Goal: Task Accomplishment & Management: Manage account settings

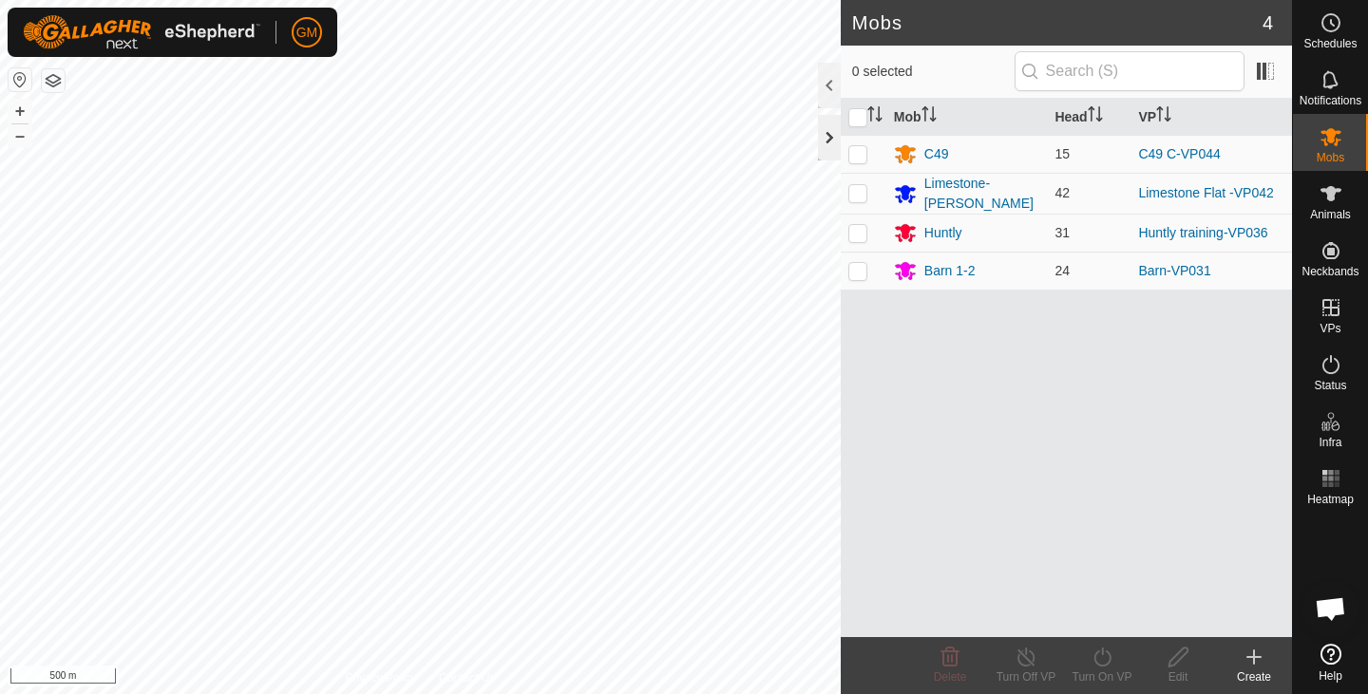
click at [827, 142] on div at bounding box center [829, 138] width 23 height 46
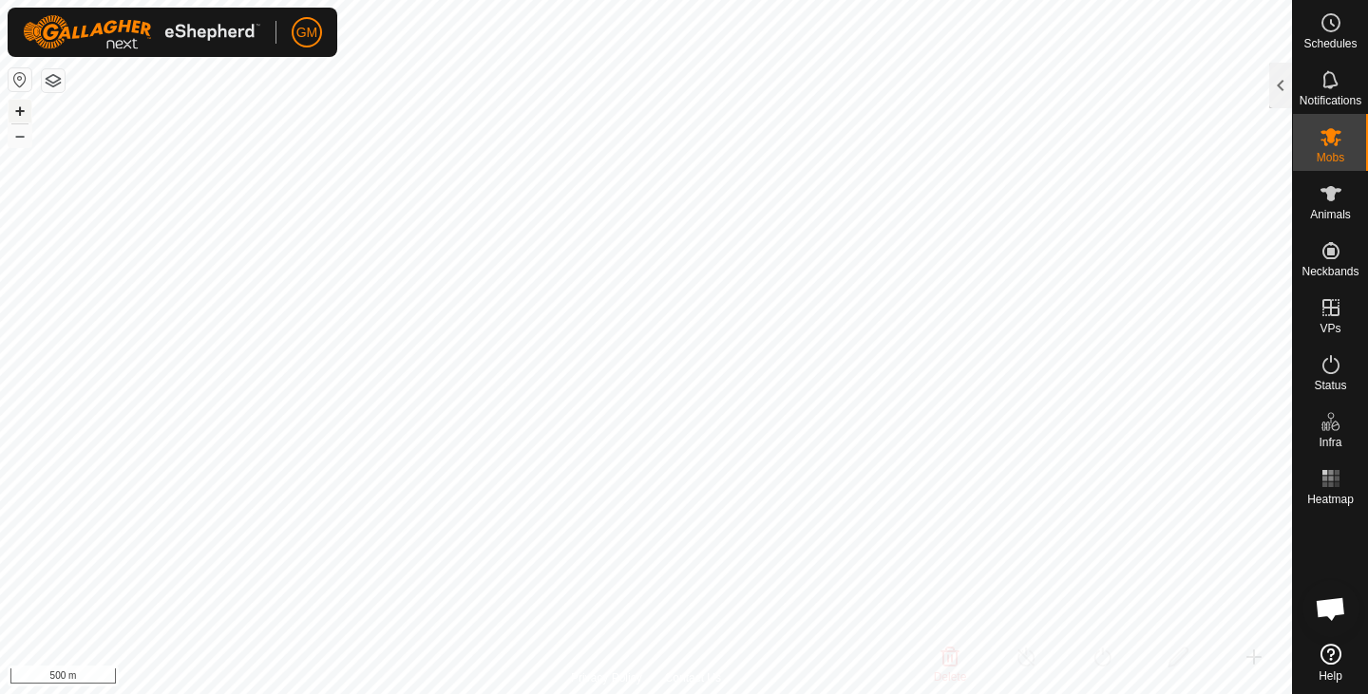
click at [17, 111] on button "+" at bounding box center [20, 111] width 23 height 23
click at [22, 108] on button "+" at bounding box center [20, 111] width 23 height 23
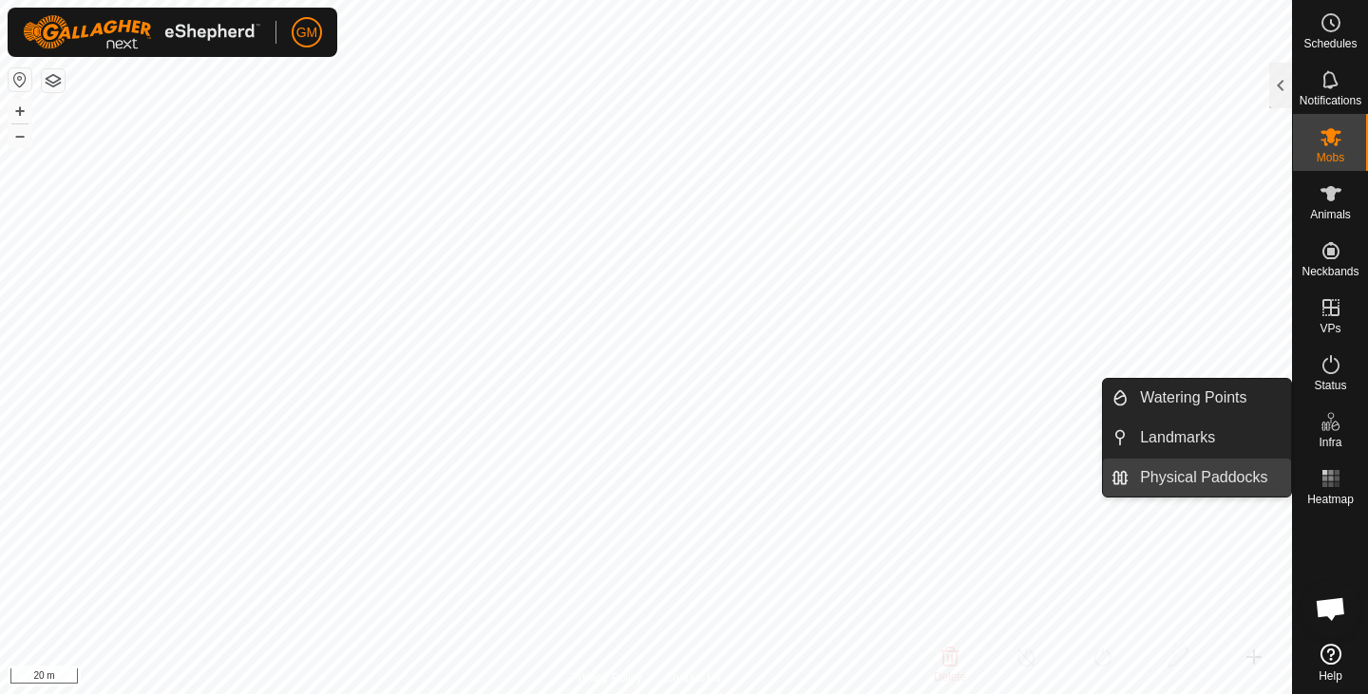
click at [1214, 476] on link "Physical Paddocks" at bounding box center [1209, 478] width 162 height 38
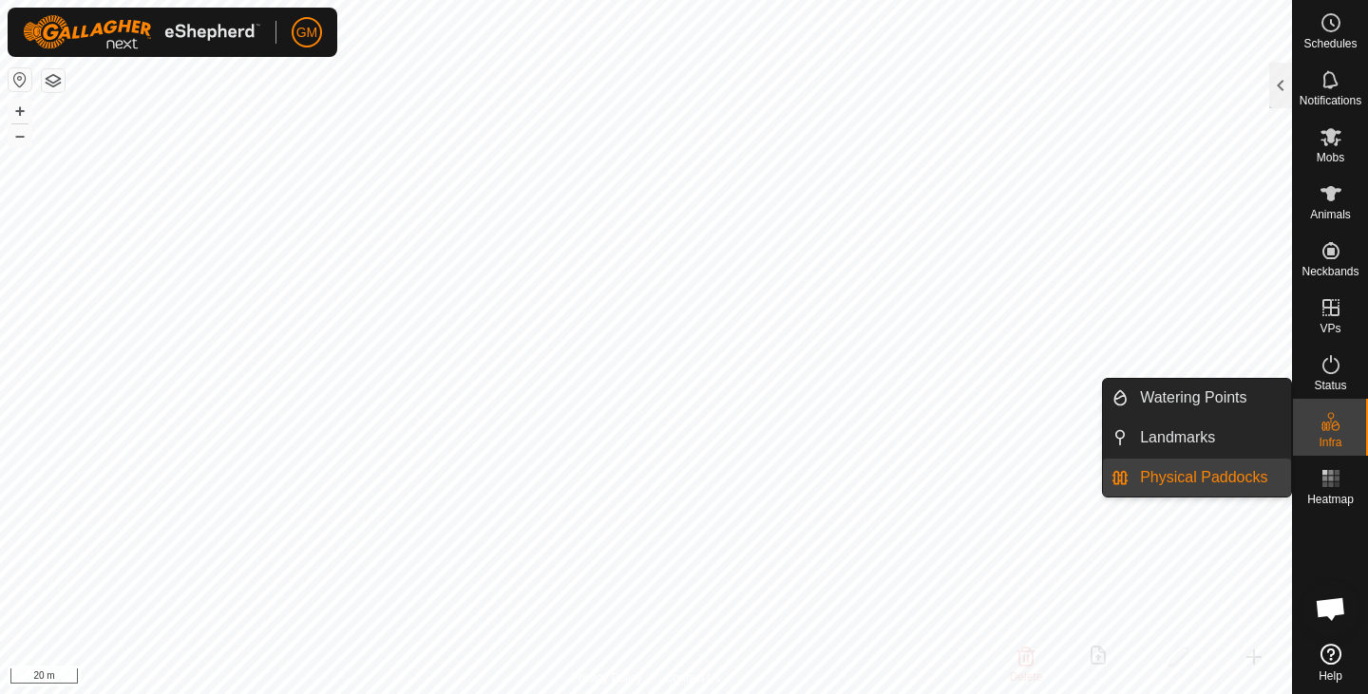
click at [1178, 476] on span "Physical Paddocks" at bounding box center [1203, 477] width 127 height 23
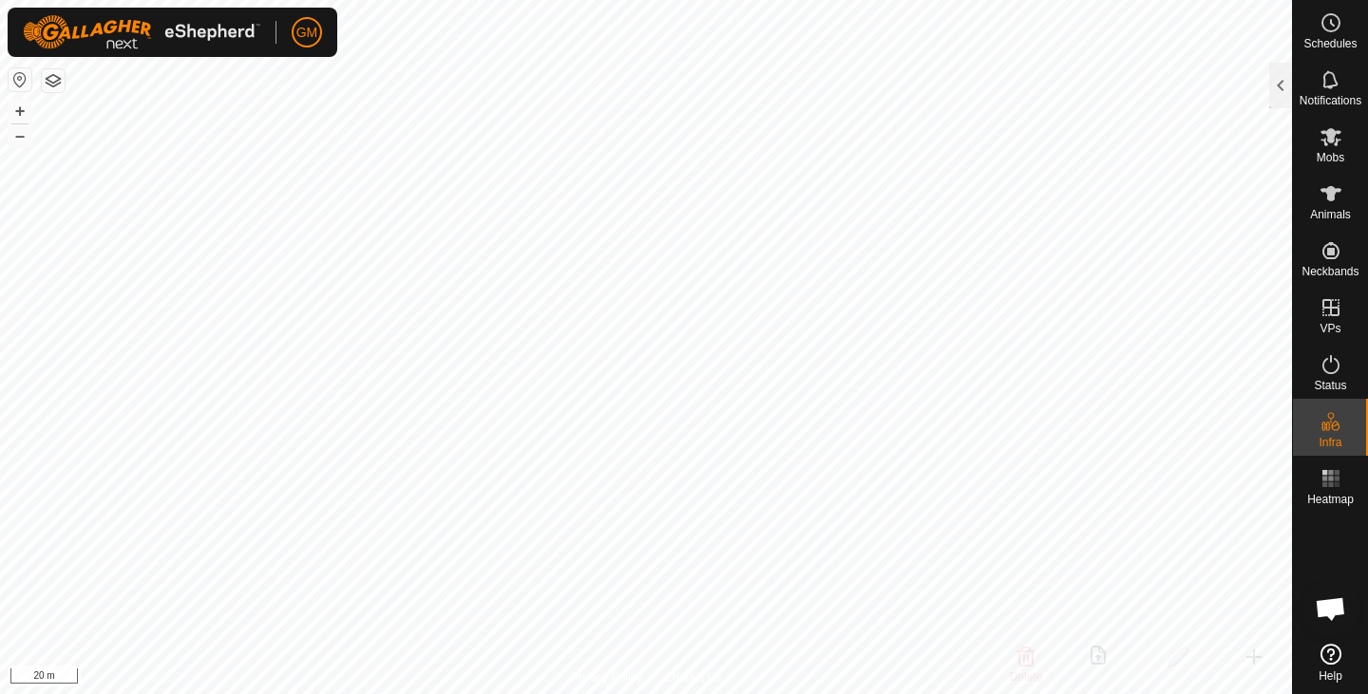
click at [1281, 85] on div at bounding box center [1280, 86] width 23 height 46
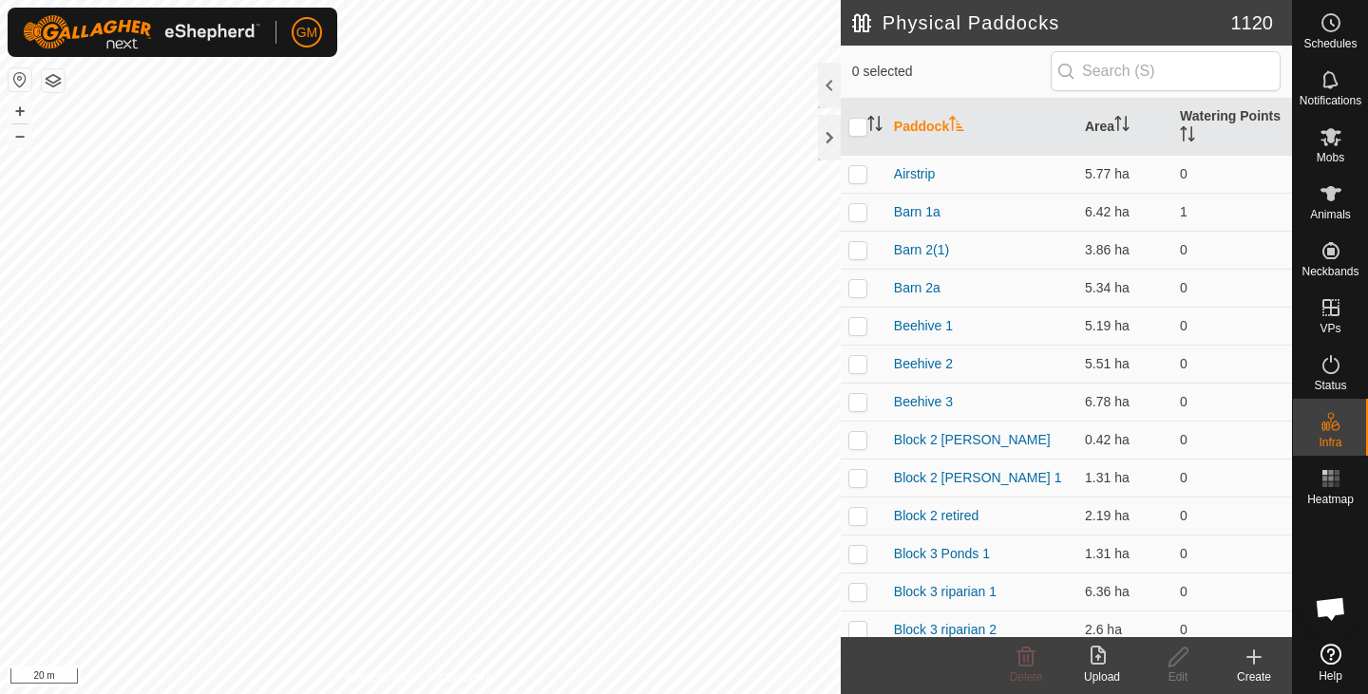
click at [1250, 662] on icon at bounding box center [1253, 657] width 23 height 23
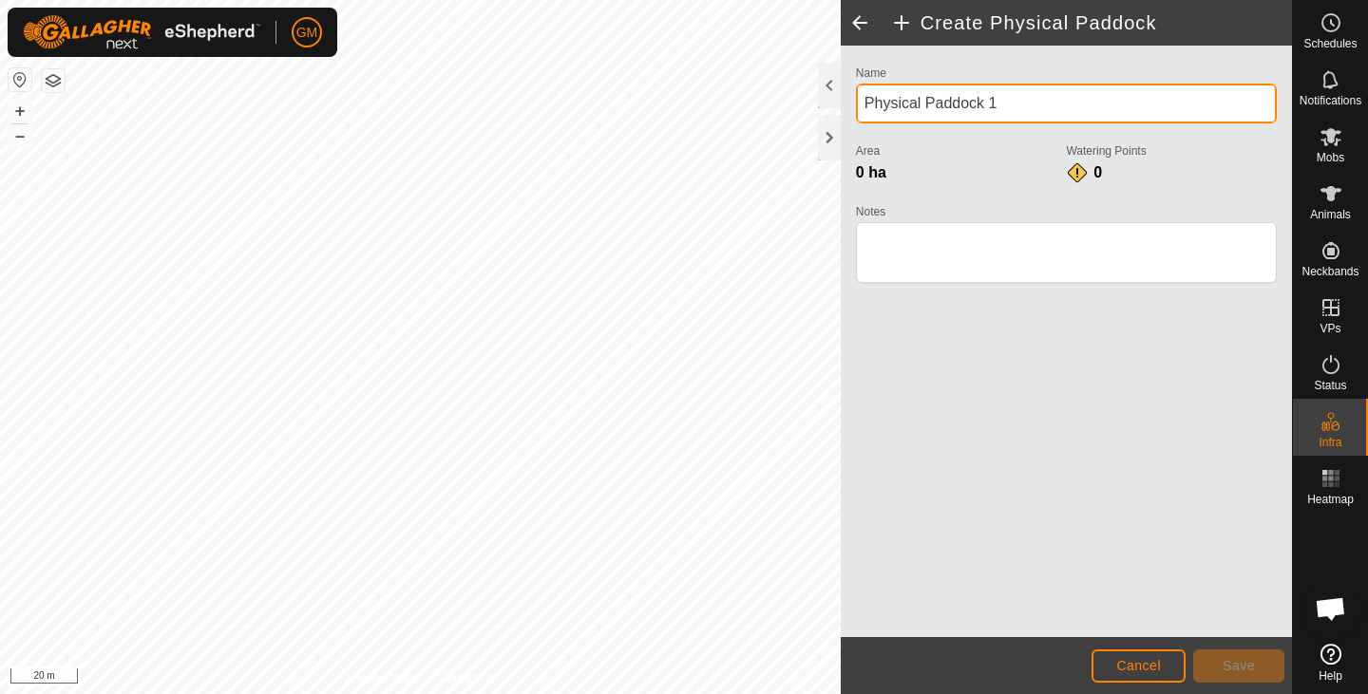
click at [1003, 101] on input "Physical Paddock 1" at bounding box center [1066, 104] width 421 height 40
type input "P"
type input "Native [PERSON_NAME] Barn 1"
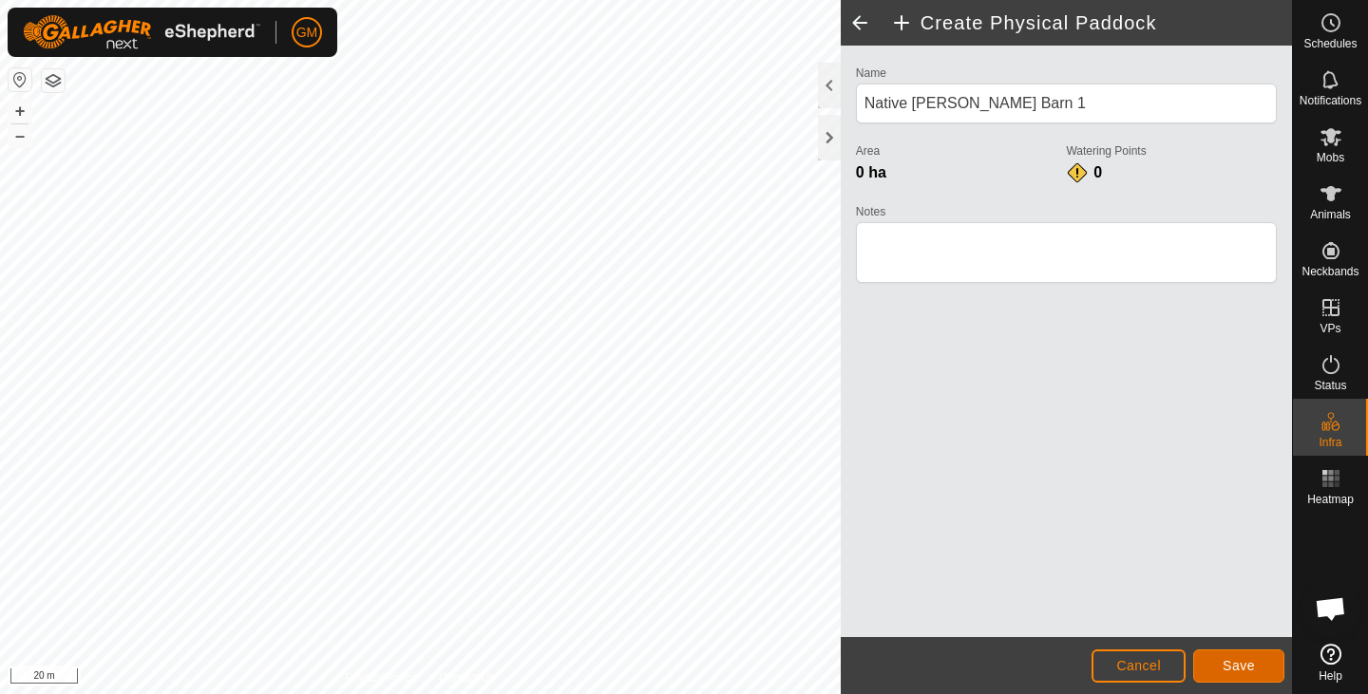
click at [1233, 661] on span "Save" at bounding box center [1238, 665] width 32 height 15
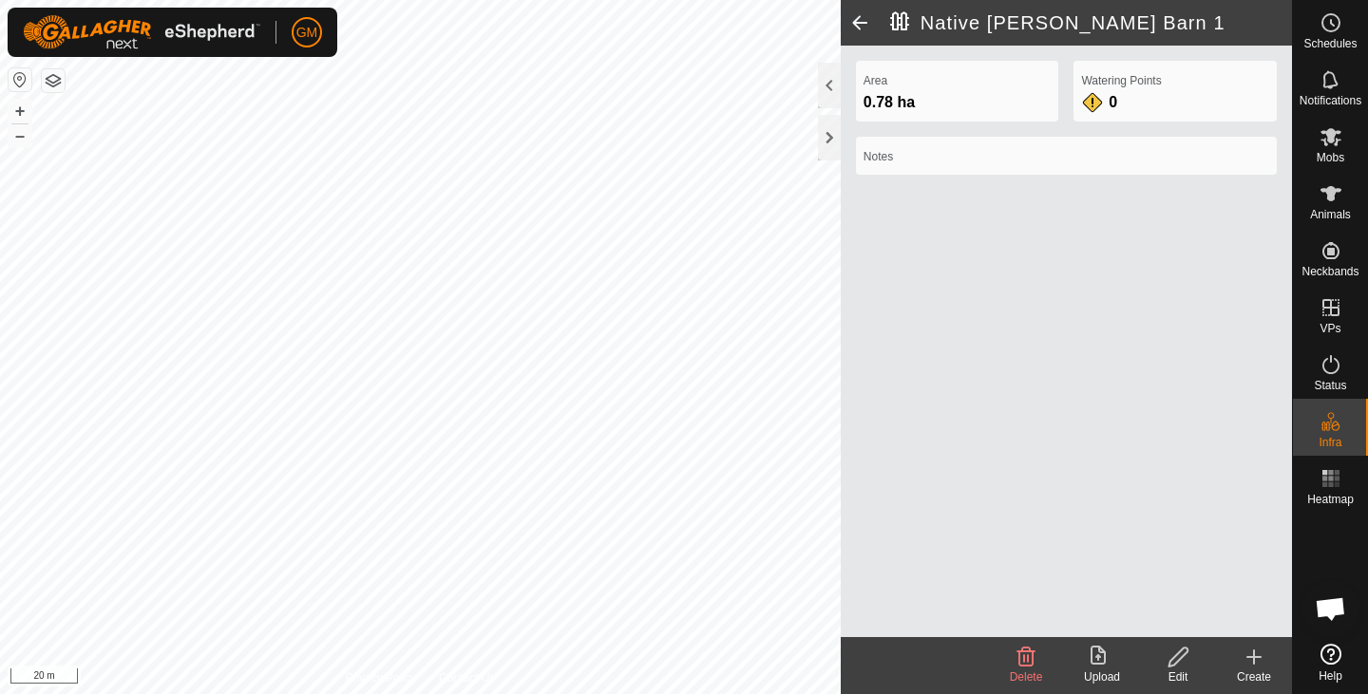
click at [1182, 663] on icon at bounding box center [1178, 657] width 24 height 23
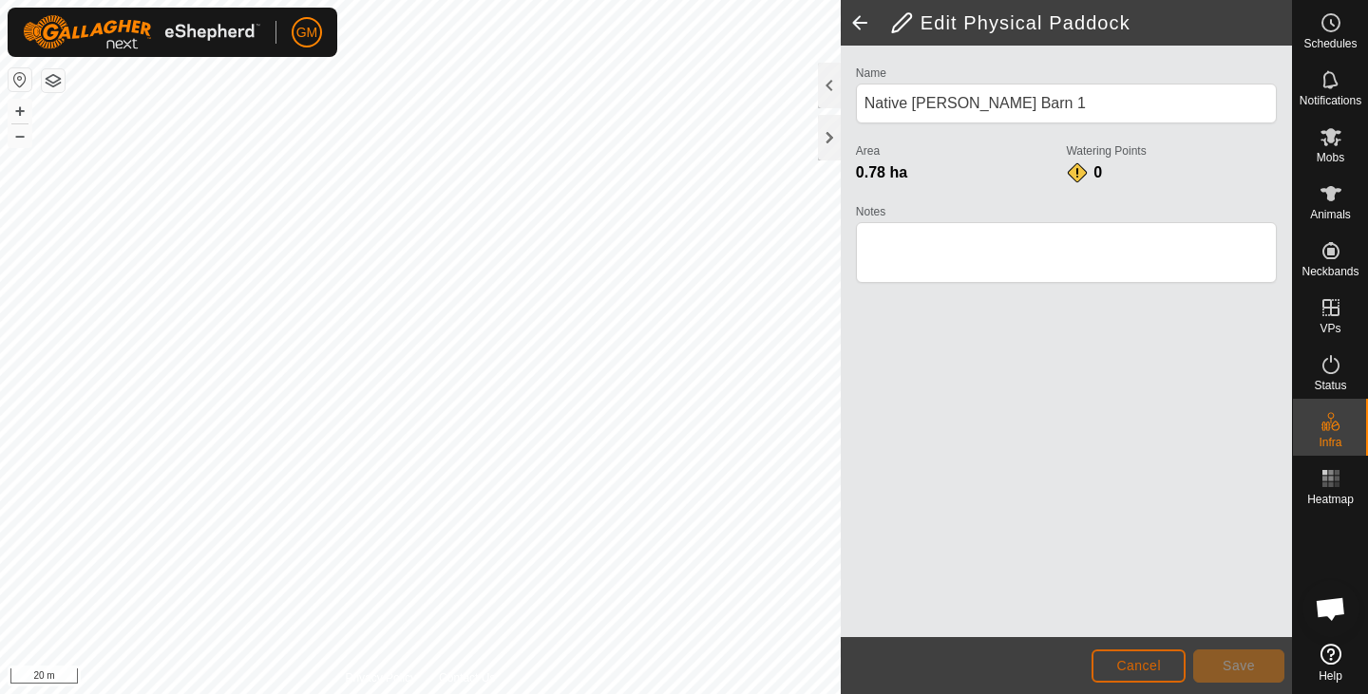
click at [1164, 656] on button "Cancel" at bounding box center [1138, 666] width 94 height 33
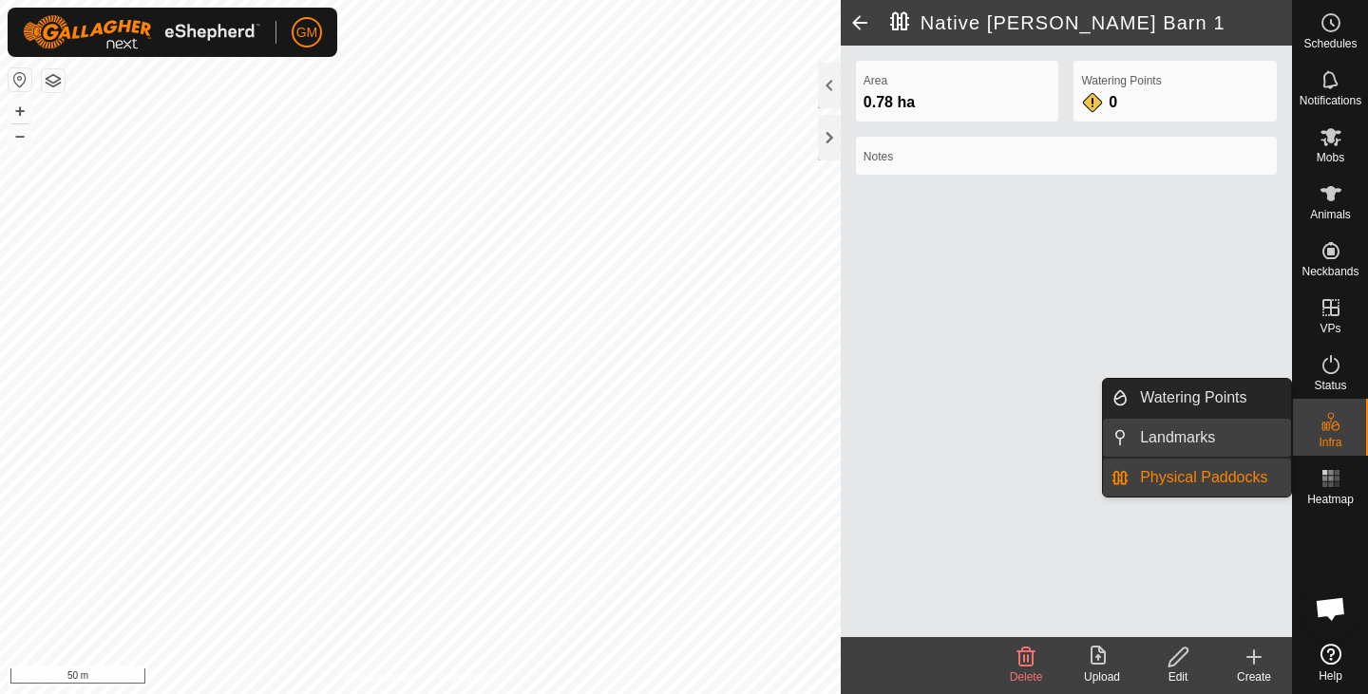
click at [1145, 444] on link "Landmarks" at bounding box center [1209, 438] width 162 height 38
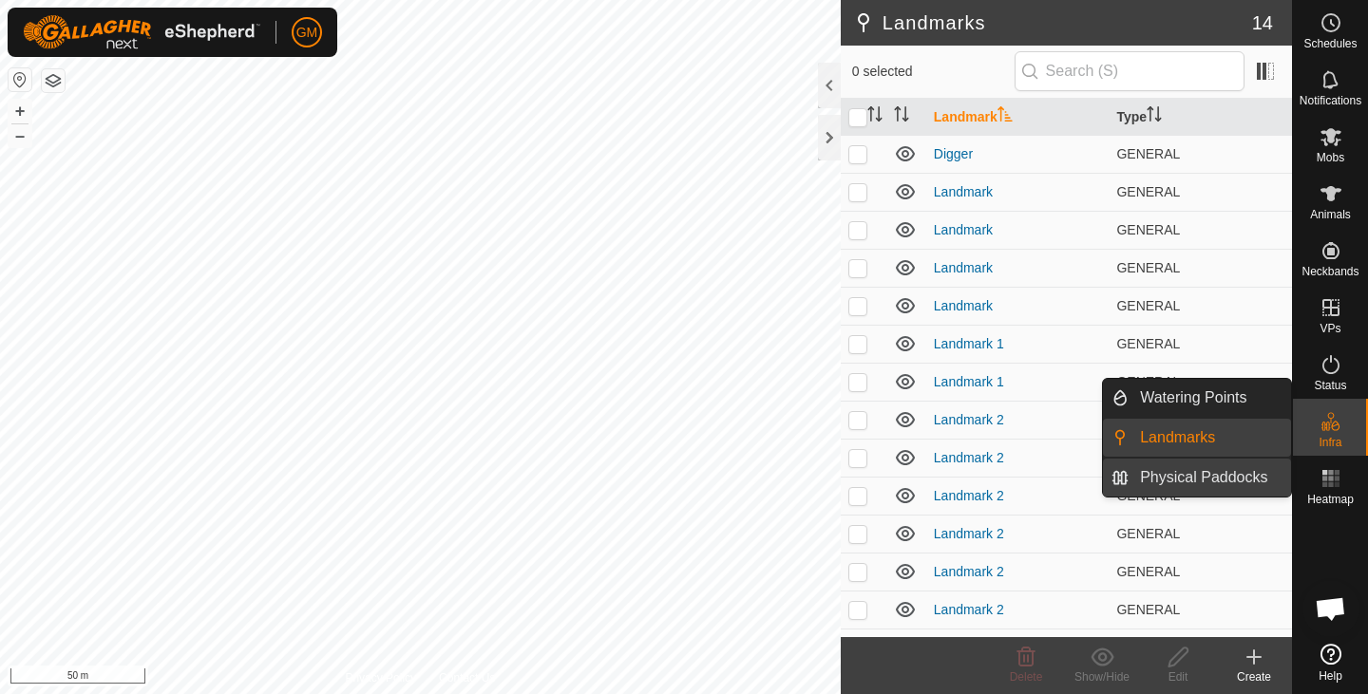
click at [1176, 474] on link "Physical Paddocks" at bounding box center [1209, 478] width 162 height 38
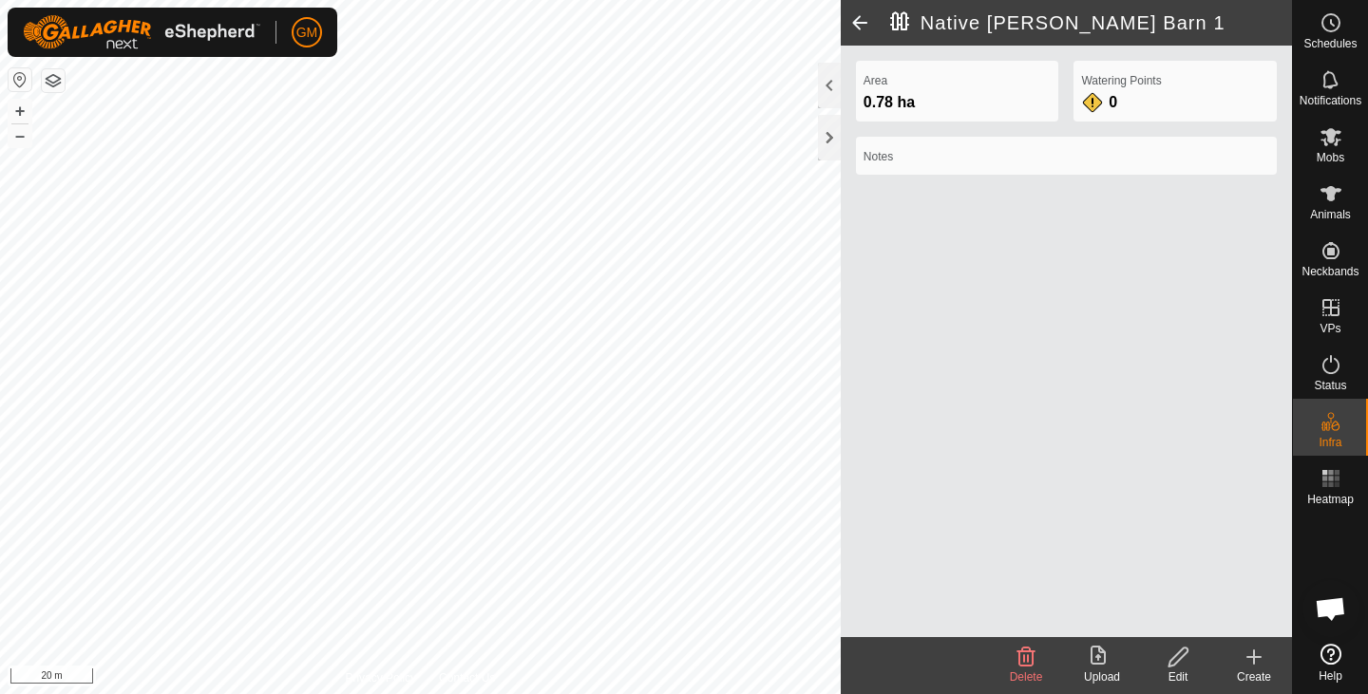
click at [1030, 649] on icon at bounding box center [1026, 657] width 18 height 19
click at [1182, 655] on icon at bounding box center [1178, 657] width 24 height 23
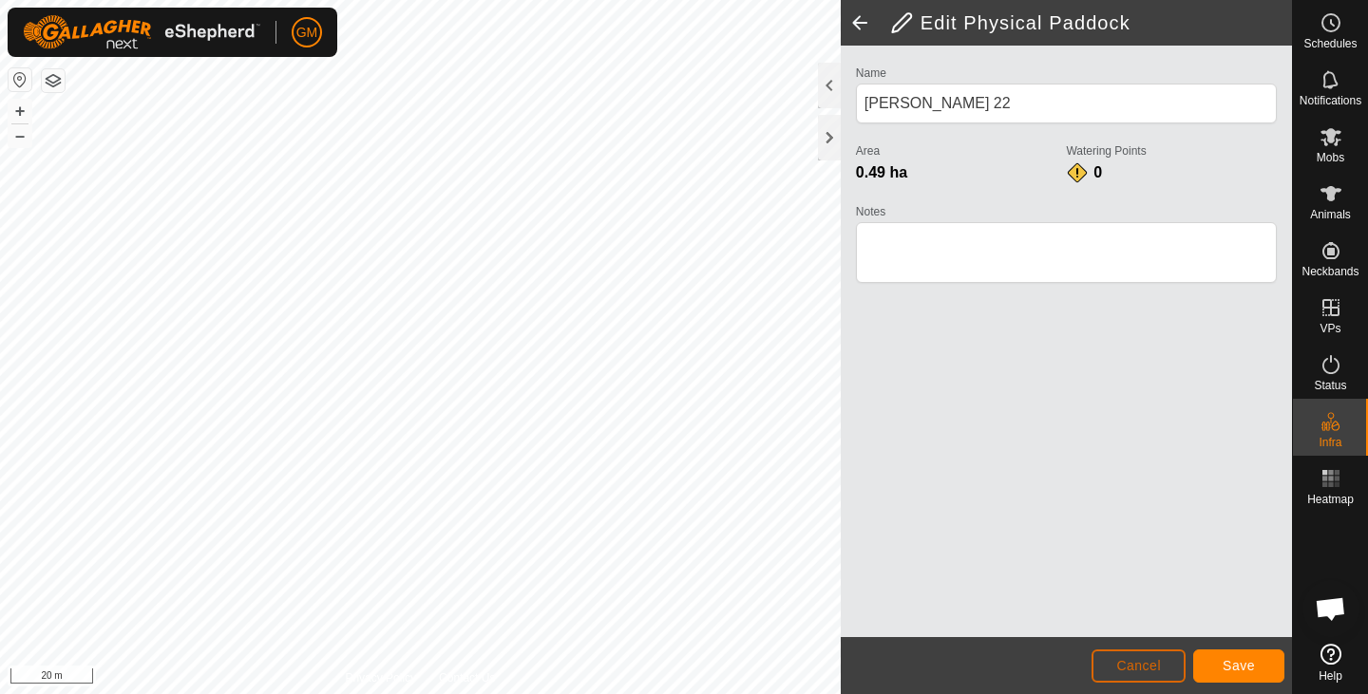
click at [1154, 655] on button "Cancel" at bounding box center [1138, 666] width 94 height 33
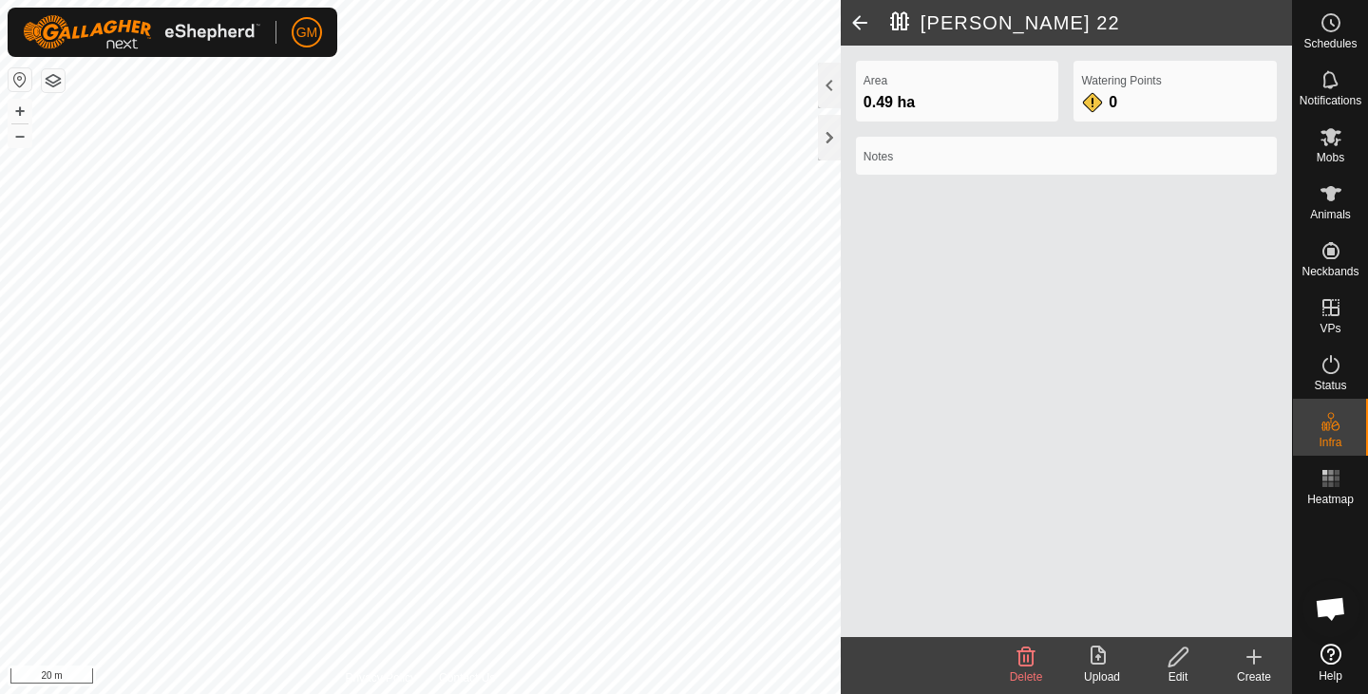
click at [1175, 659] on icon at bounding box center [1178, 657] width 24 height 23
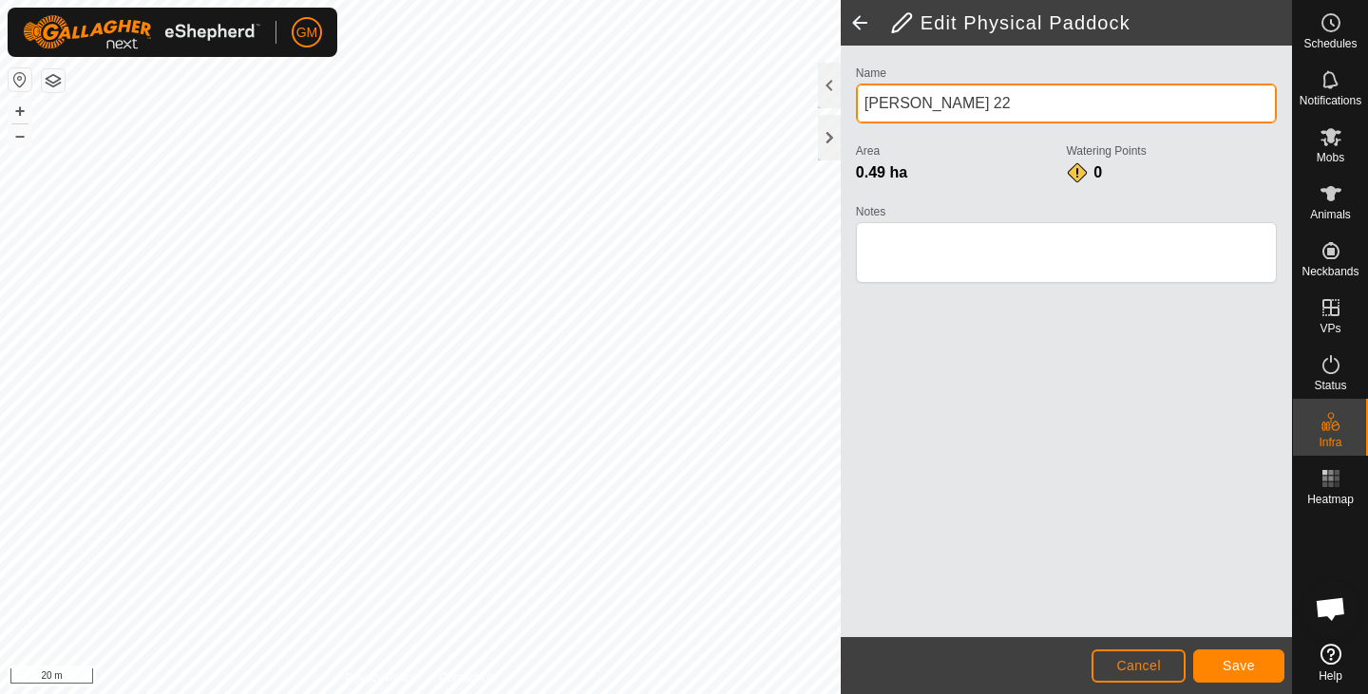
click at [927, 99] on input "Bush 22" at bounding box center [1066, 104] width 421 height 40
type input "B"
type input "Native [PERSON_NAME] Barn 1"
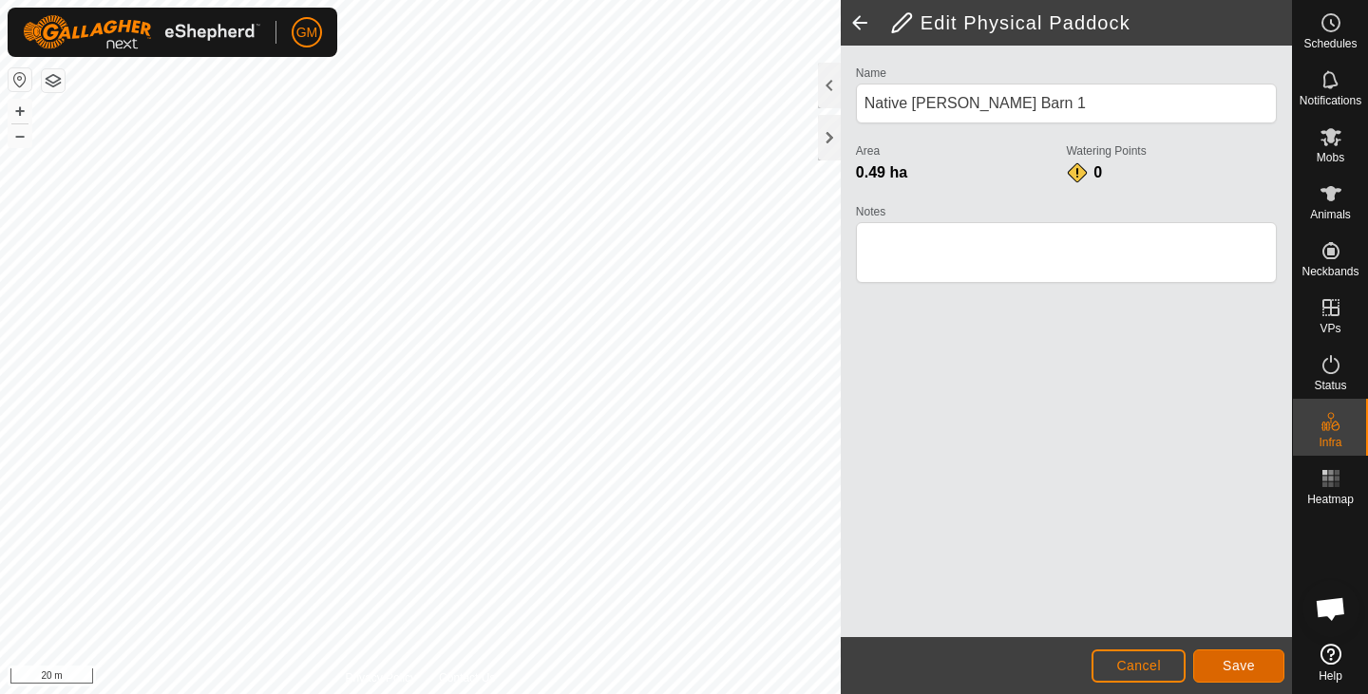
click at [1222, 664] on span "Save" at bounding box center [1238, 665] width 32 height 15
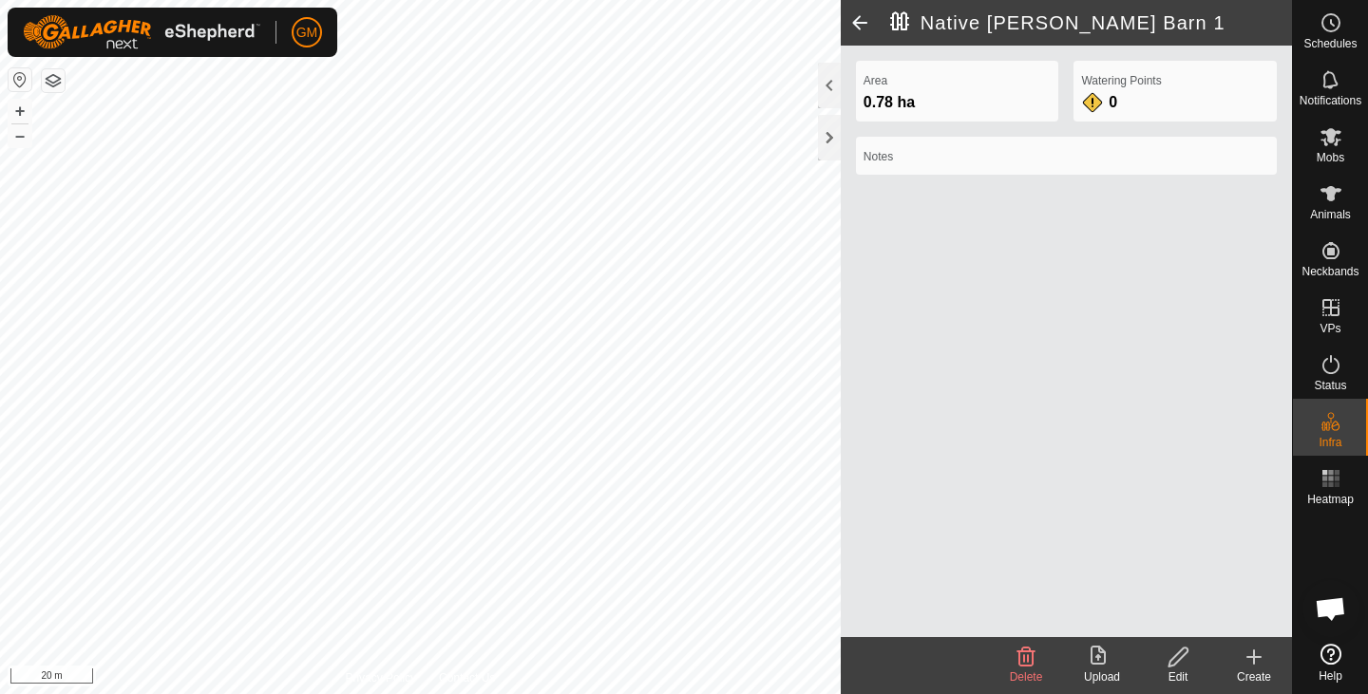
click at [902, 502] on div "Native Bush Barn 1 Area 0.78 ha Watering Points 0 Notes Delete Upload Edit Crea…" at bounding box center [646, 347] width 1292 height 694
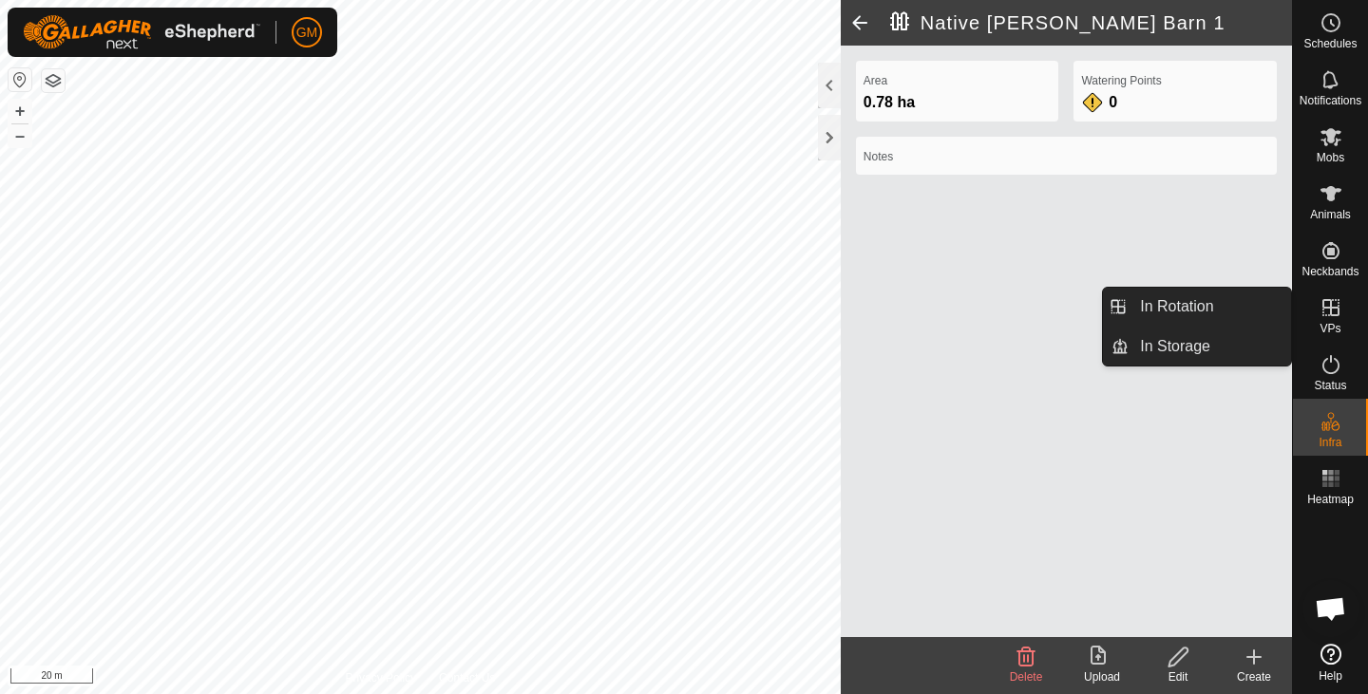
click at [1332, 306] on icon at bounding box center [1330, 307] width 23 height 23
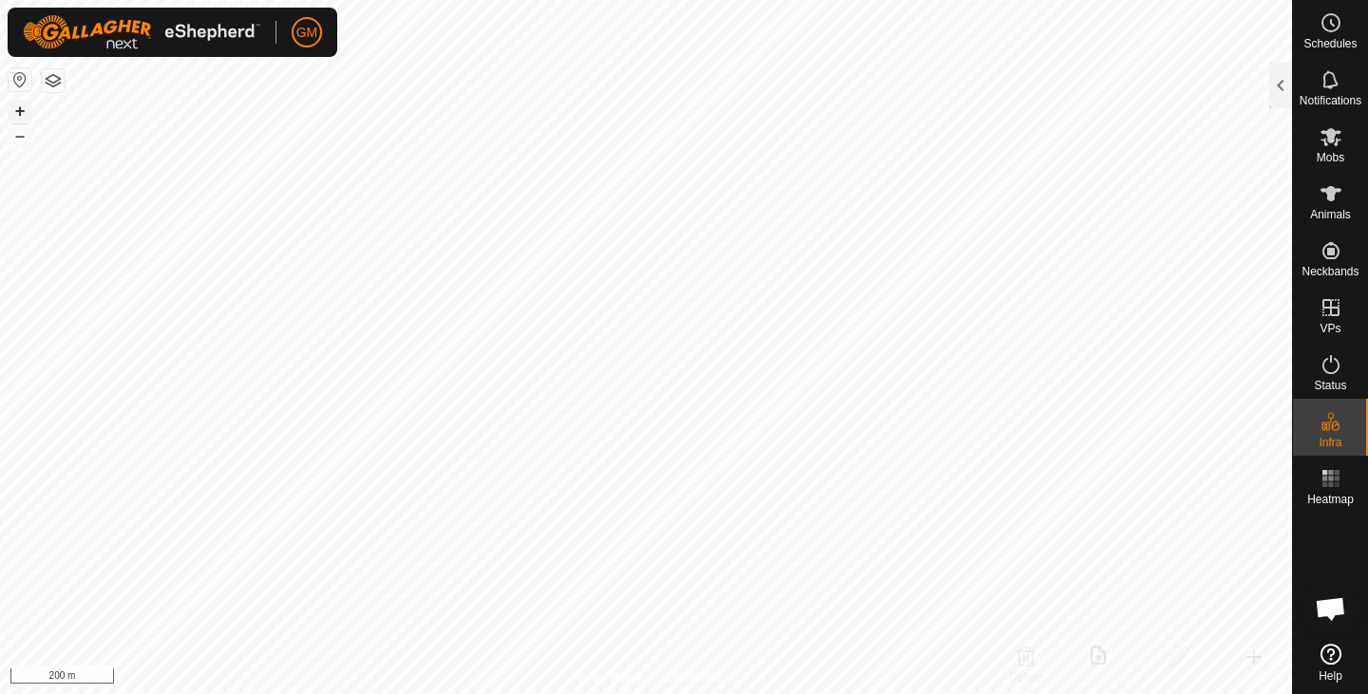
click at [22, 104] on button "+" at bounding box center [20, 111] width 23 height 23
checkbox input "false"
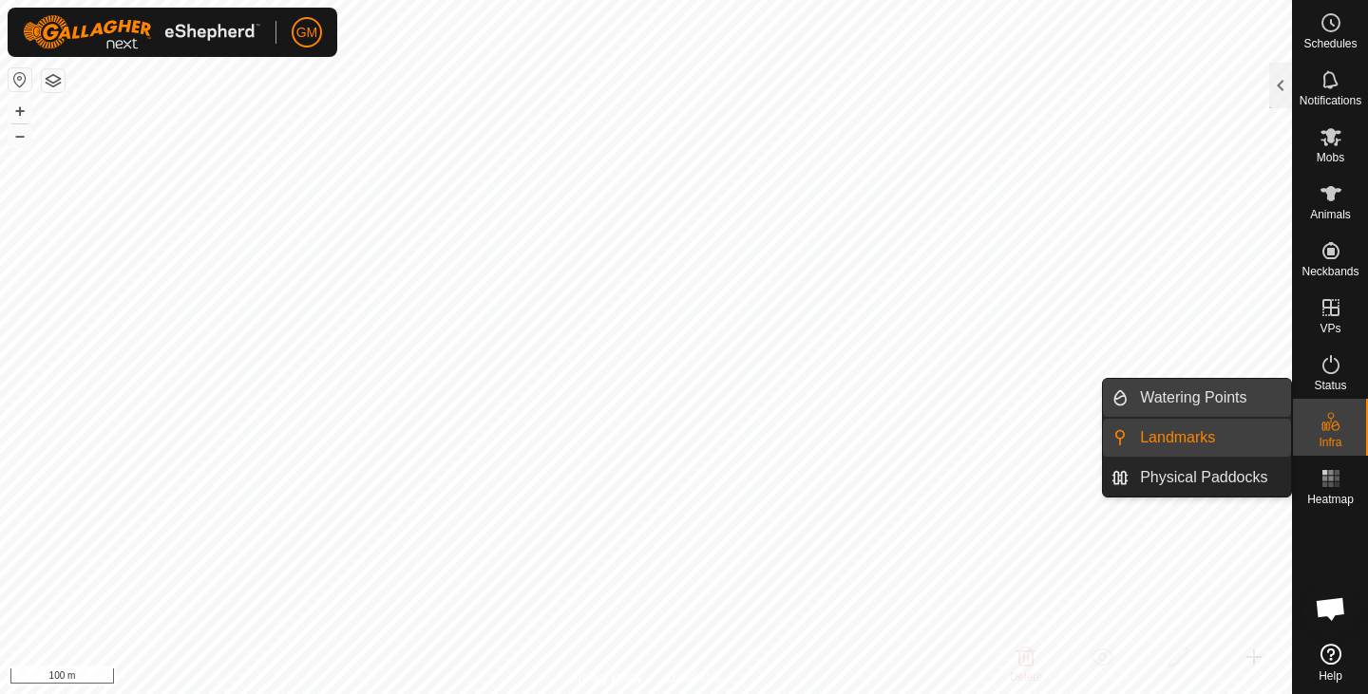
click at [1186, 388] on link "Watering Points" at bounding box center [1209, 398] width 162 height 38
click at [1179, 389] on link "Watering Points" at bounding box center [1209, 398] width 162 height 38
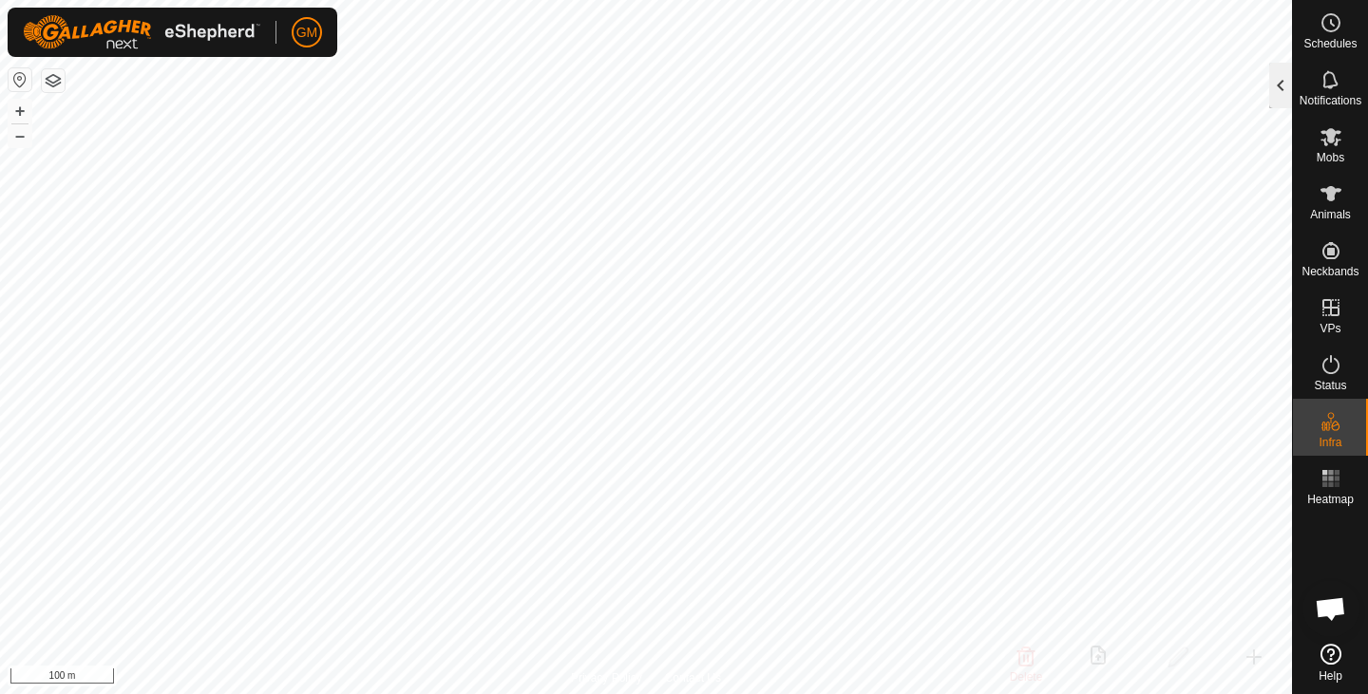
click at [1274, 89] on div at bounding box center [1280, 86] width 23 height 46
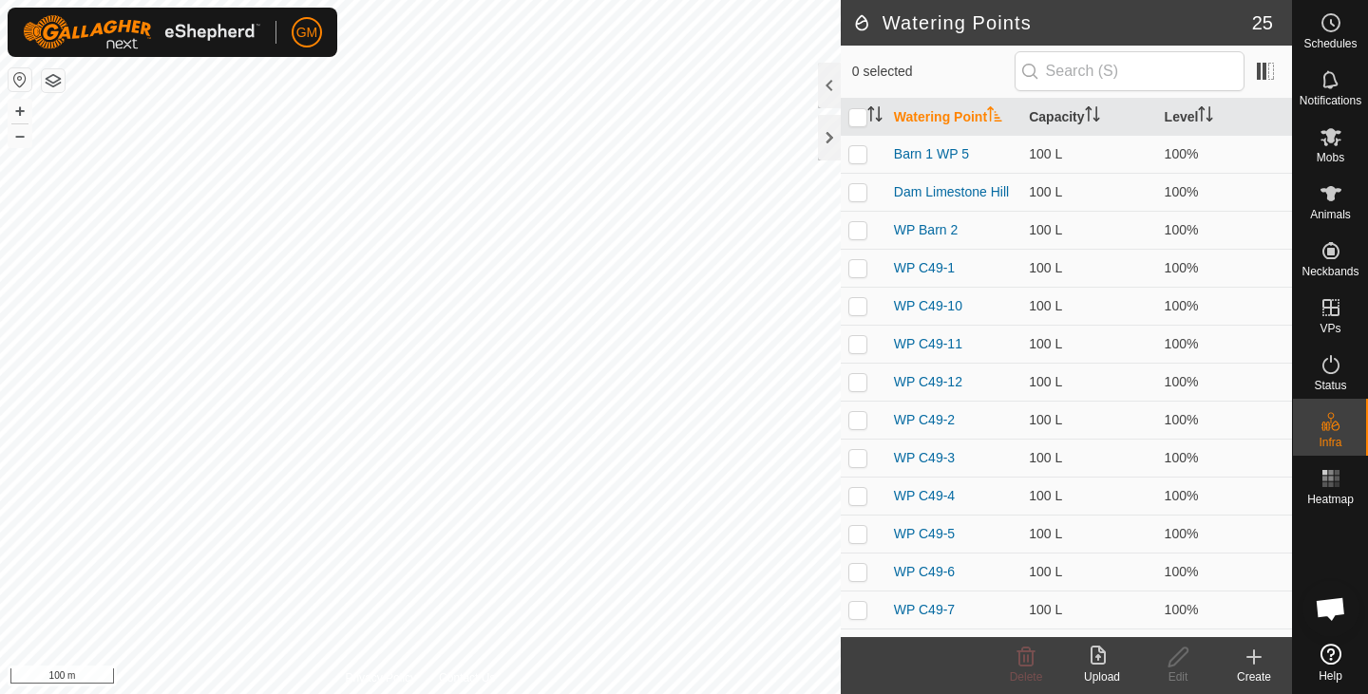
click at [1250, 664] on icon at bounding box center [1253, 657] width 23 height 23
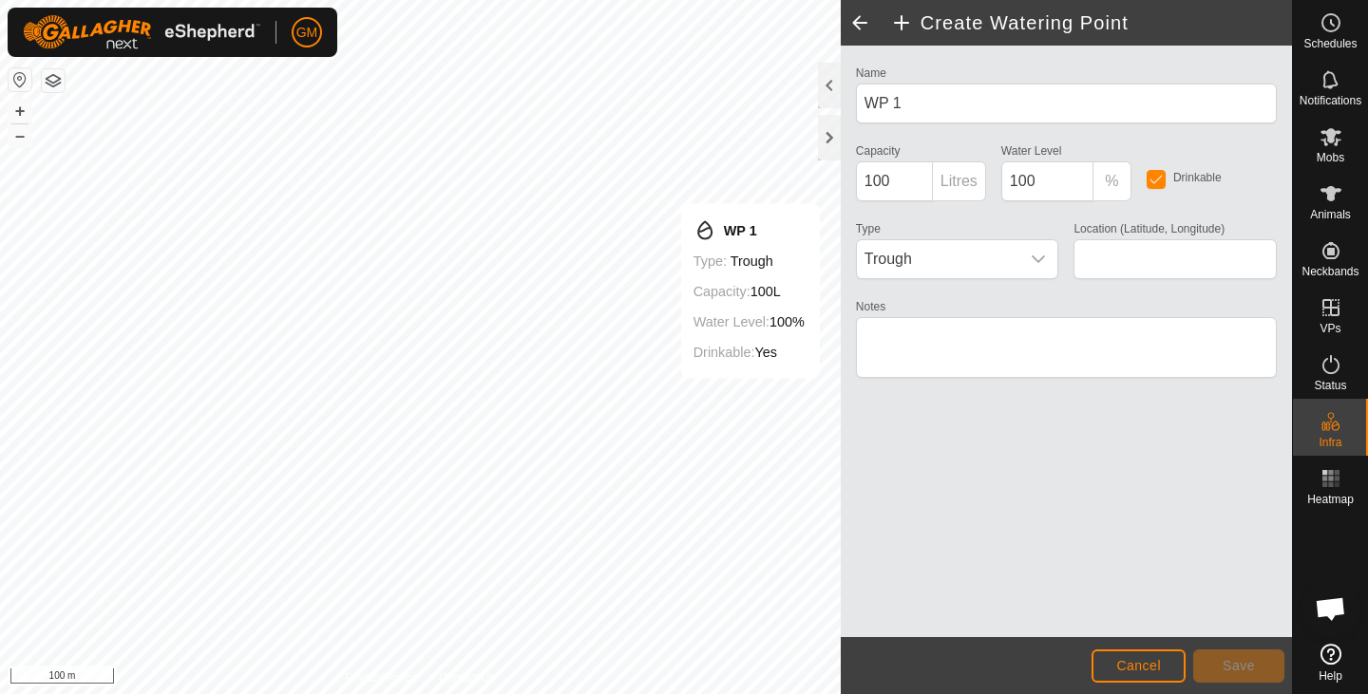
type input "-37.513047, 174.996527"
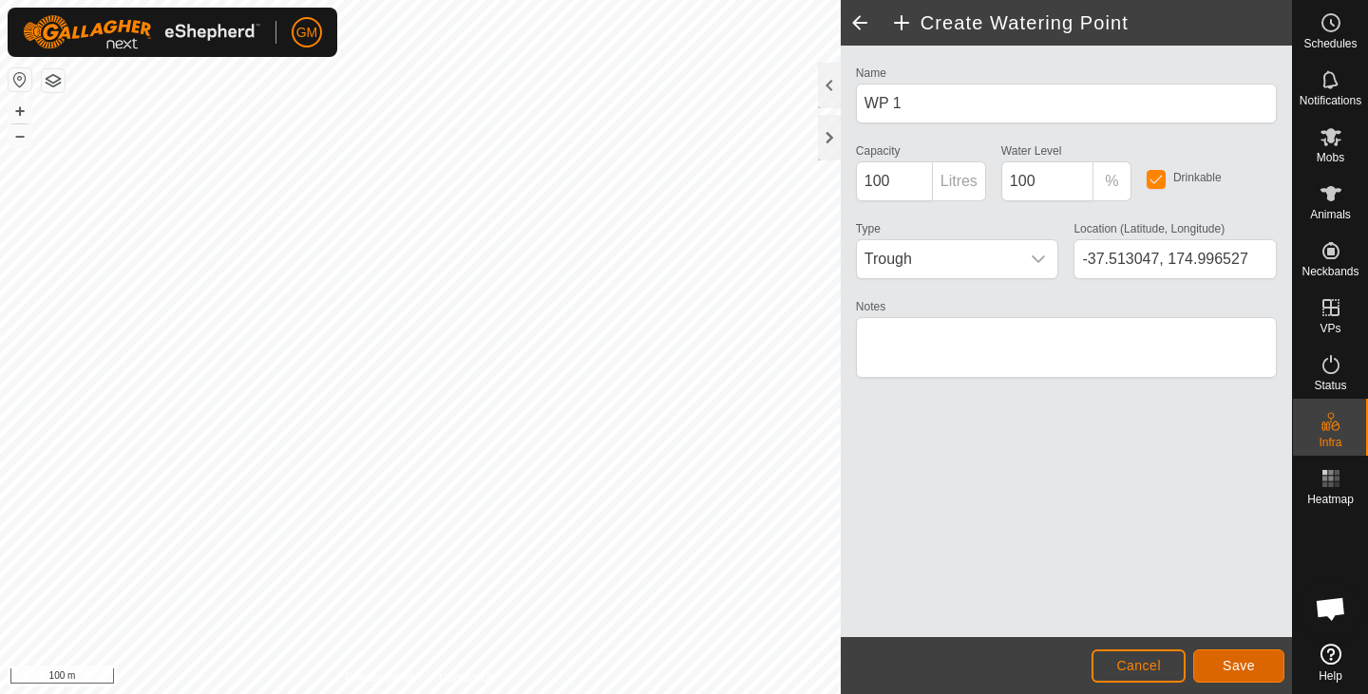
click at [1233, 660] on span "Save" at bounding box center [1238, 665] width 32 height 15
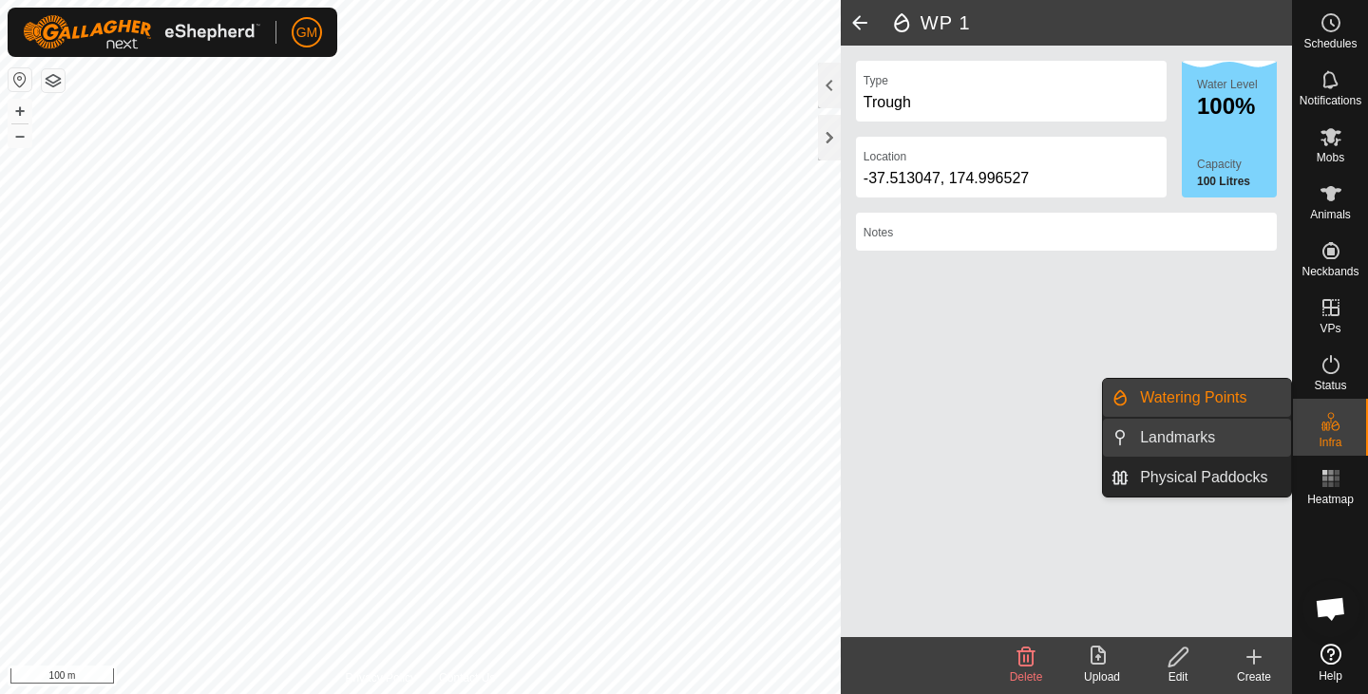
click at [1191, 434] on link "Landmarks" at bounding box center [1209, 438] width 162 height 38
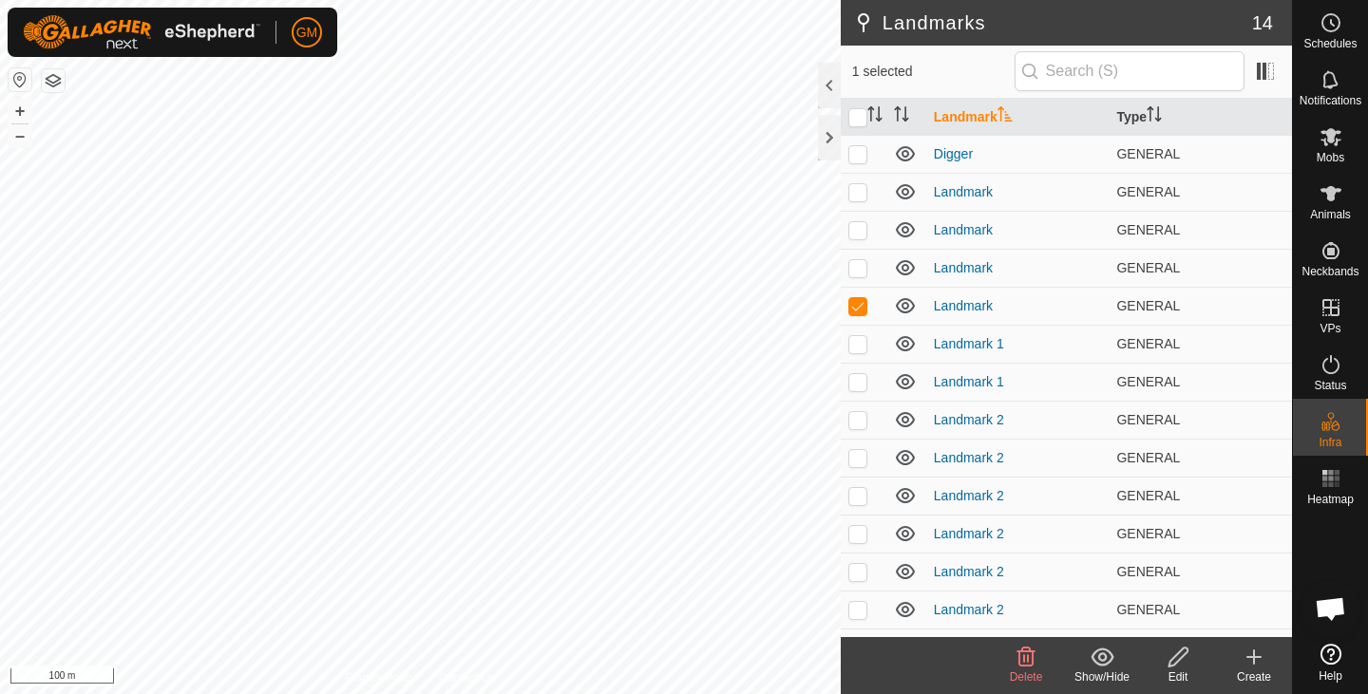
click at [1026, 653] on icon at bounding box center [1025, 657] width 23 height 23
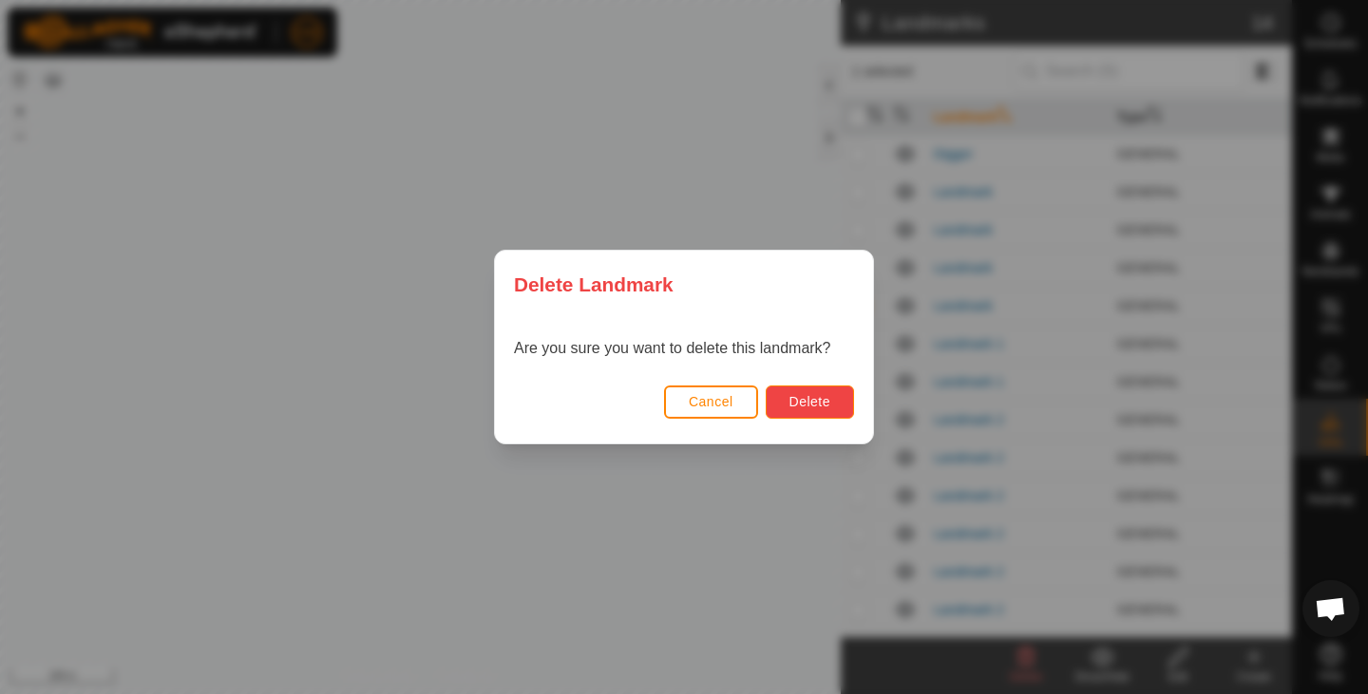
click at [823, 407] on span "Delete" at bounding box center [809, 401] width 41 height 15
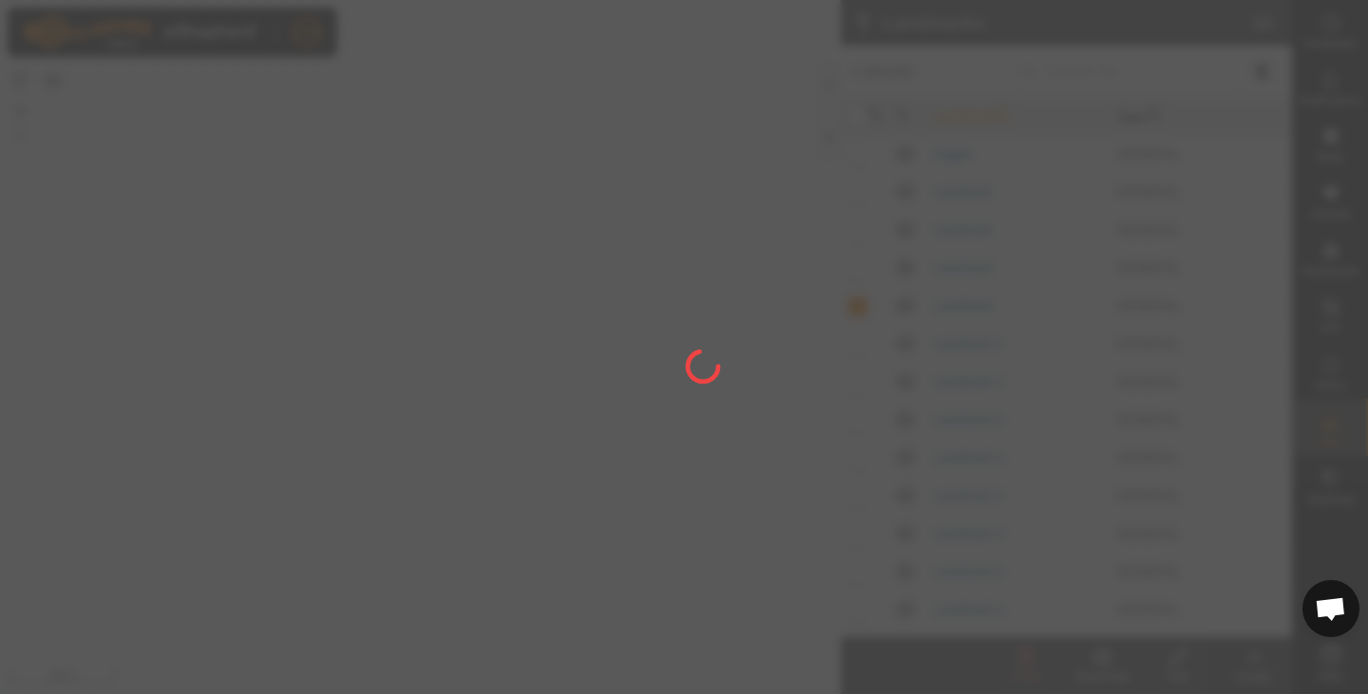
checkbox input "false"
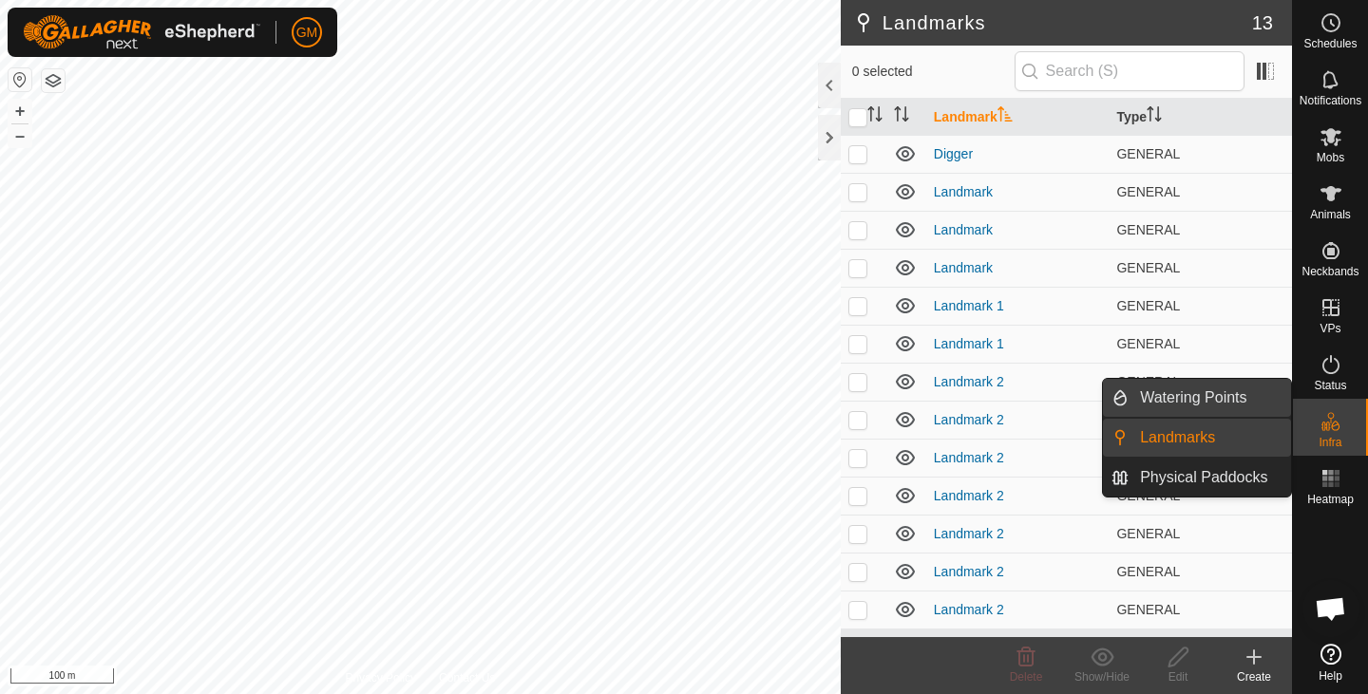
click at [1178, 394] on link "Watering Points" at bounding box center [1209, 398] width 162 height 38
click at [1203, 397] on link "Watering Points" at bounding box center [1209, 398] width 162 height 38
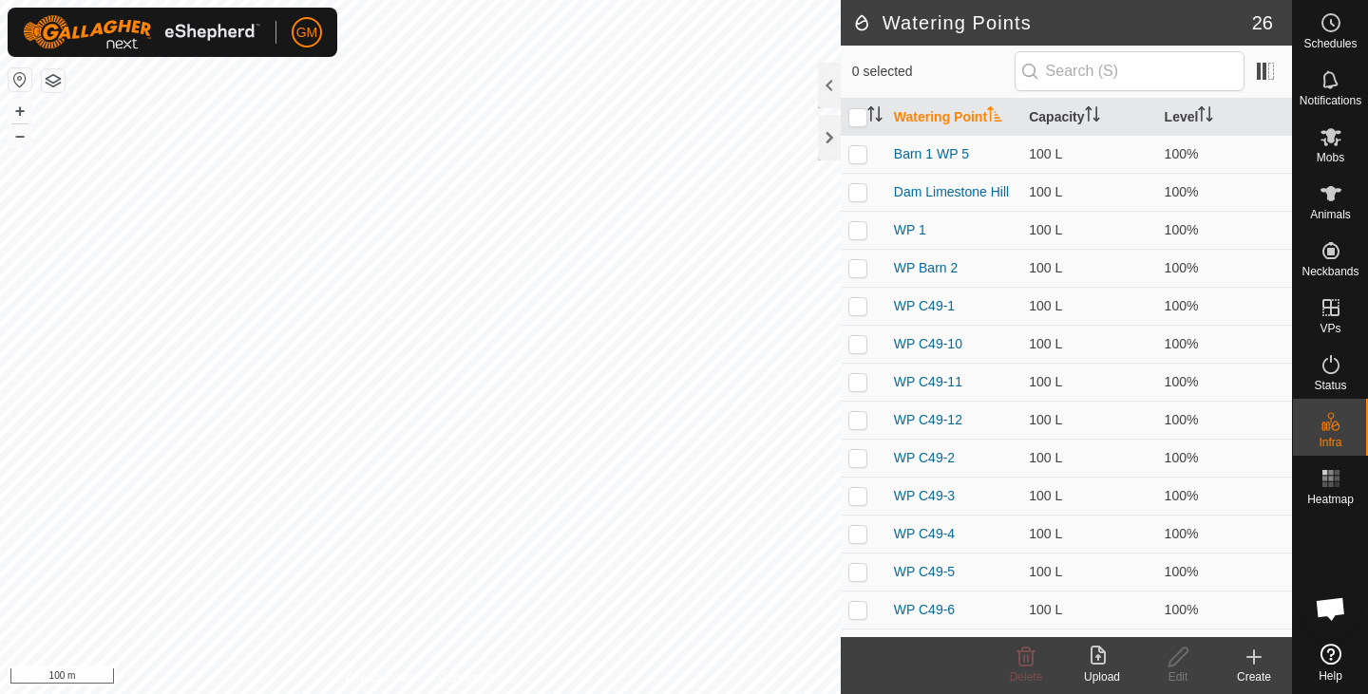
click at [1254, 654] on icon at bounding box center [1254, 657] width 0 height 13
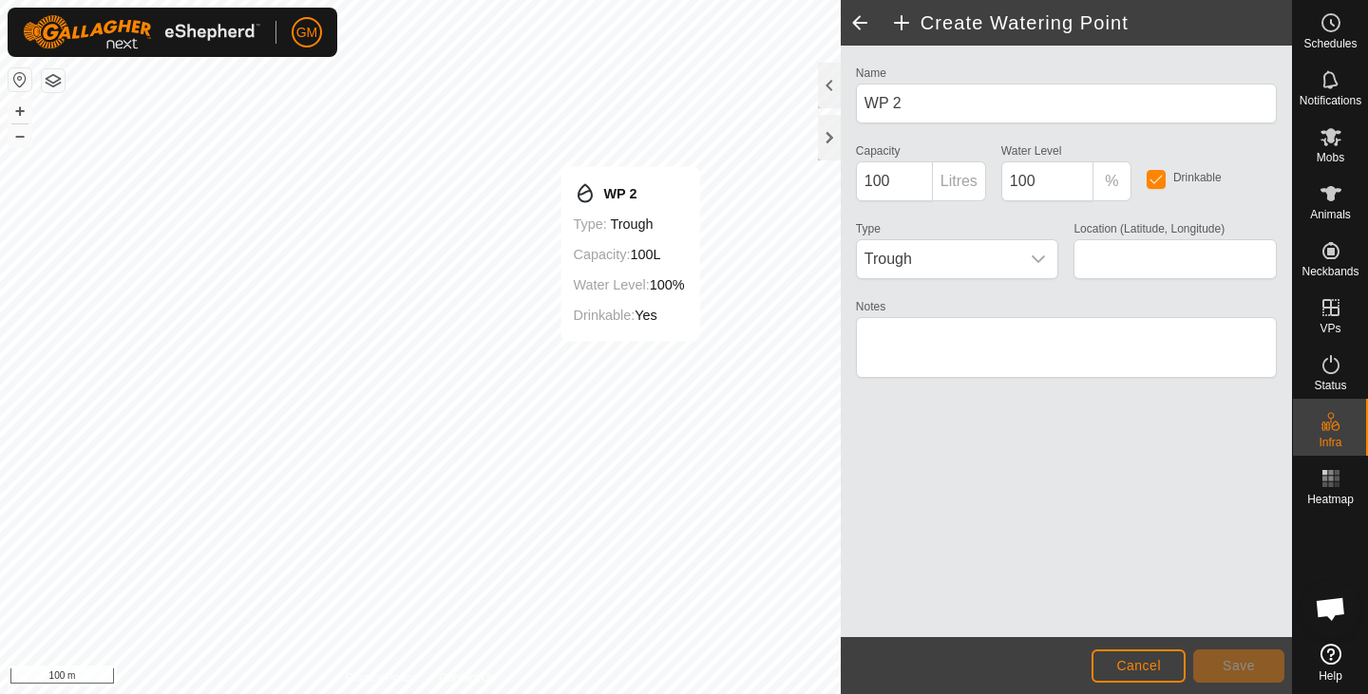
type input "-37.511273, 174.996980"
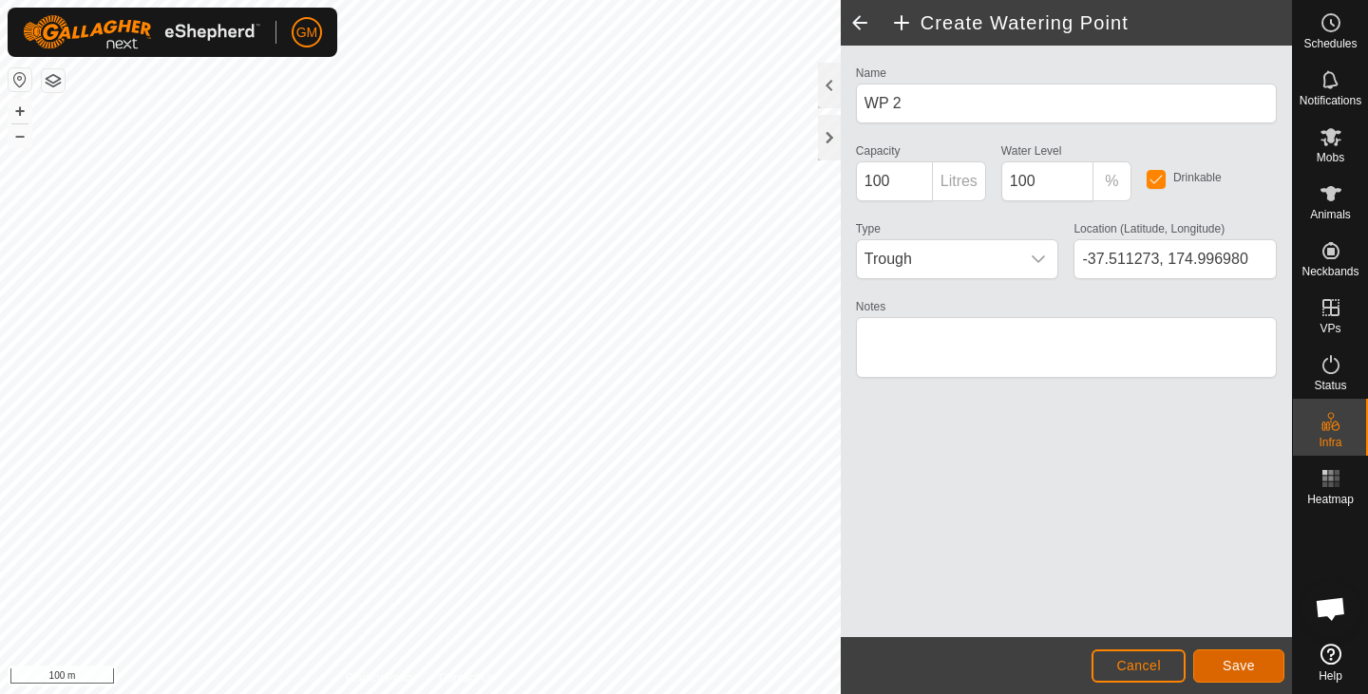
click at [1229, 671] on span "Save" at bounding box center [1238, 665] width 32 height 15
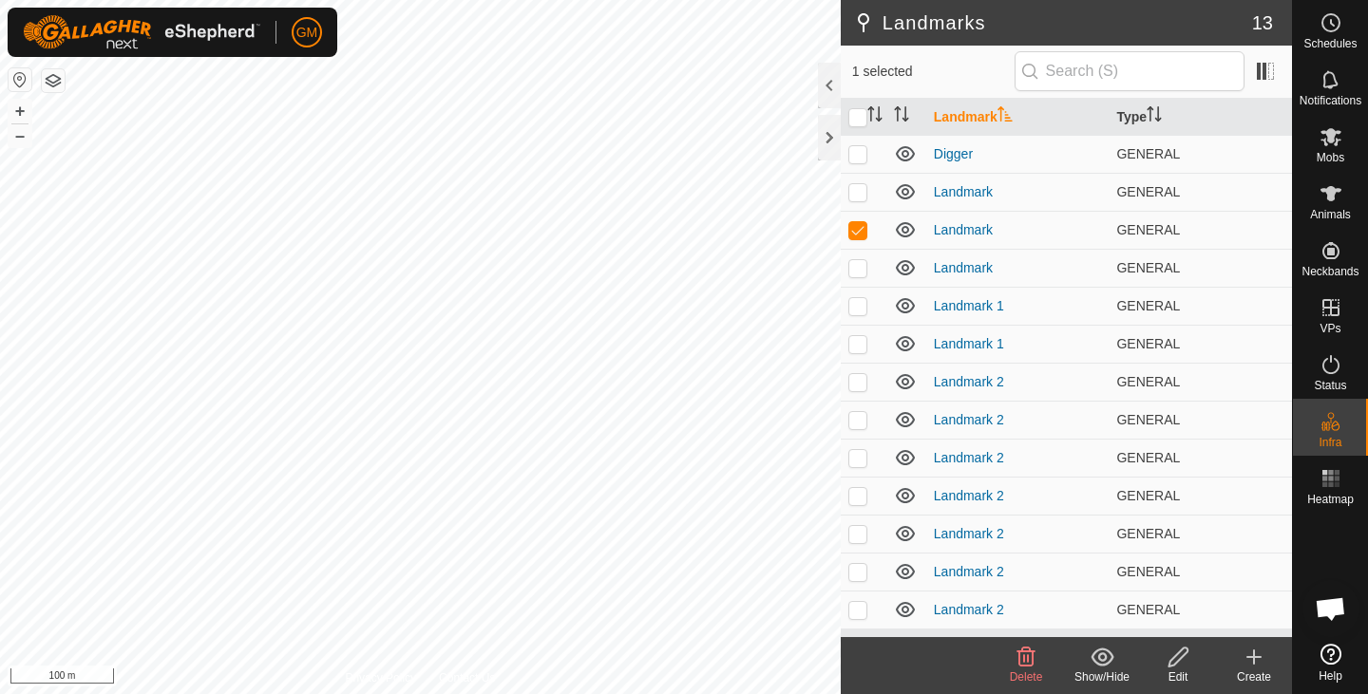
click at [1027, 655] on icon at bounding box center [1026, 657] width 18 height 19
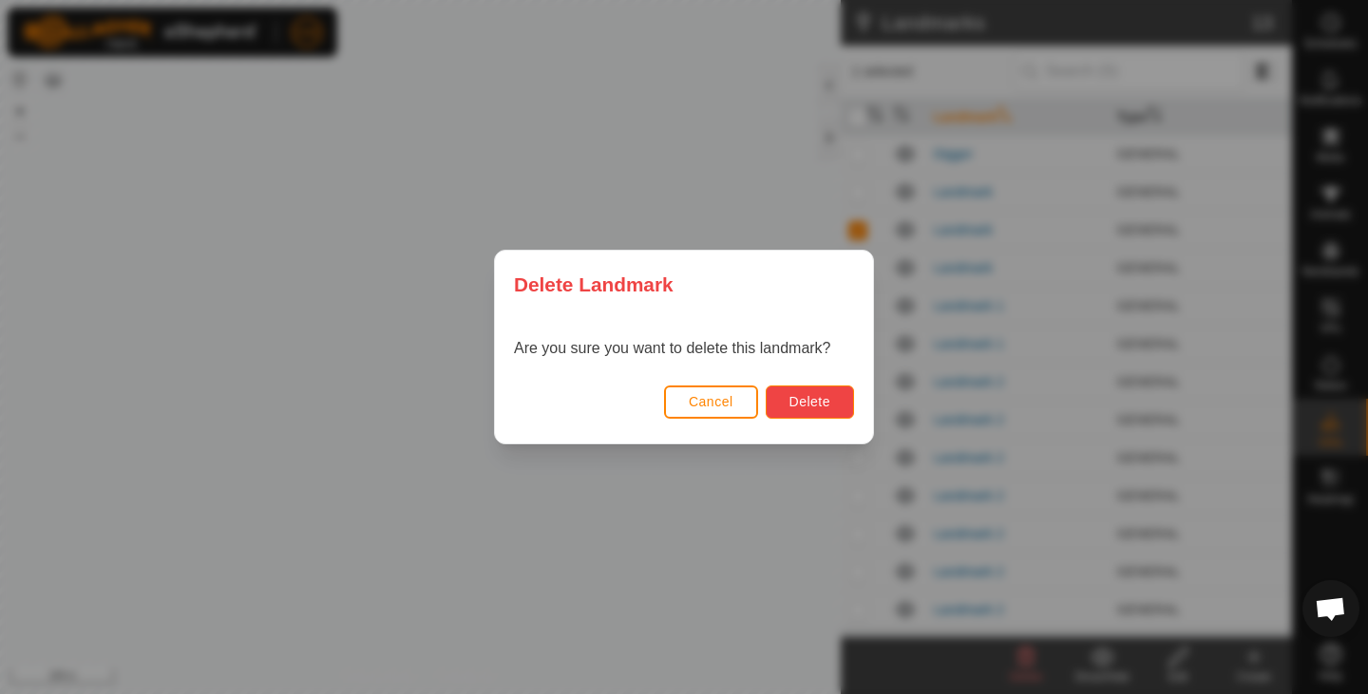
click at [818, 406] on span "Delete" at bounding box center [809, 401] width 41 height 15
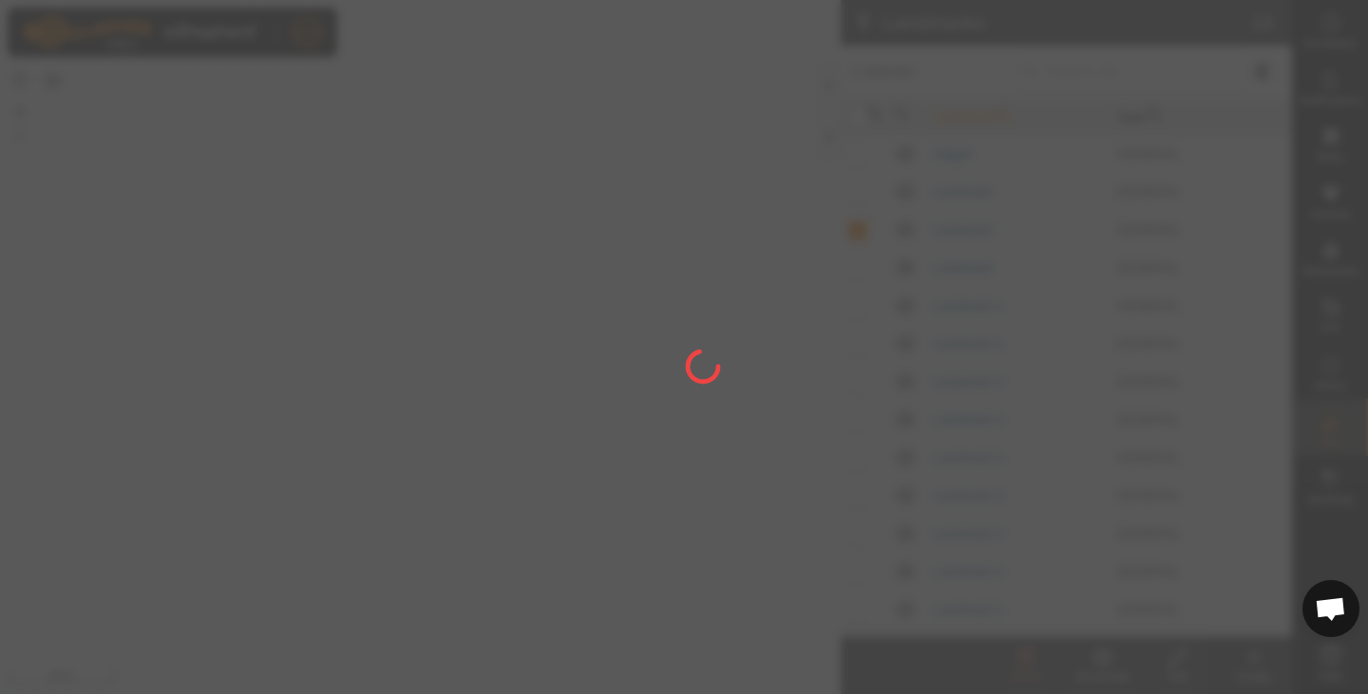
checkbox input "false"
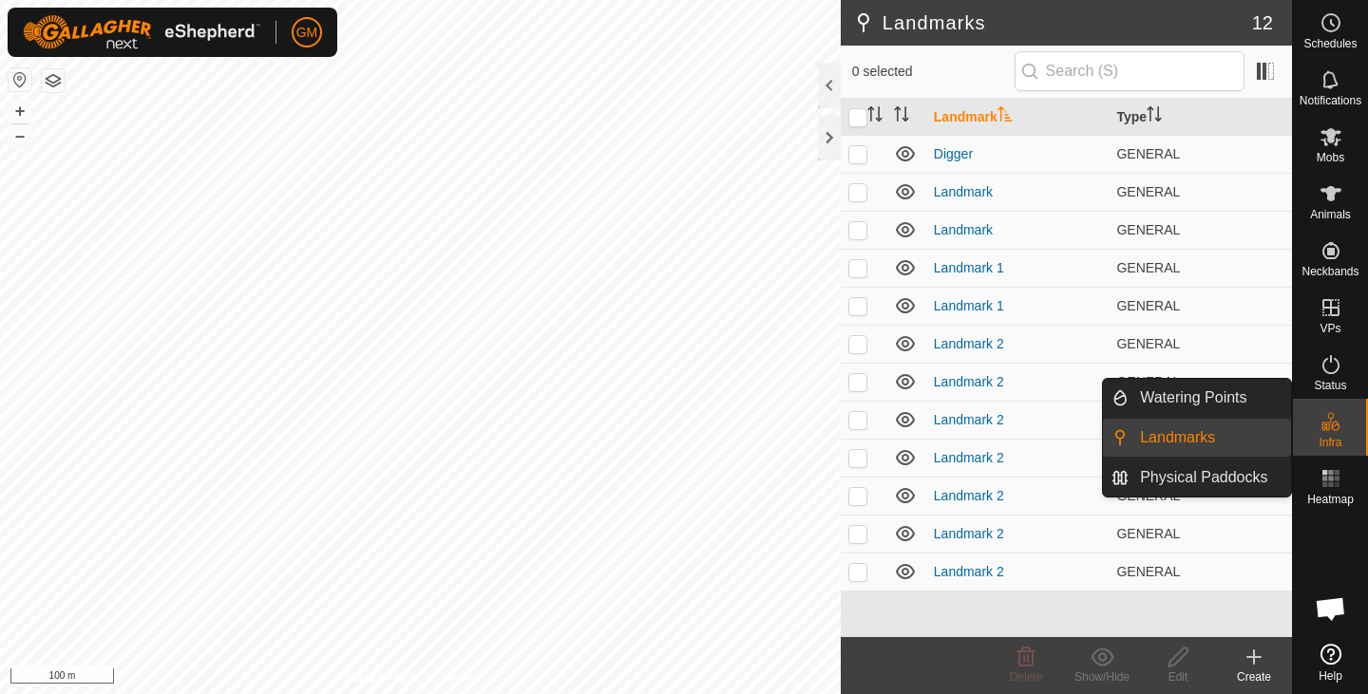
click at [1335, 432] on icon at bounding box center [1330, 421] width 23 height 23
click at [1191, 397] on link "Watering Points" at bounding box center [1209, 398] width 162 height 38
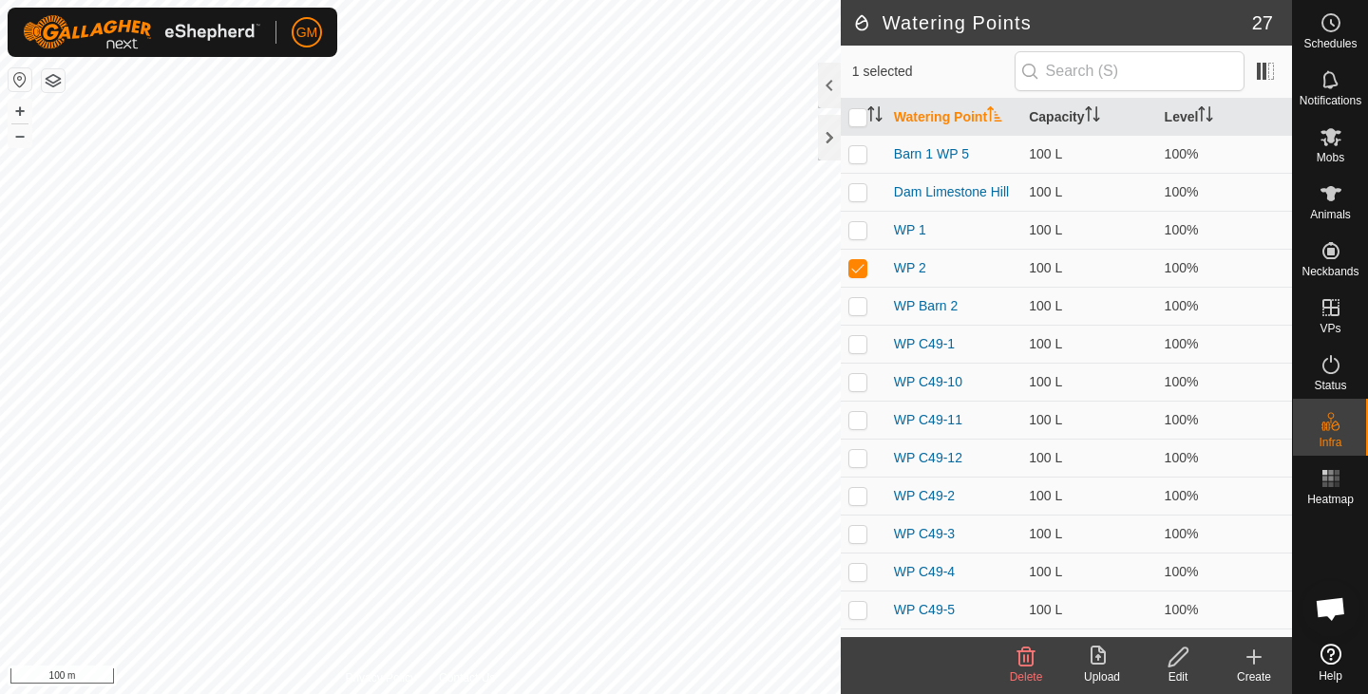
click at [1247, 653] on icon at bounding box center [1253, 657] width 23 height 23
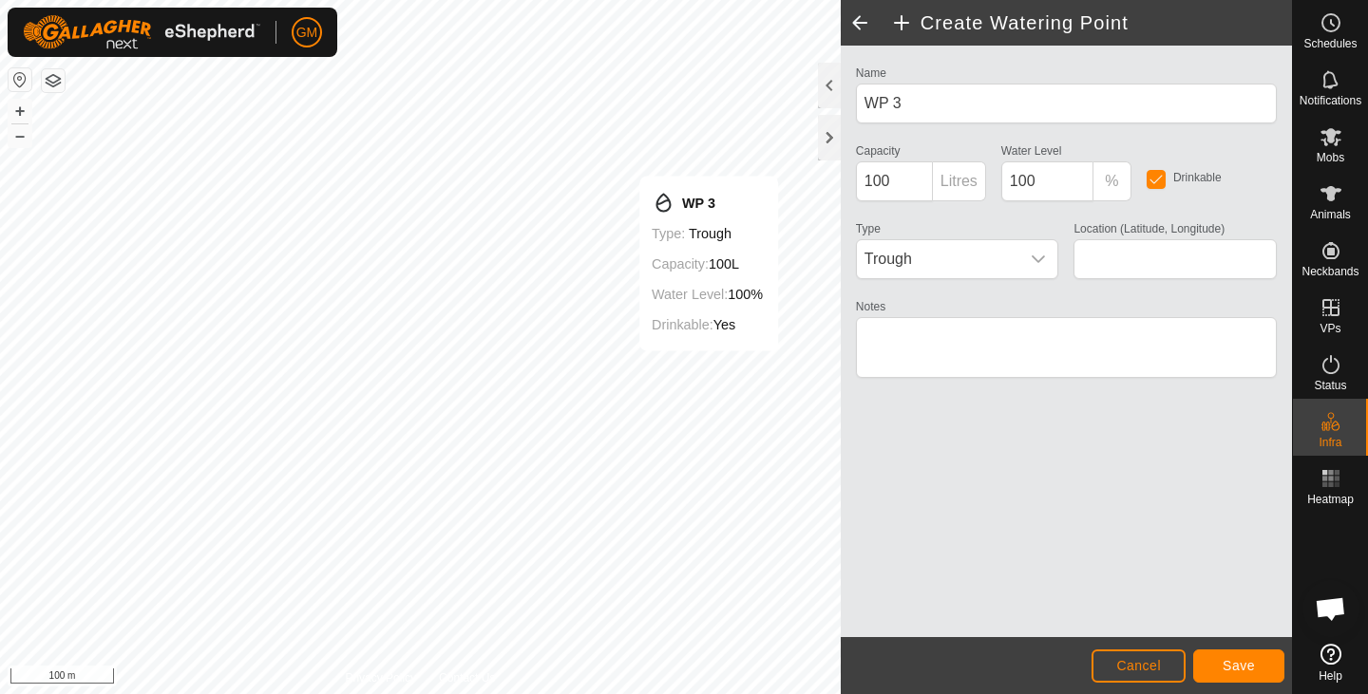
type input "-37.510951, 174.998892"
click at [1251, 665] on span "Save" at bounding box center [1238, 665] width 32 height 15
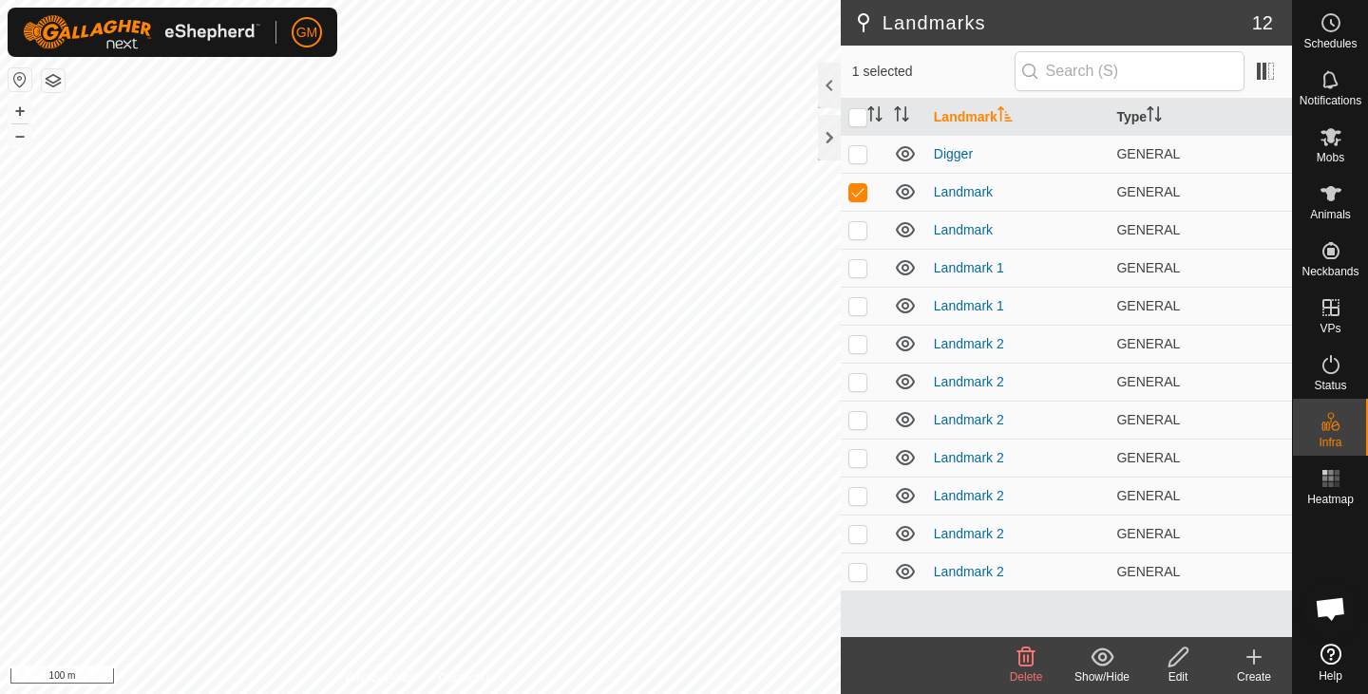
click at [1026, 653] on icon at bounding box center [1025, 657] width 23 height 23
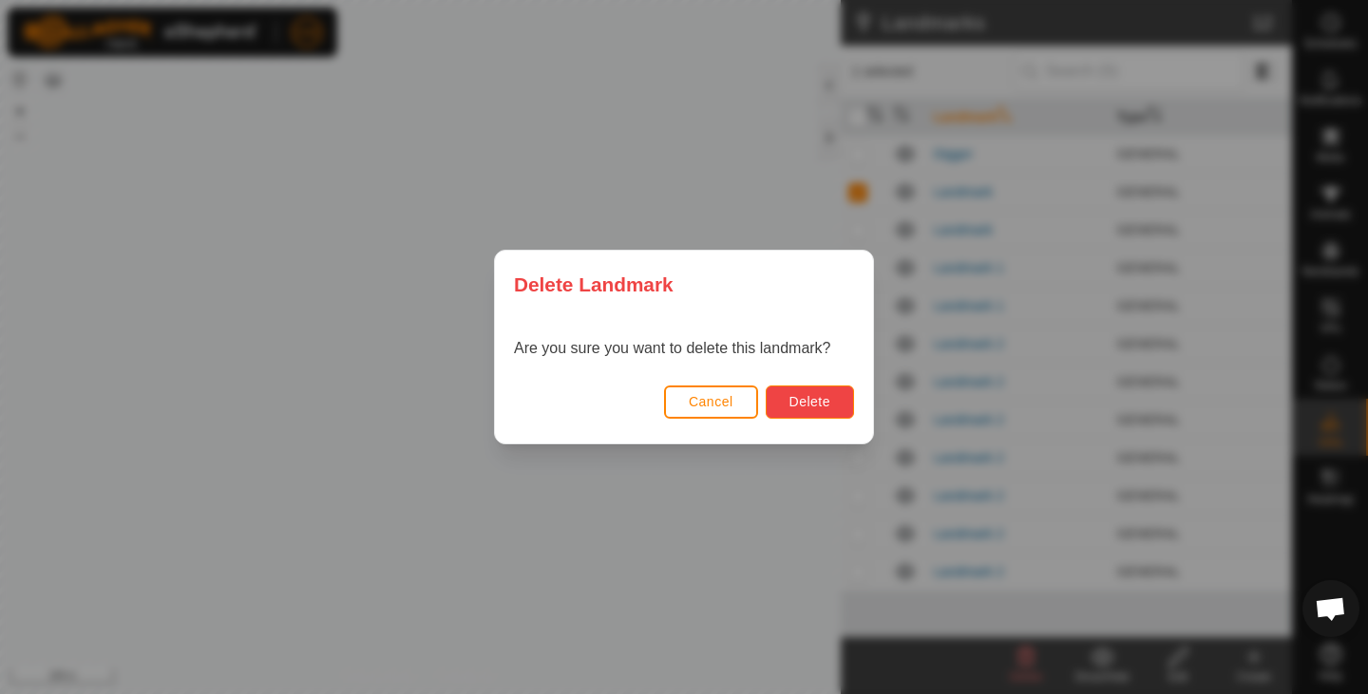
click at [822, 400] on span "Delete" at bounding box center [809, 401] width 41 height 15
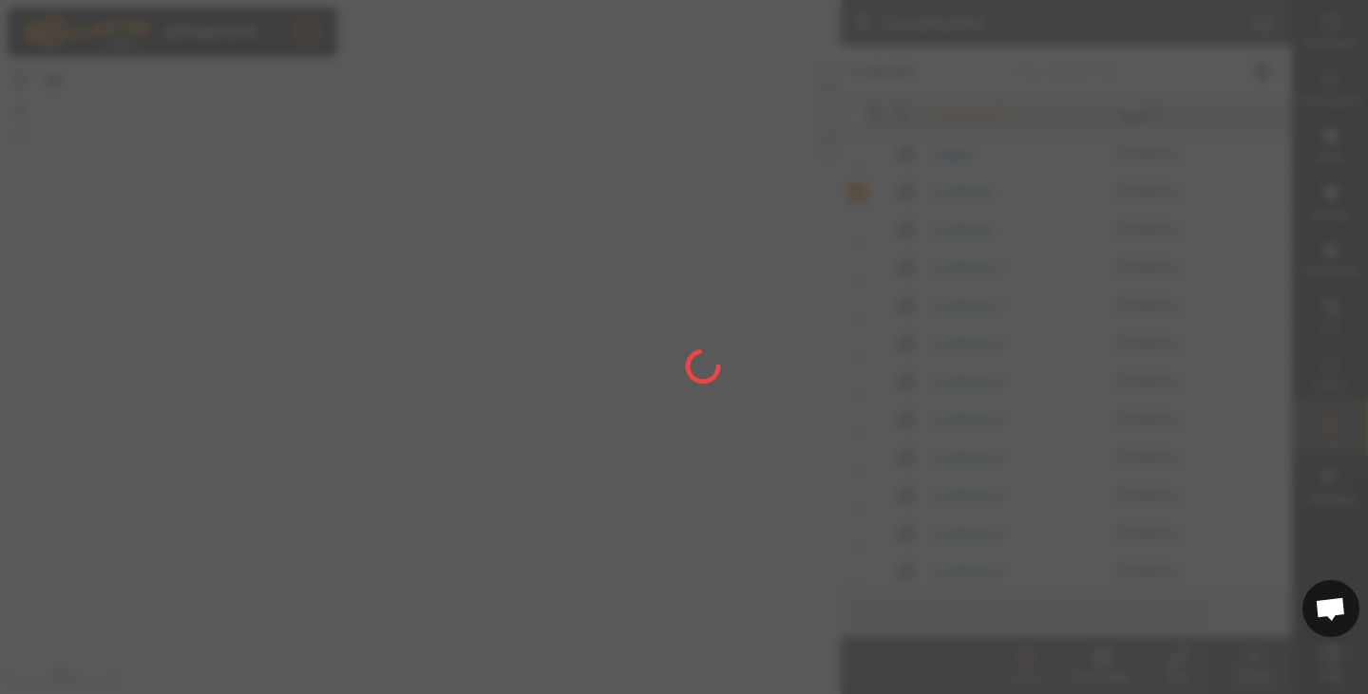
checkbox input "false"
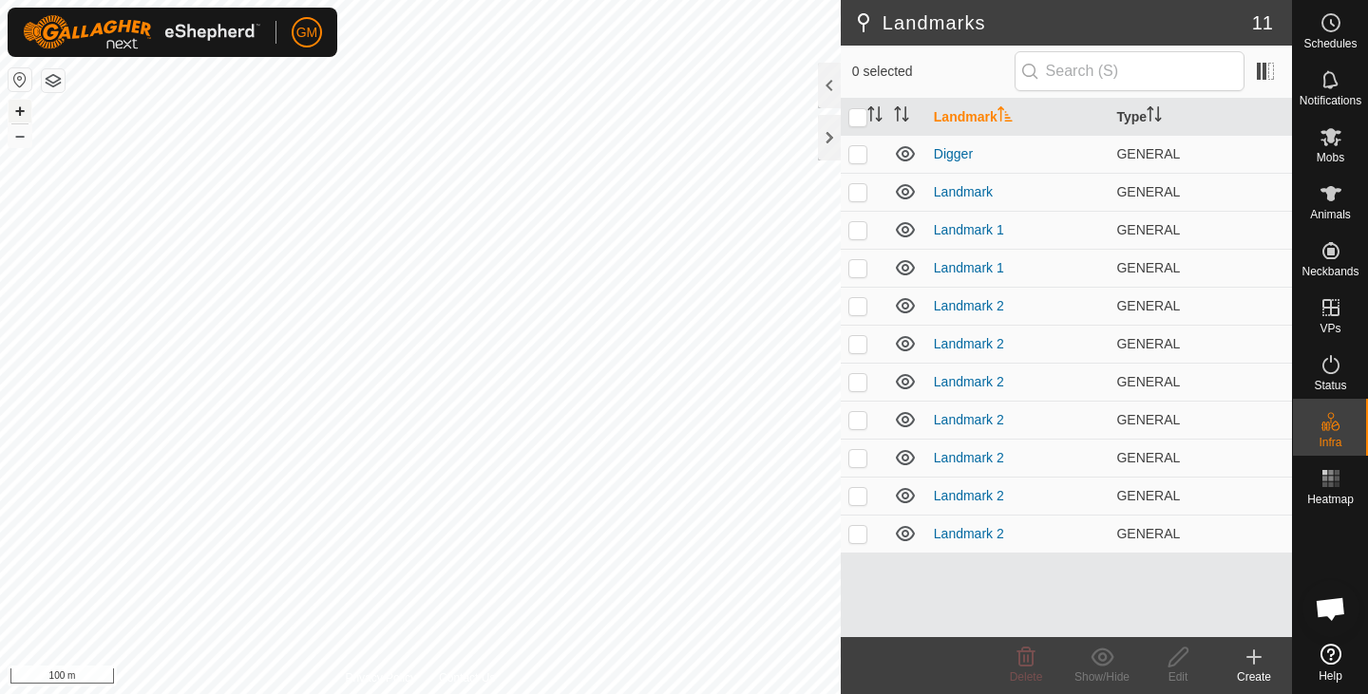
click at [20, 109] on button "+" at bounding box center [20, 111] width 23 height 23
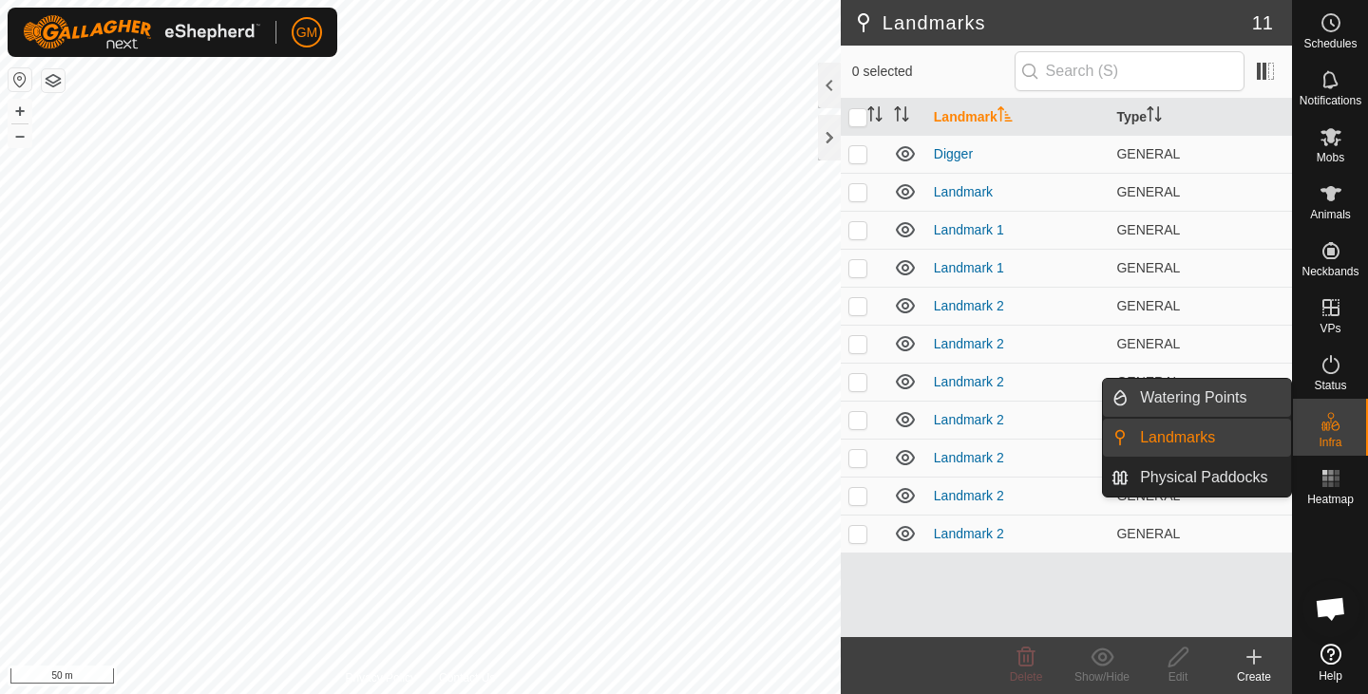
click at [1162, 392] on link "Watering Points" at bounding box center [1209, 398] width 162 height 38
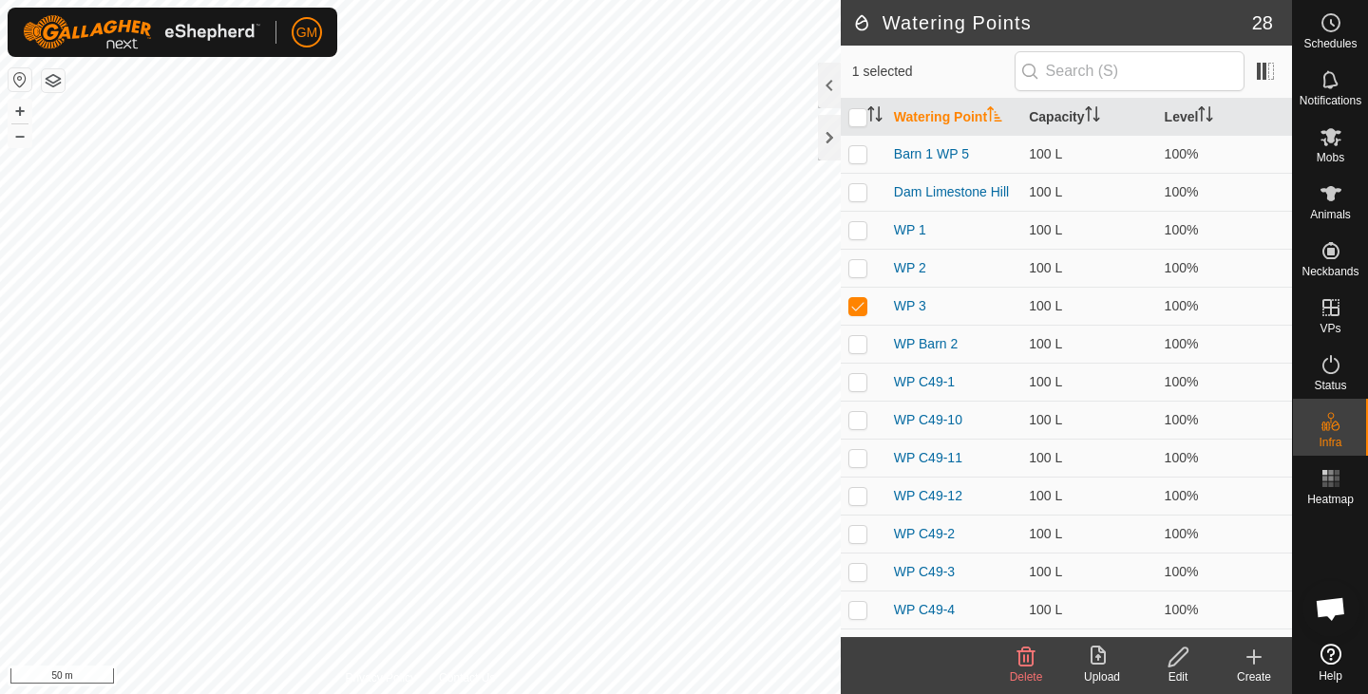
click at [1257, 655] on icon at bounding box center [1253, 657] width 23 height 23
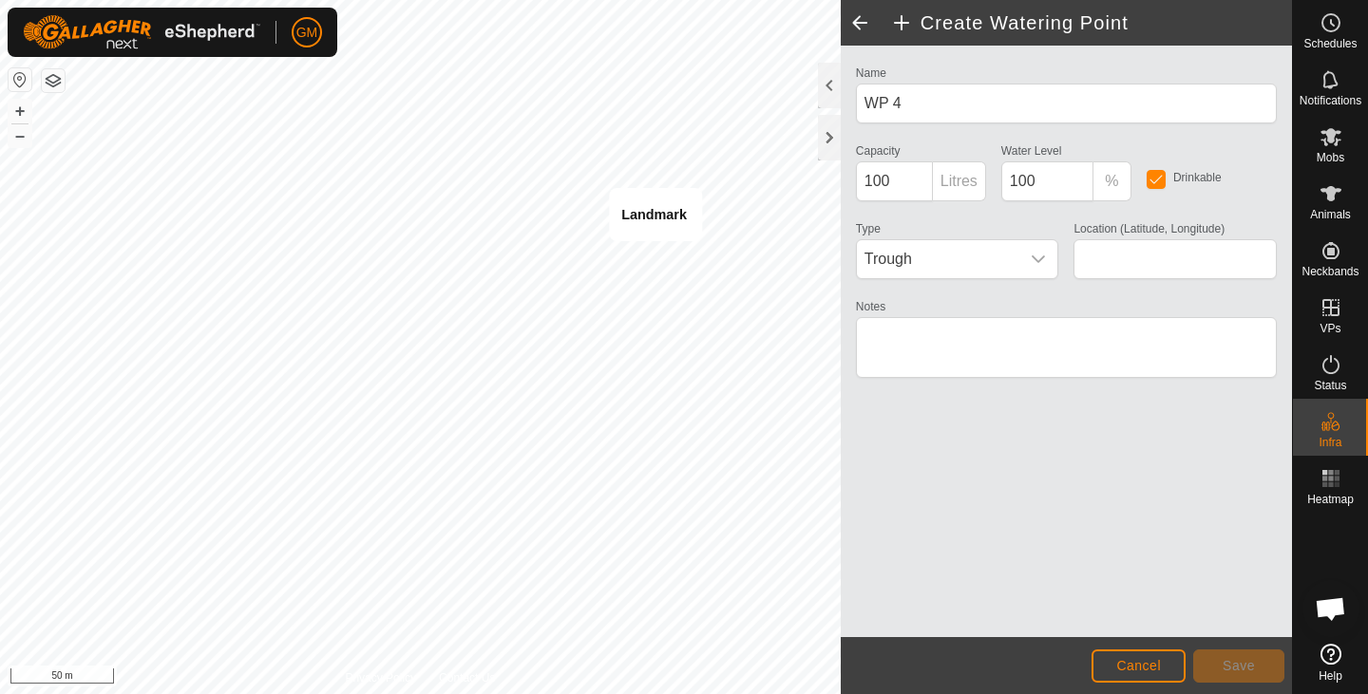
type input "-37.510371, 174.997836"
click at [1229, 659] on span "Save" at bounding box center [1238, 665] width 32 height 15
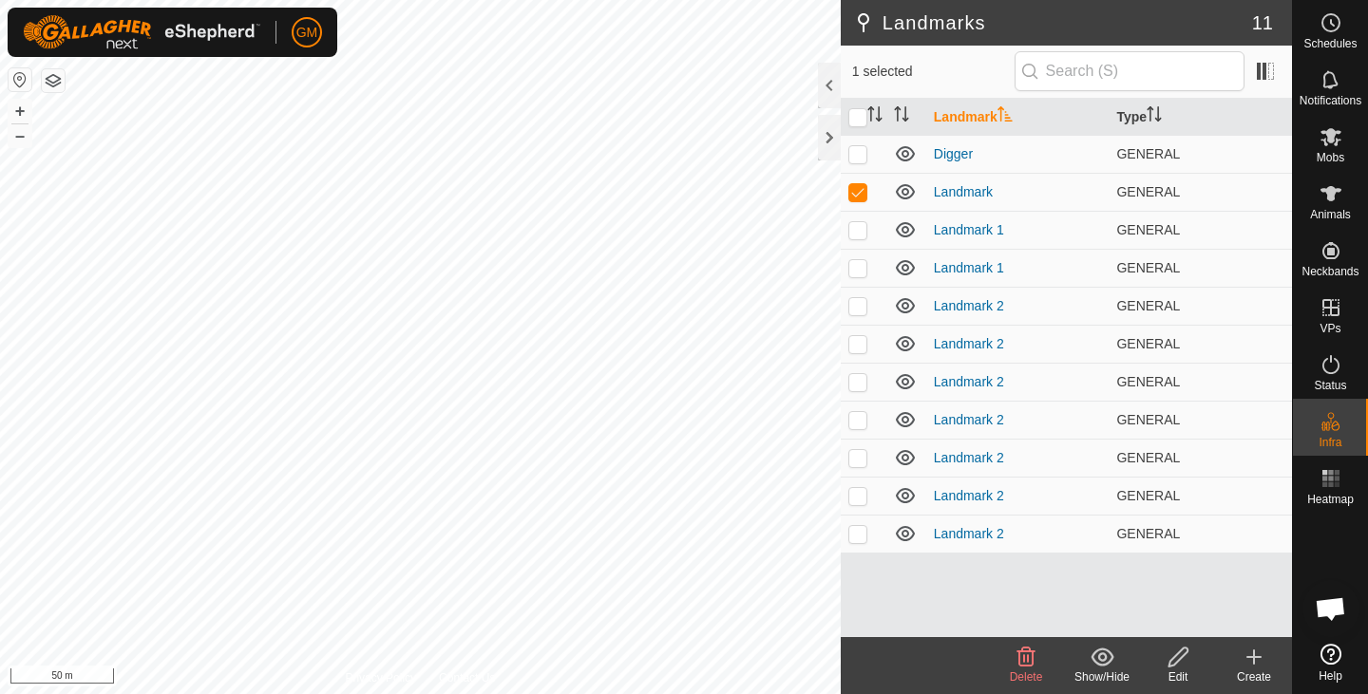
click at [1024, 654] on icon at bounding box center [1026, 657] width 18 height 19
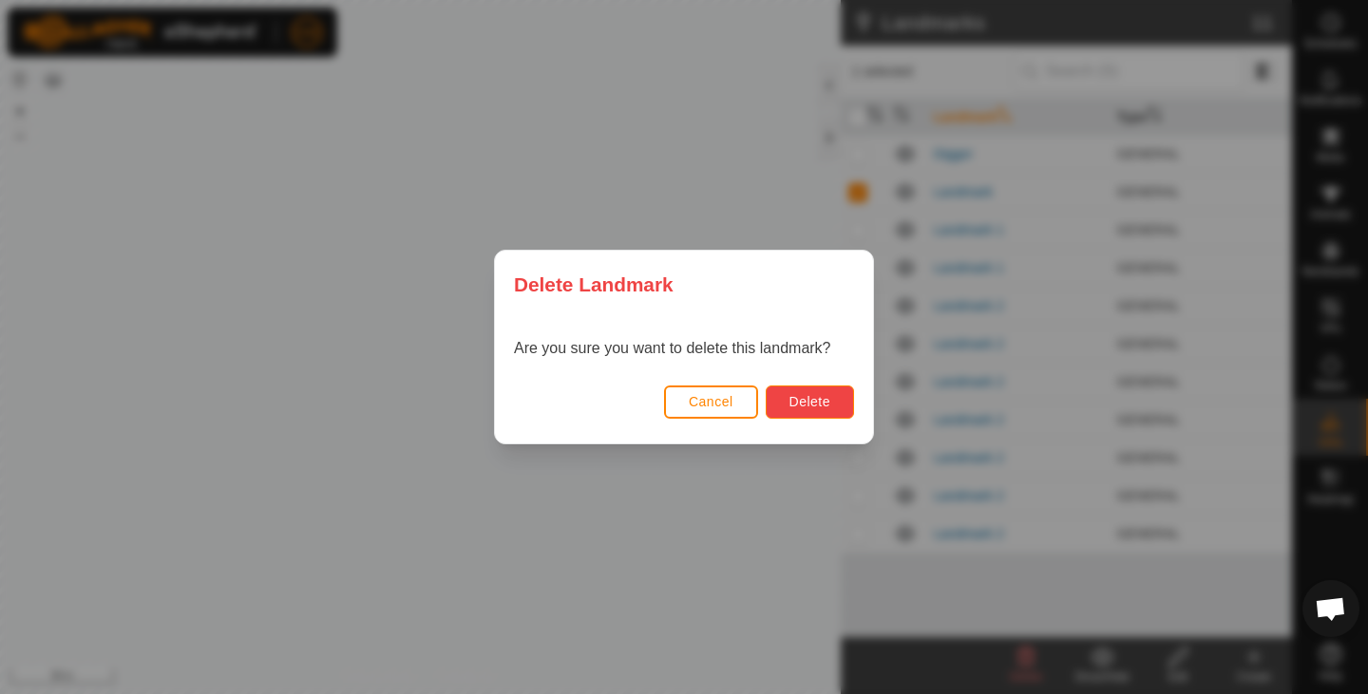
click at [797, 396] on span "Delete" at bounding box center [809, 401] width 41 height 15
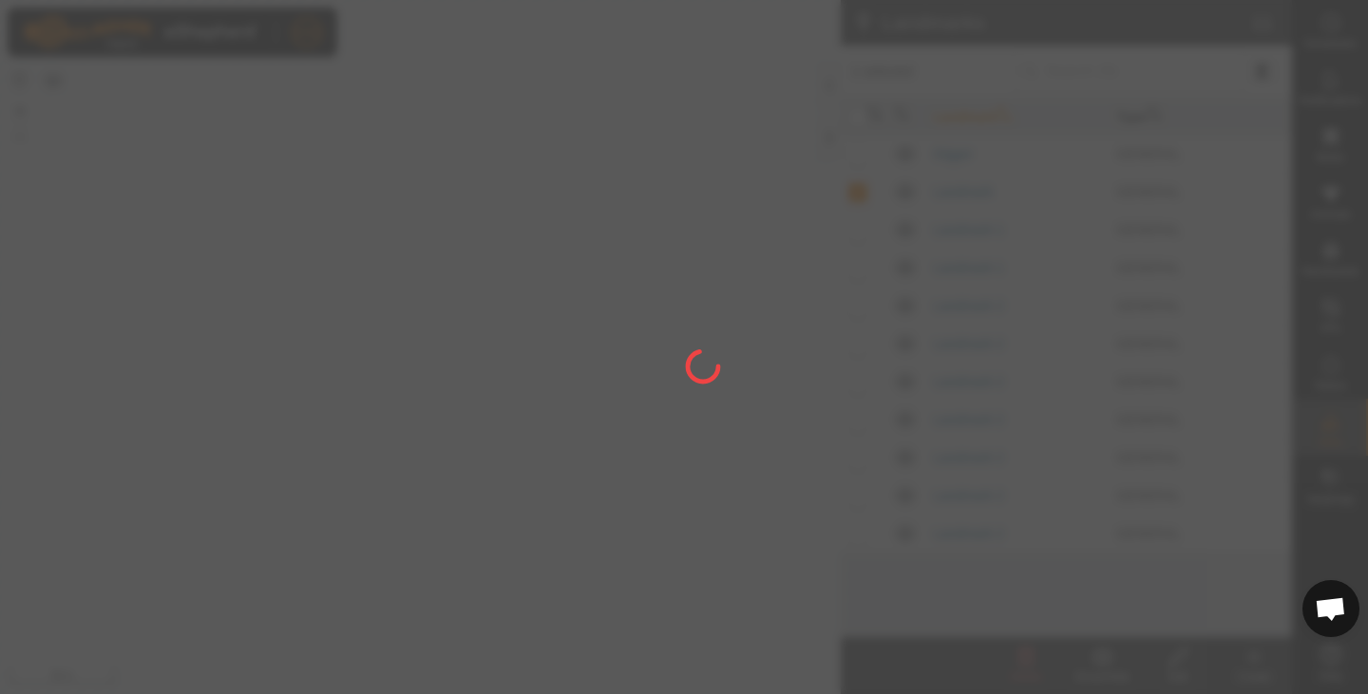
checkbox input "false"
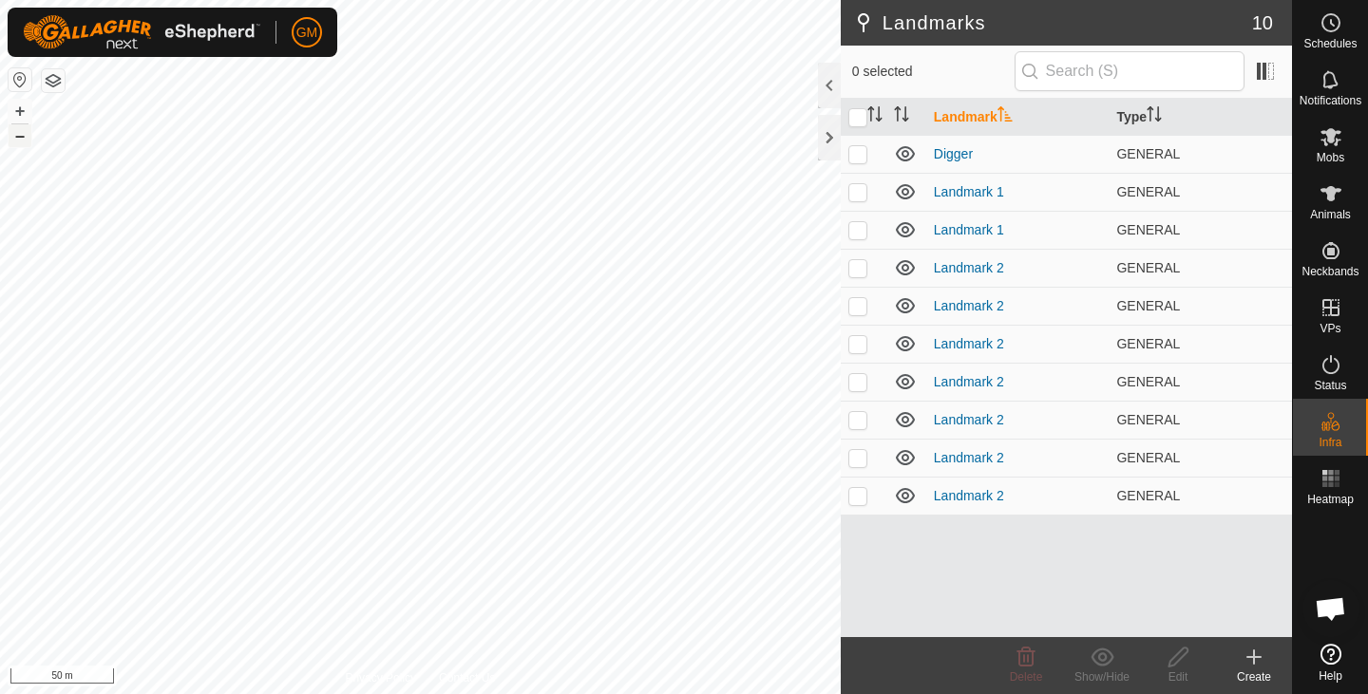
click at [25, 139] on button "–" at bounding box center [20, 135] width 23 height 23
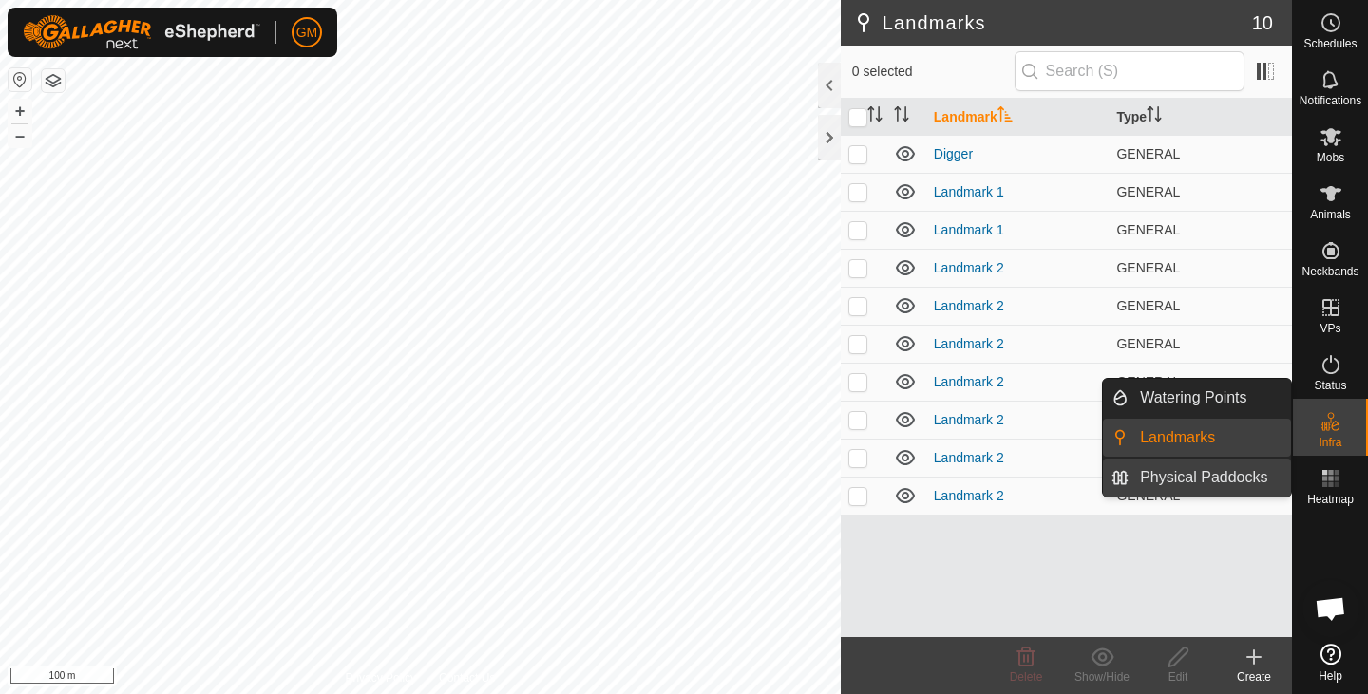
click at [1228, 476] on link "Physical Paddocks" at bounding box center [1209, 478] width 162 height 38
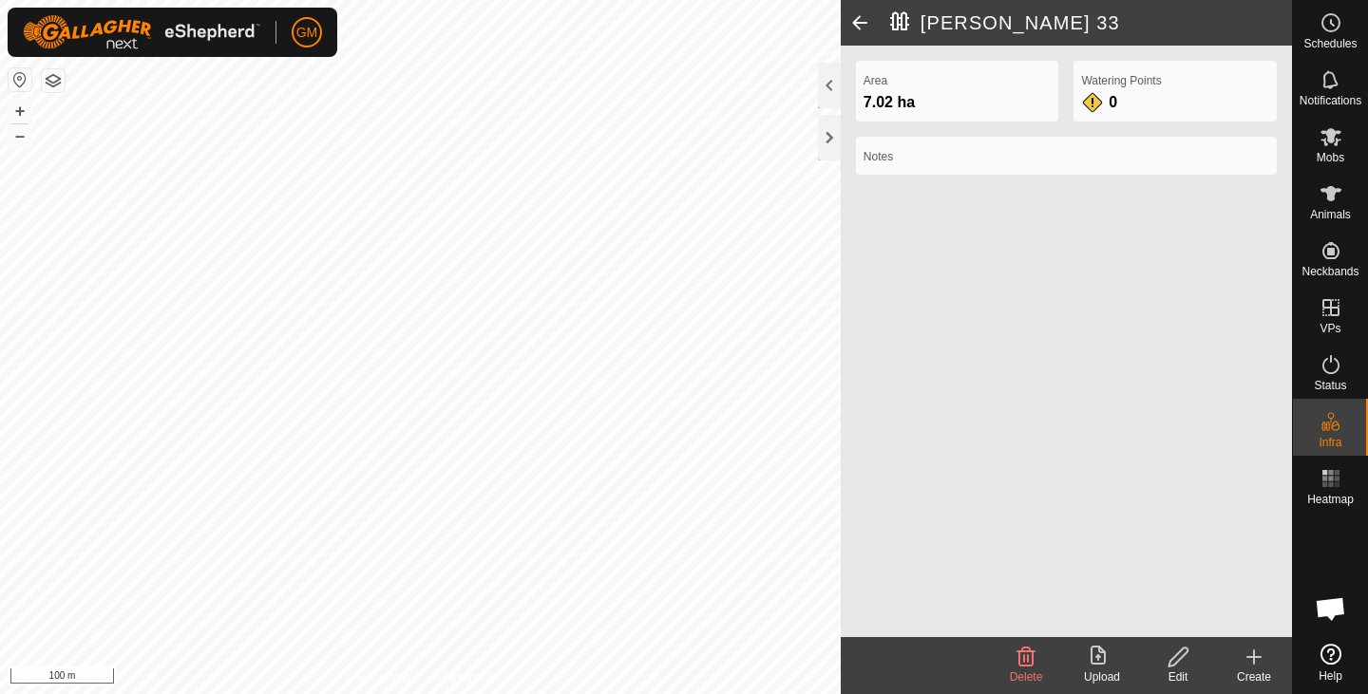
click at [1185, 652] on icon at bounding box center [1177, 657] width 19 height 19
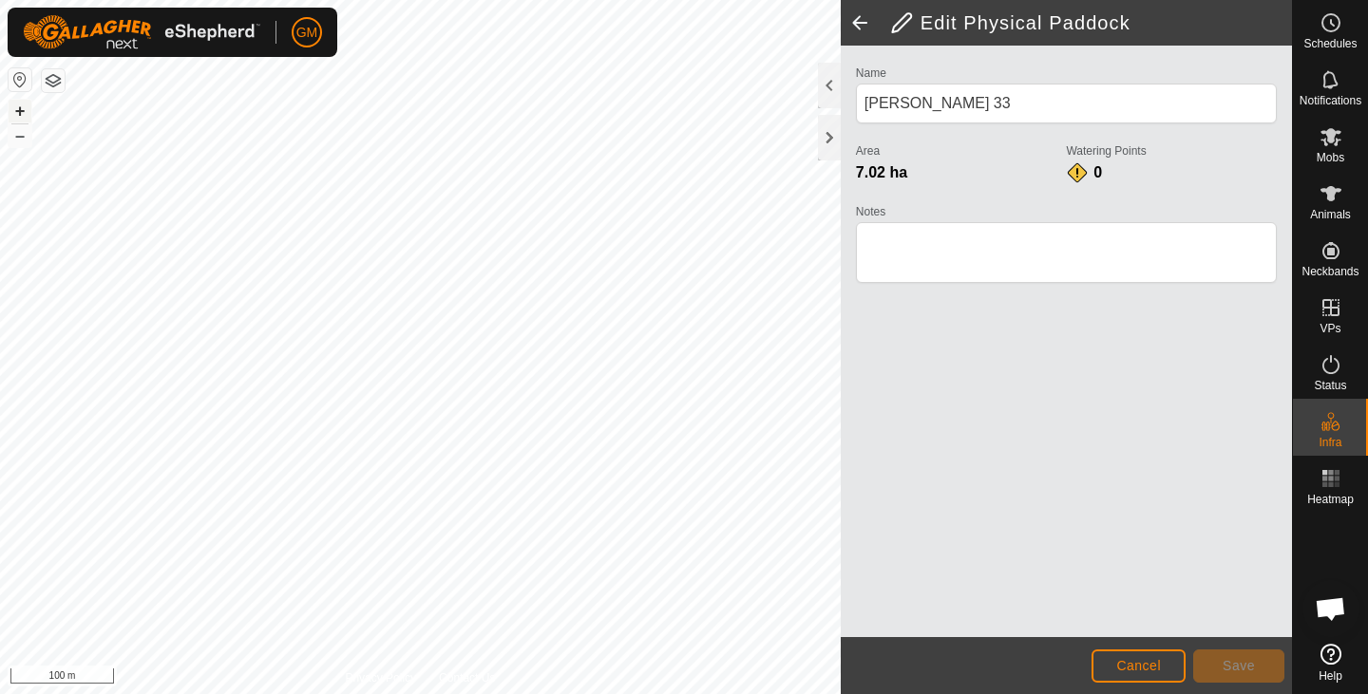
click at [26, 111] on button "+" at bounding box center [20, 111] width 23 height 23
click at [24, 107] on button "+" at bounding box center [20, 111] width 23 height 23
click at [1229, 663] on span "Save" at bounding box center [1238, 665] width 32 height 15
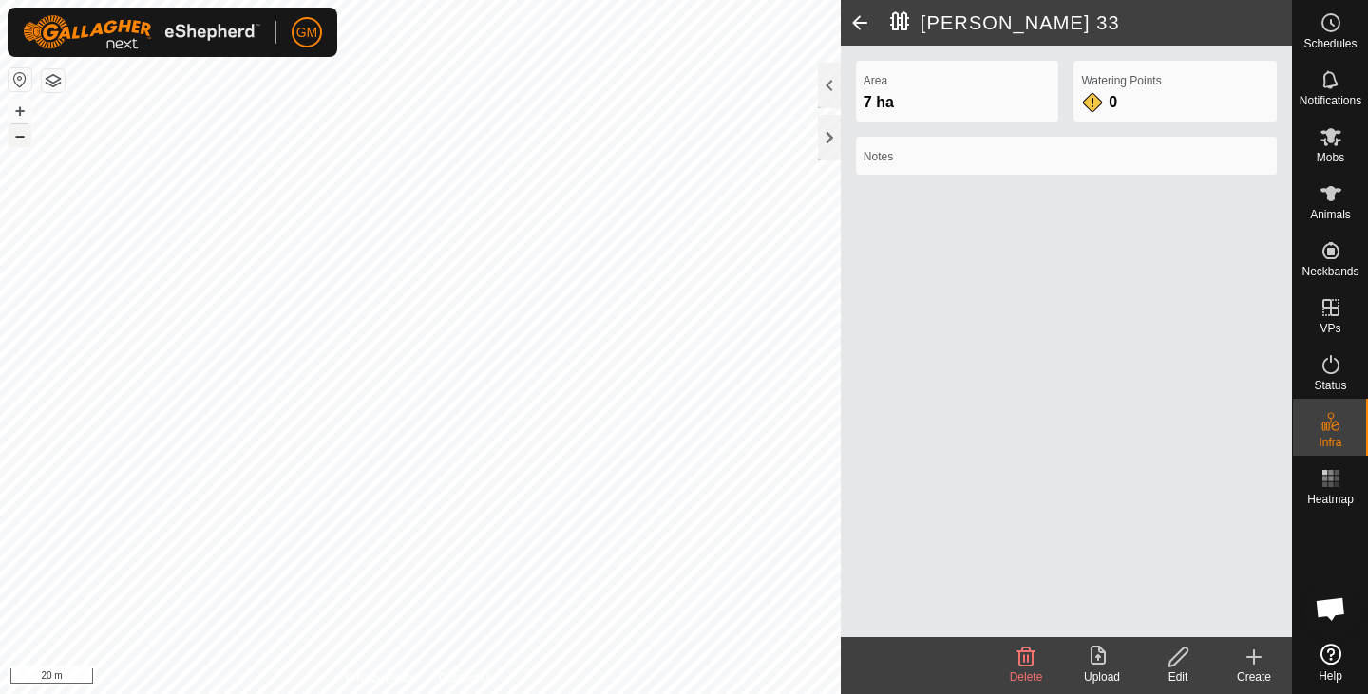
click at [16, 132] on button "–" at bounding box center [20, 135] width 23 height 23
click at [1177, 660] on icon at bounding box center [1178, 657] width 24 height 23
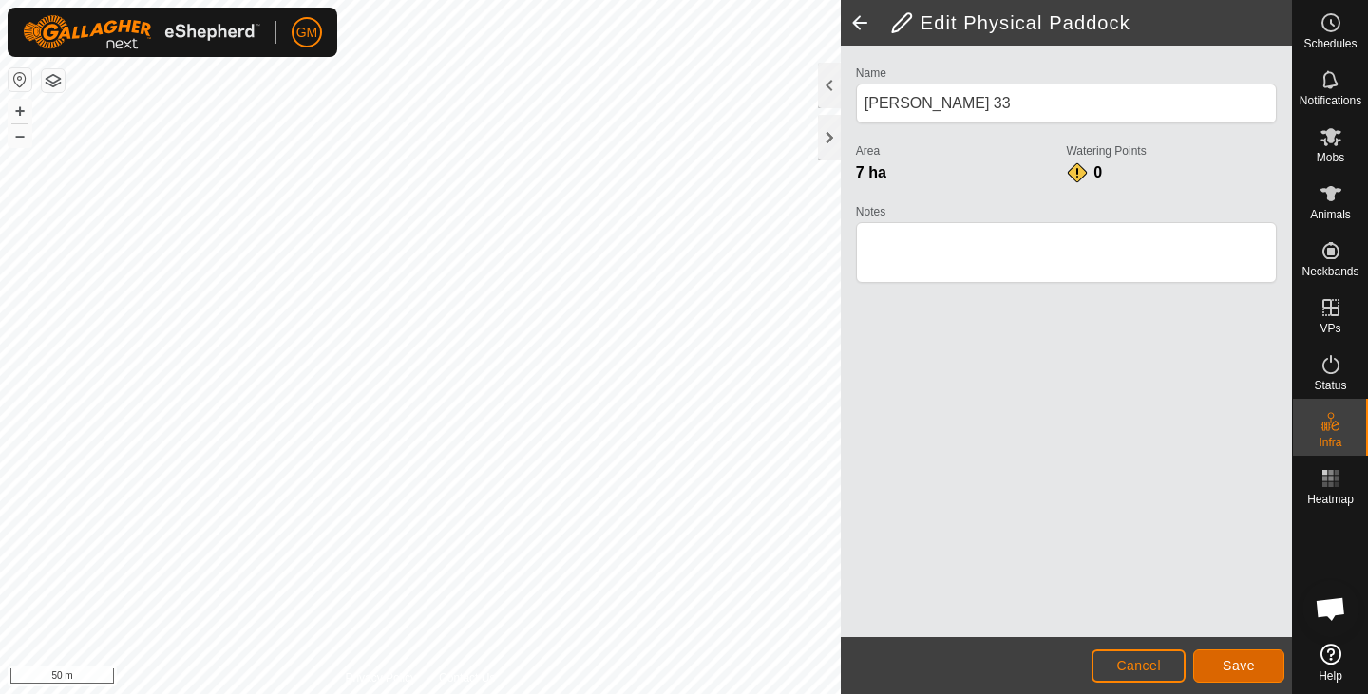
click at [1229, 660] on span "Save" at bounding box center [1238, 665] width 32 height 15
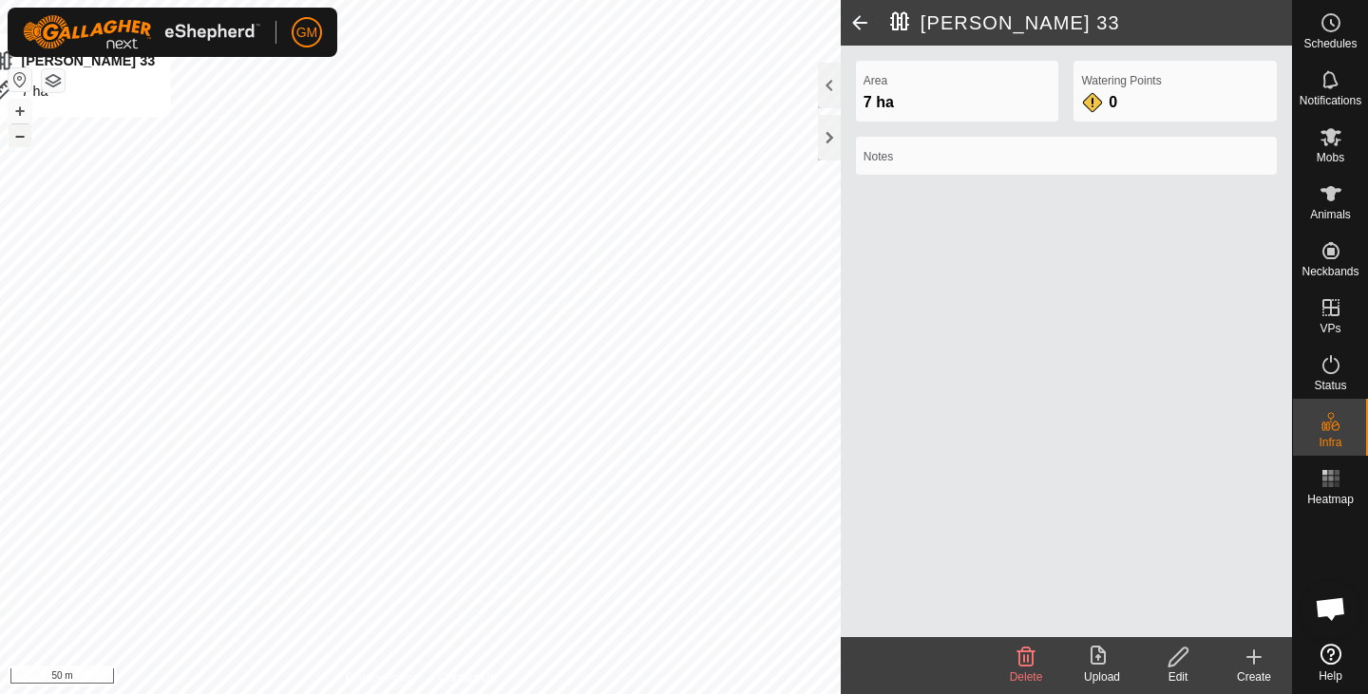
click at [18, 136] on button "–" at bounding box center [20, 135] width 23 height 23
click at [1101, 652] on icon at bounding box center [1097, 655] width 15 height 19
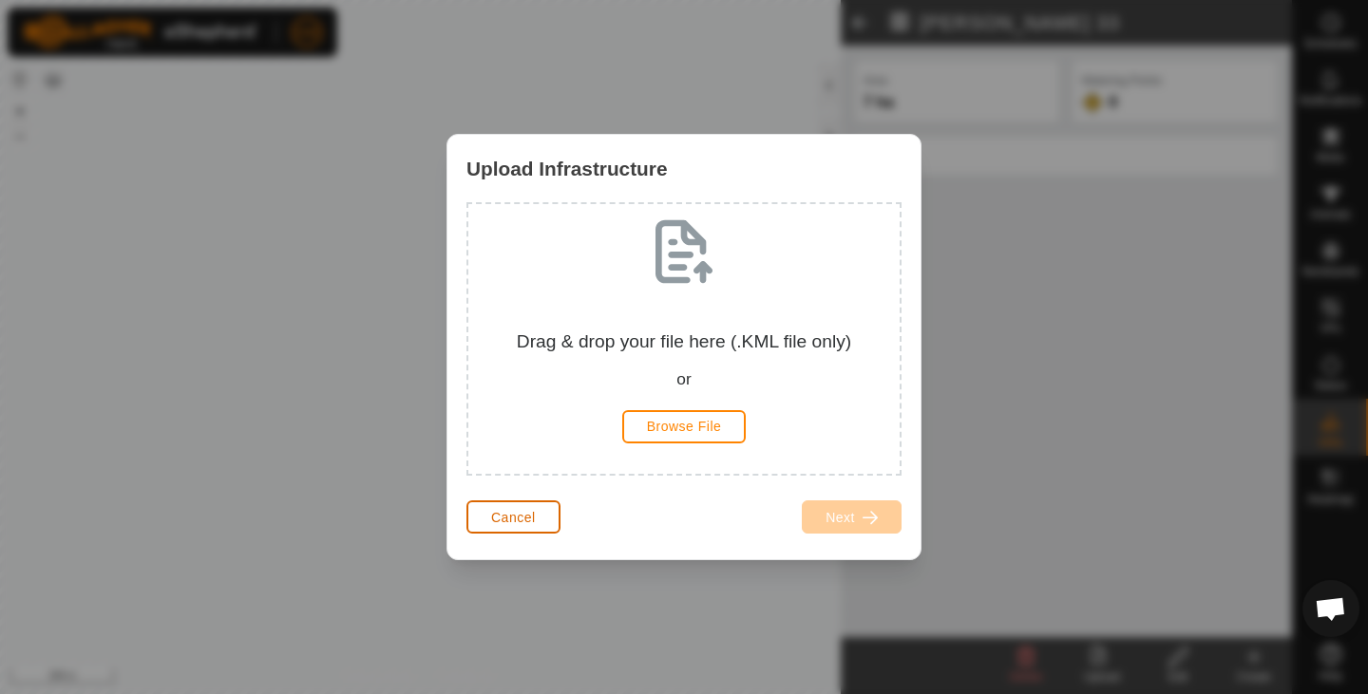
click at [491, 517] on span "Cancel" at bounding box center [513, 517] width 45 height 15
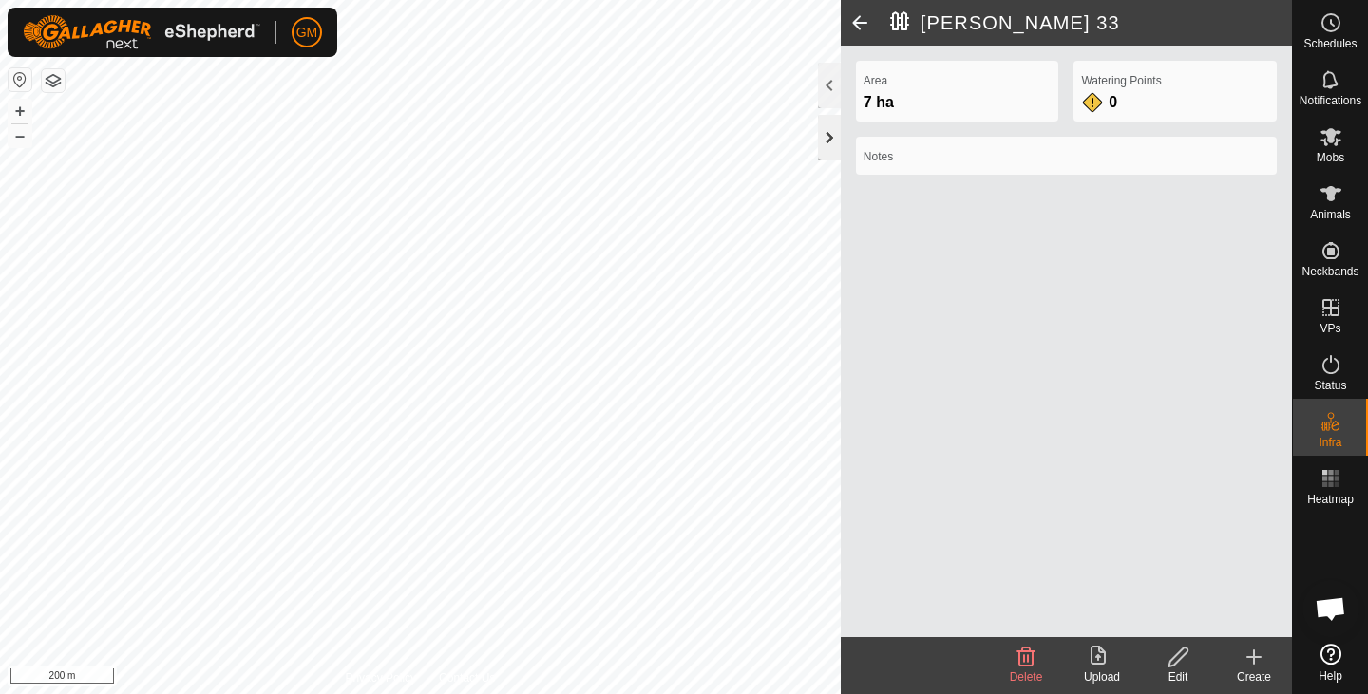
click at [823, 138] on div at bounding box center [829, 138] width 23 height 46
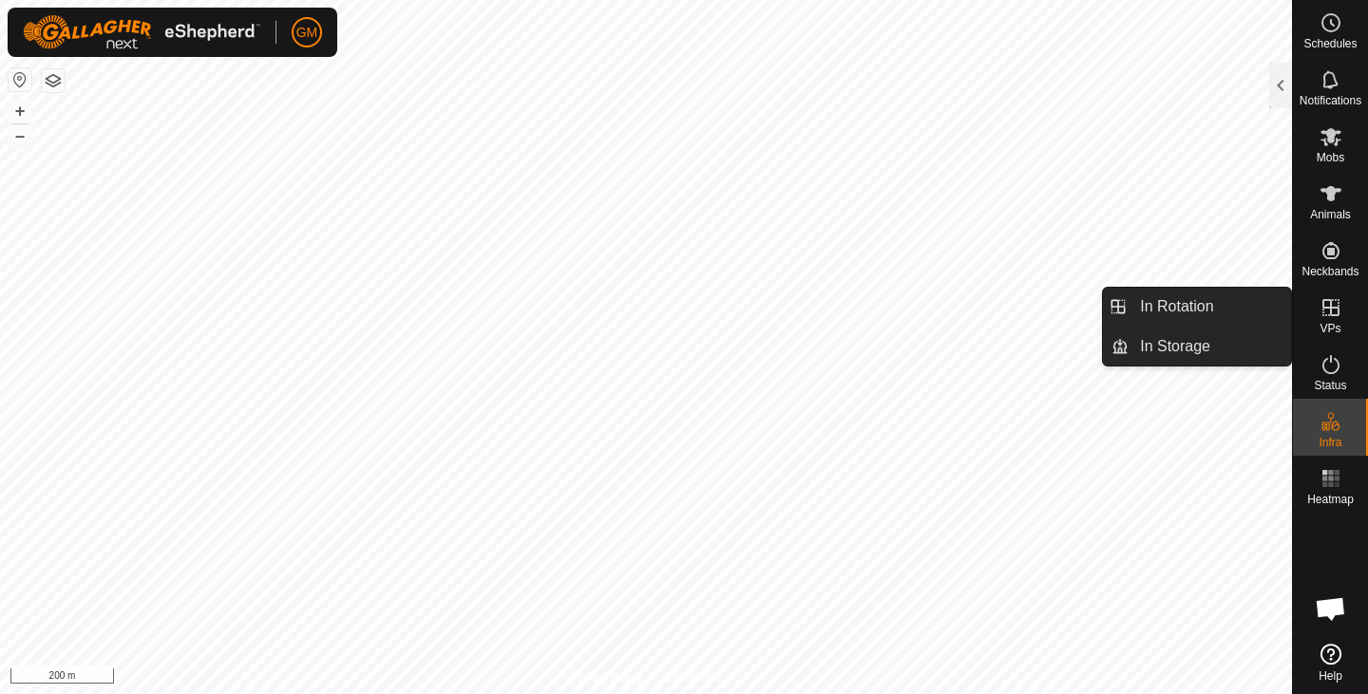
click at [1323, 312] on icon at bounding box center [1330, 307] width 17 height 17
click at [1198, 314] on link "In Rotation" at bounding box center [1209, 307] width 162 height 38
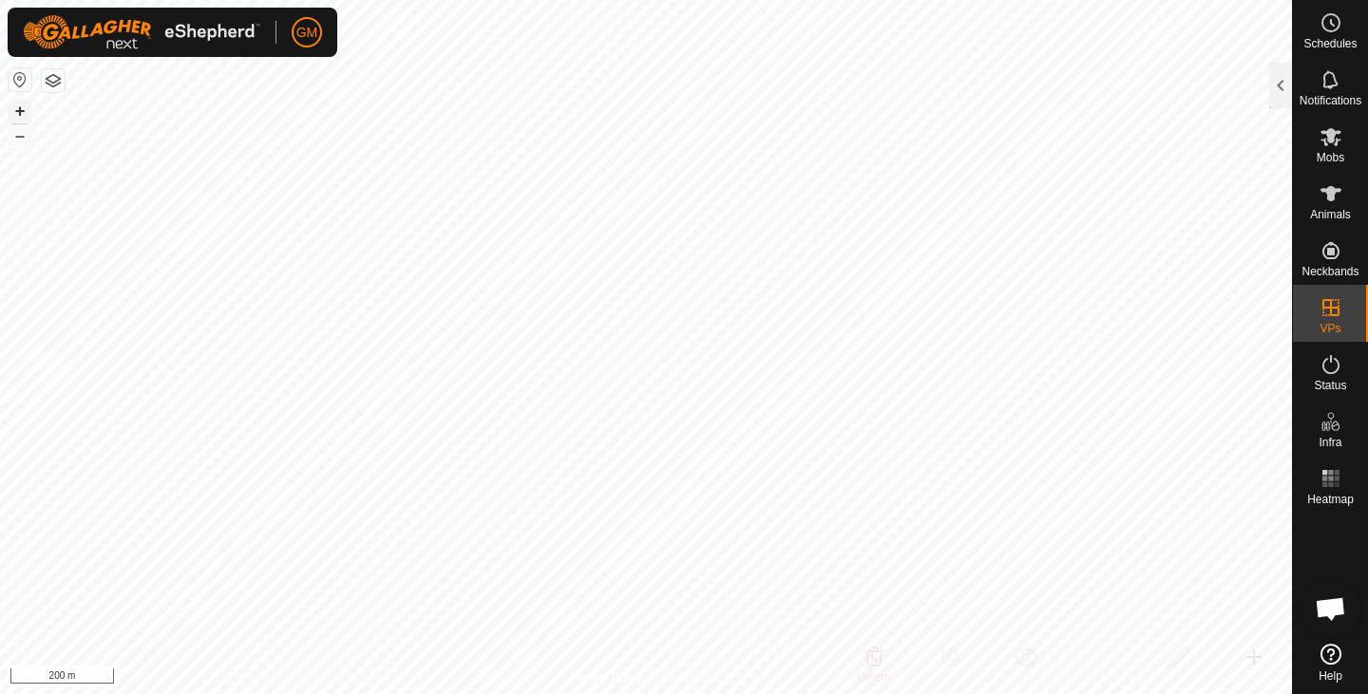
click at [19, 110] on button "+" at bounding box center [20, 111] width 23 height 23
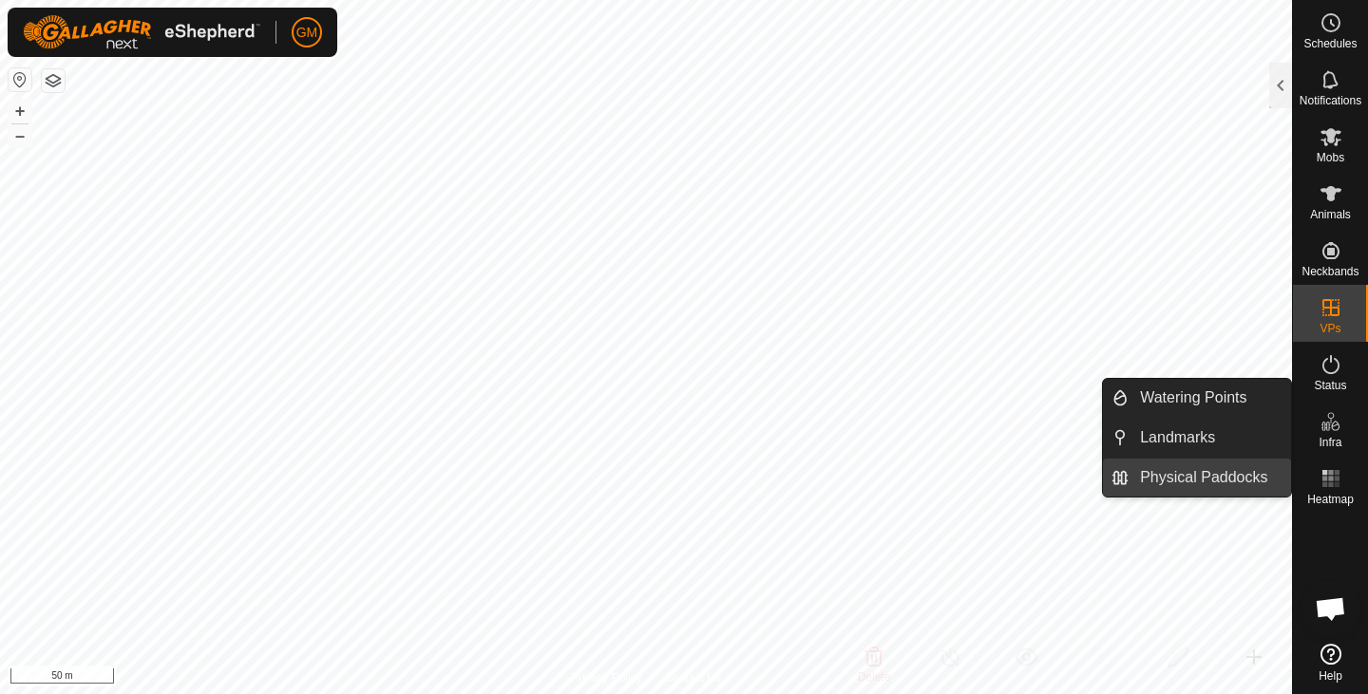
click at [1227, 468] on link "Physical Paddocks" at bounding box center [1209, 478] width 162 height 38
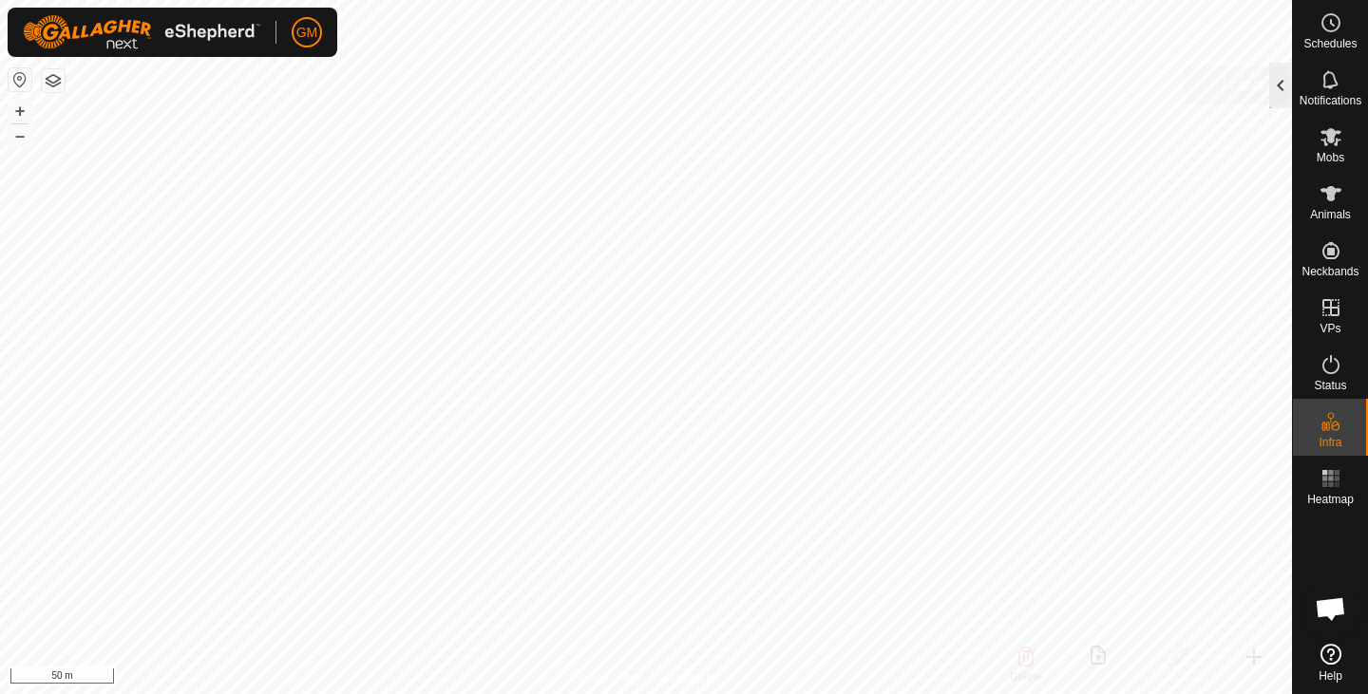
click at [1273, 80] on div at bounding box center [1280, 86] width 23 height 46
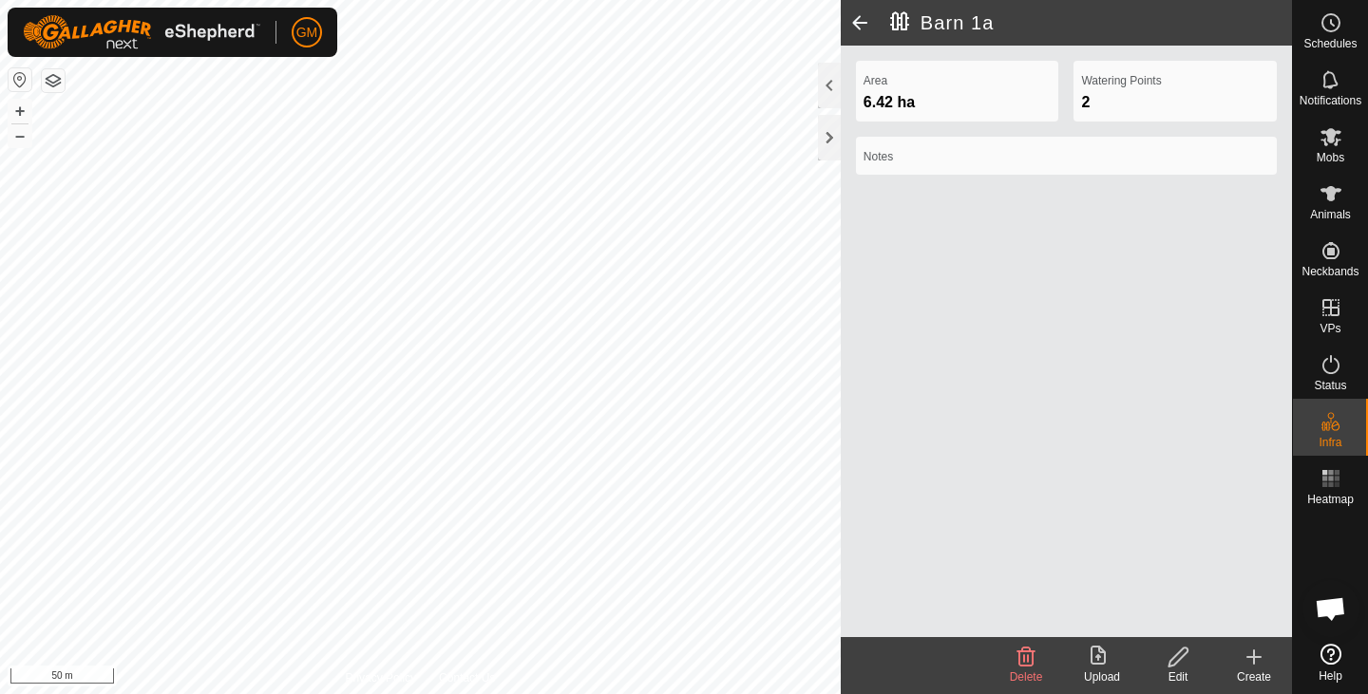
click at [1179, 659] on icon at bounding box center [1177, 657] width 19 height 19
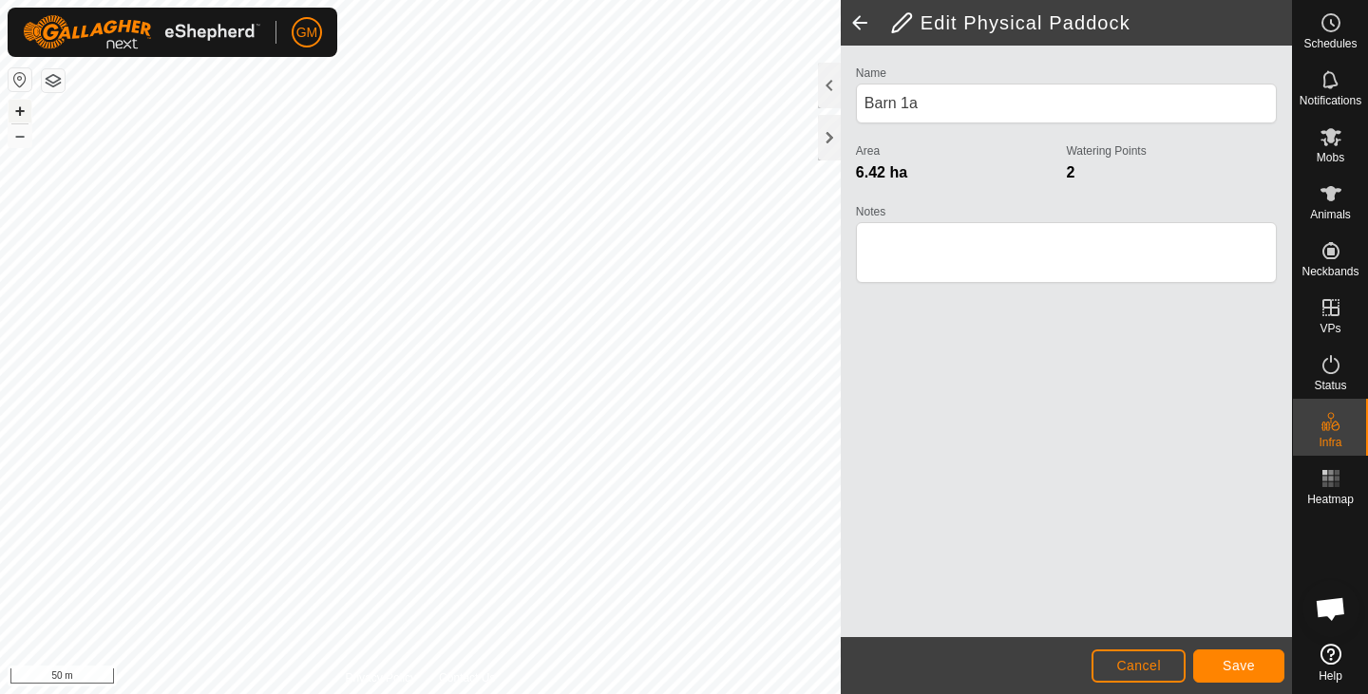
click at [19, 105] on button "+" at bounding box center [20, 111] width 23 height 23
click at [1248, 666] on span "Save" at bounding box center [1238, 665] width 32 height 15
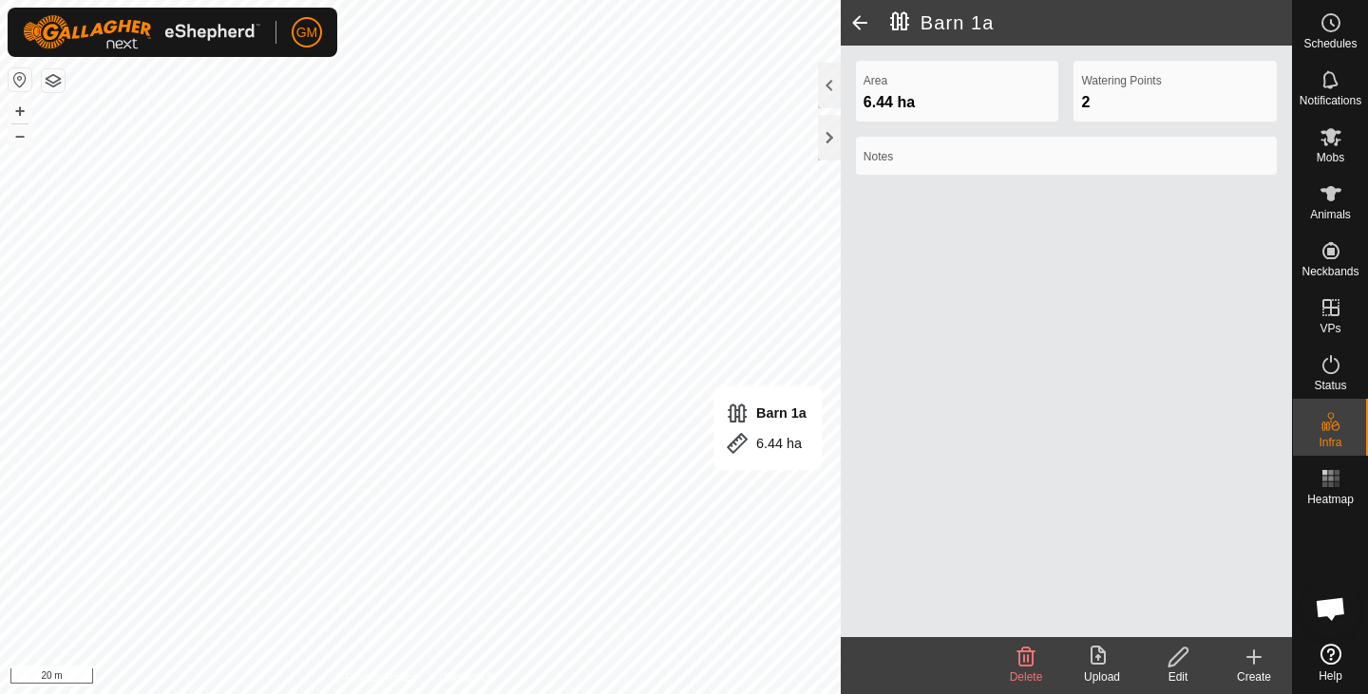
click at [1178, 666] on icon at bounding box center [1178, 657] width 24 height 23
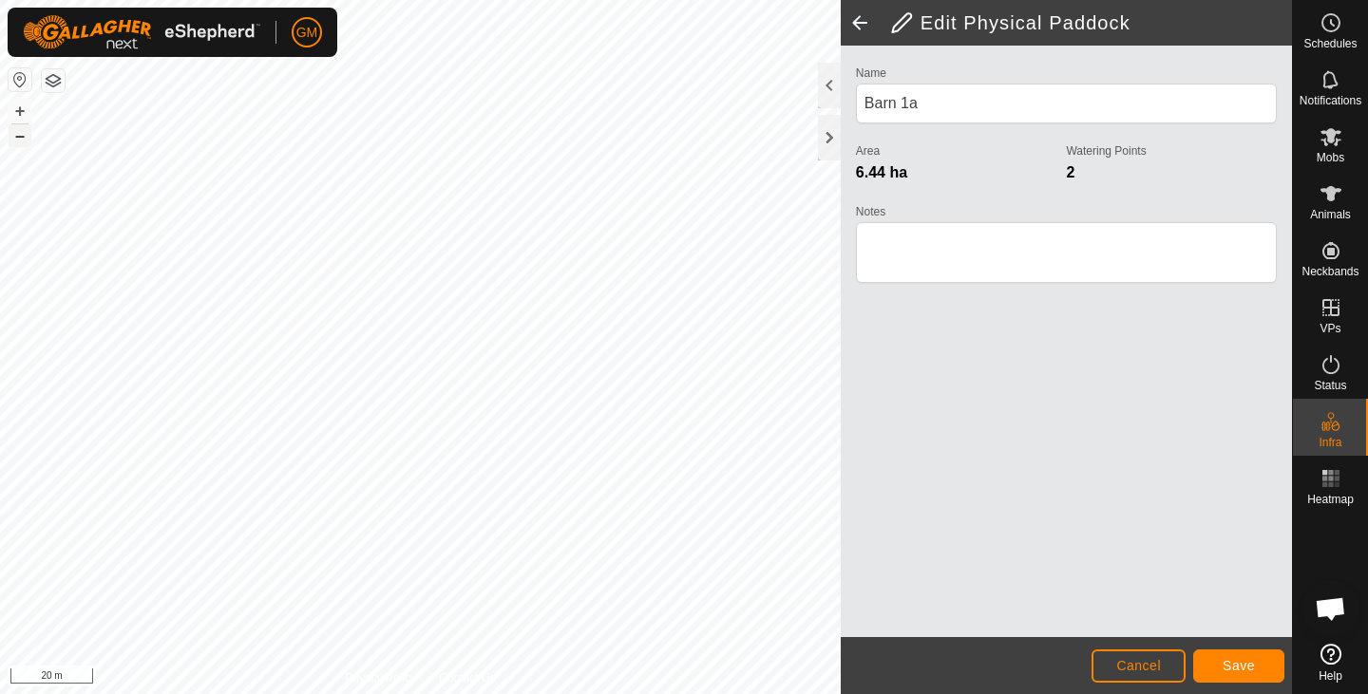
click at [18, 133] on button "–" at bounding box center [20, 135] width 23 height 23
click at [1259, 659] on button "Save" at bounding box center [1238, 666] width 91 height 33
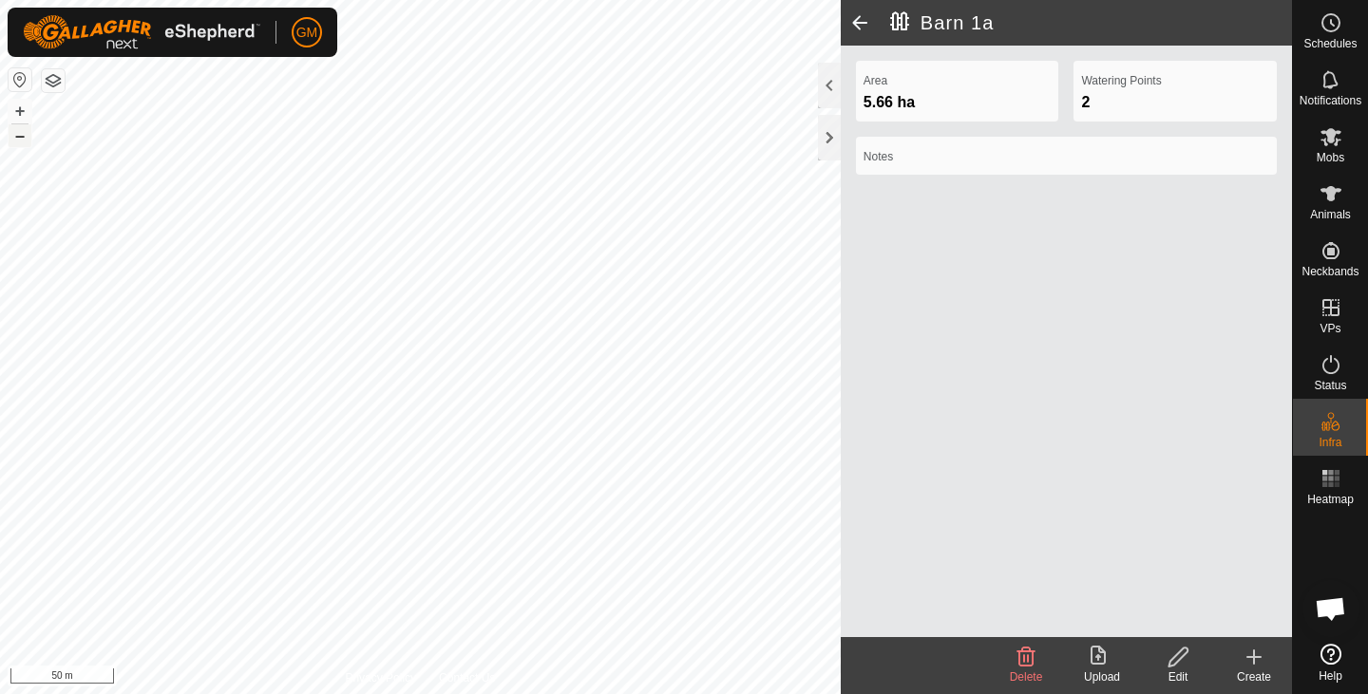
click at [26, 141] on button "–" at bounding box center [20, 135] width 23 height 23
click at [827, 133] on div at bounding box center [829, 138] width 23 height 46
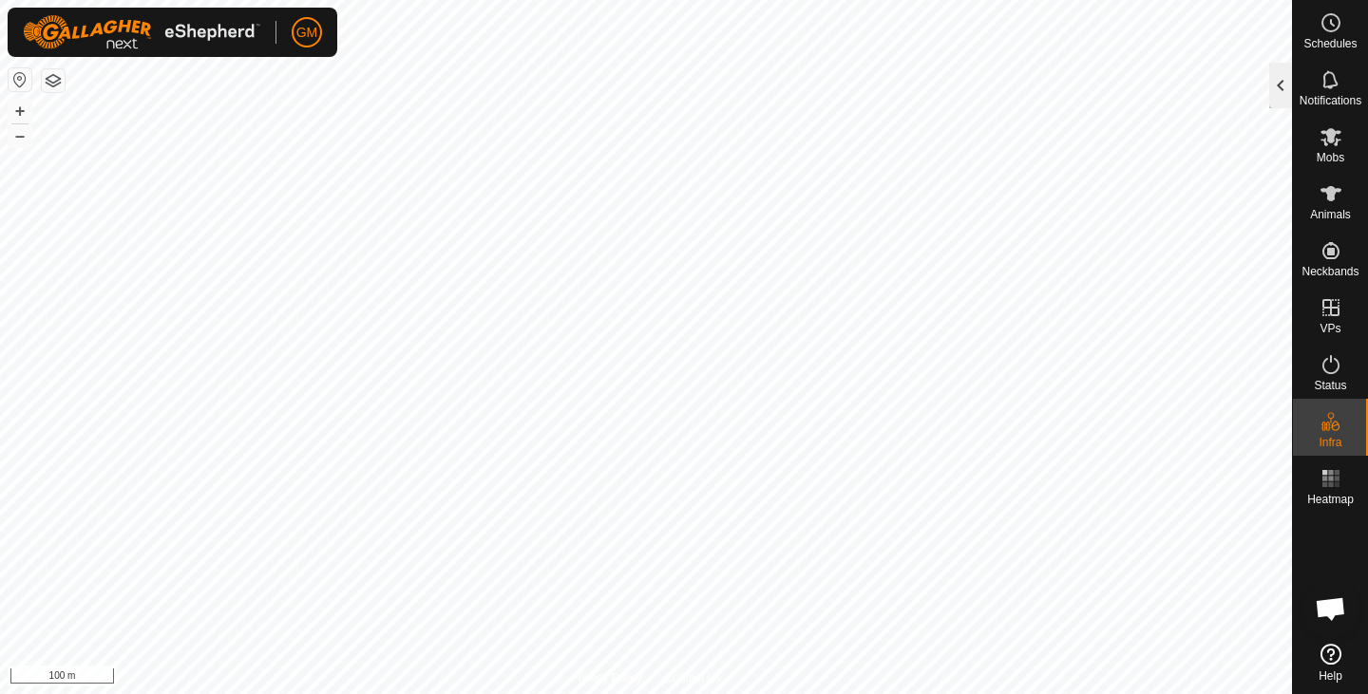
click at [1278, 86] on div at bounding box center [1280, 86] width 23 height 46
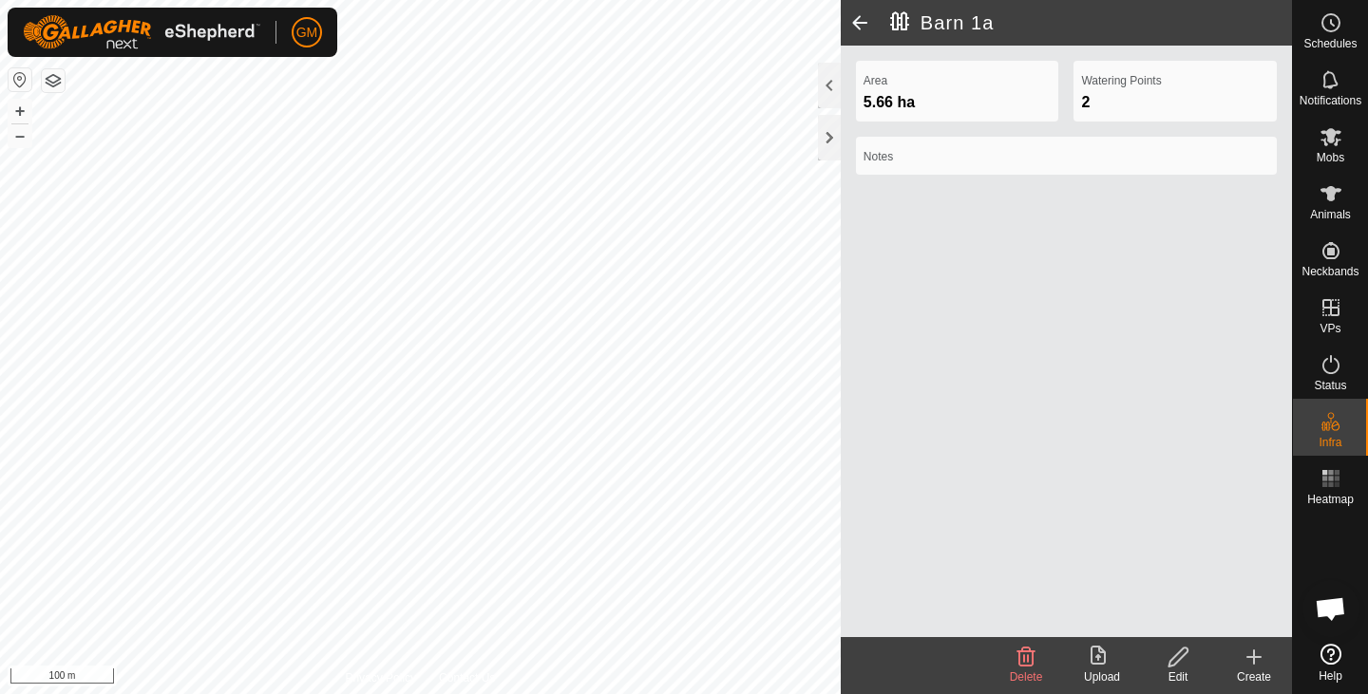
click at [1183, 662] on icon at bounding box center [1178, 657] width 24 height 23
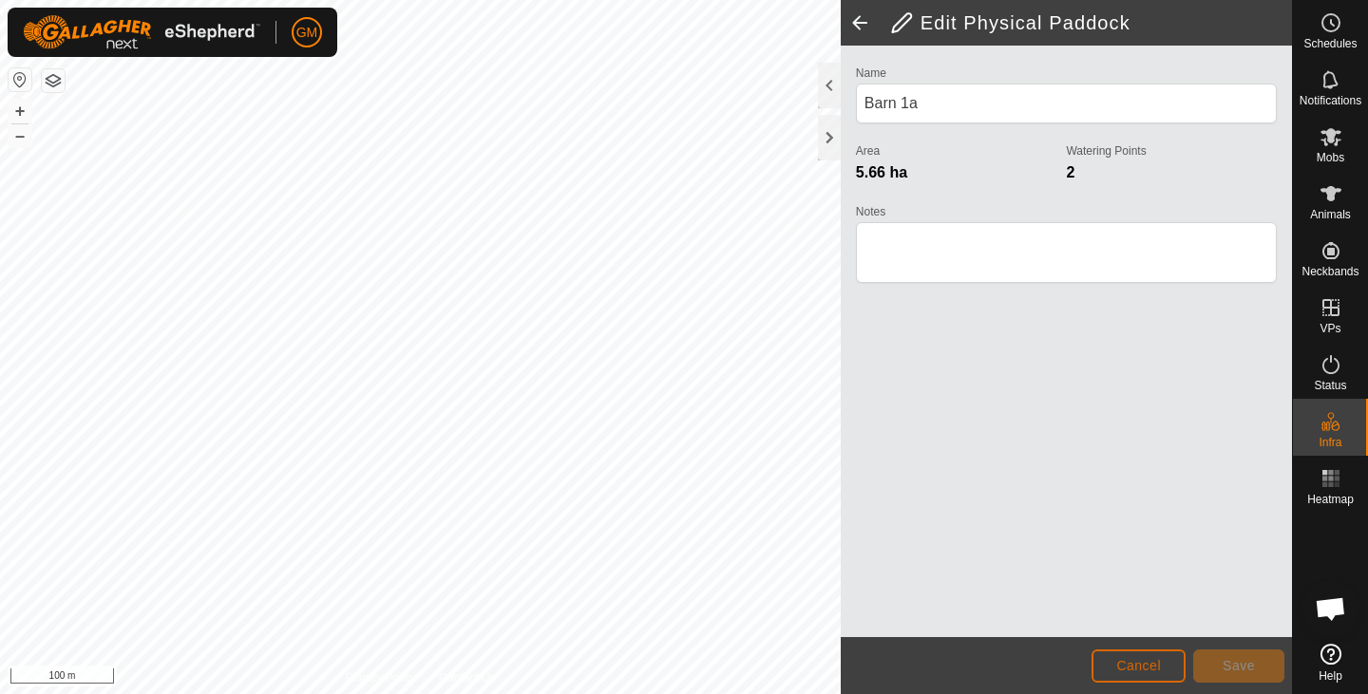
click at [1130, 664] on span "Cancel" at bounding box center [1138, 665] width 45 height 15
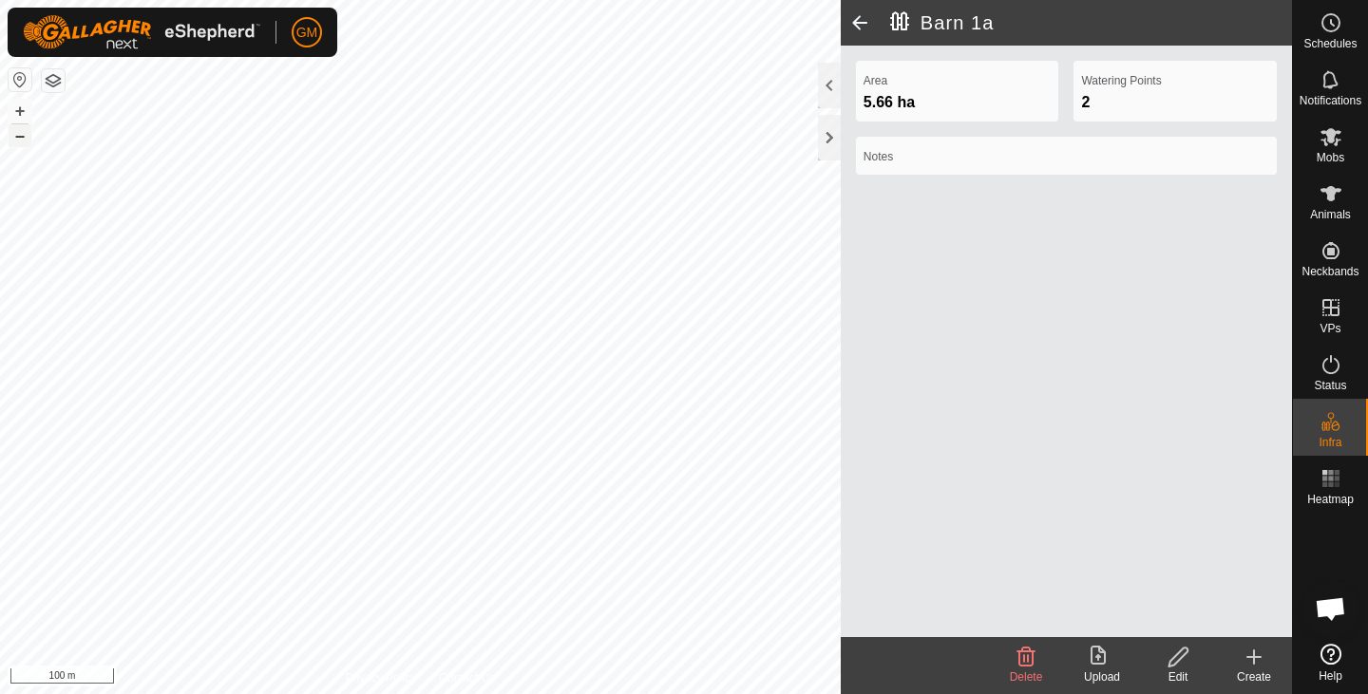
click at [13, 140] on button "–" at bounding box center [20, 135] width 23 height 23
click at [18, 113] on button "+" at bounding box center [20, 111] width 23 height 23
click at [856, 17] on span at bounding box center [860, 23] width 38 height 46
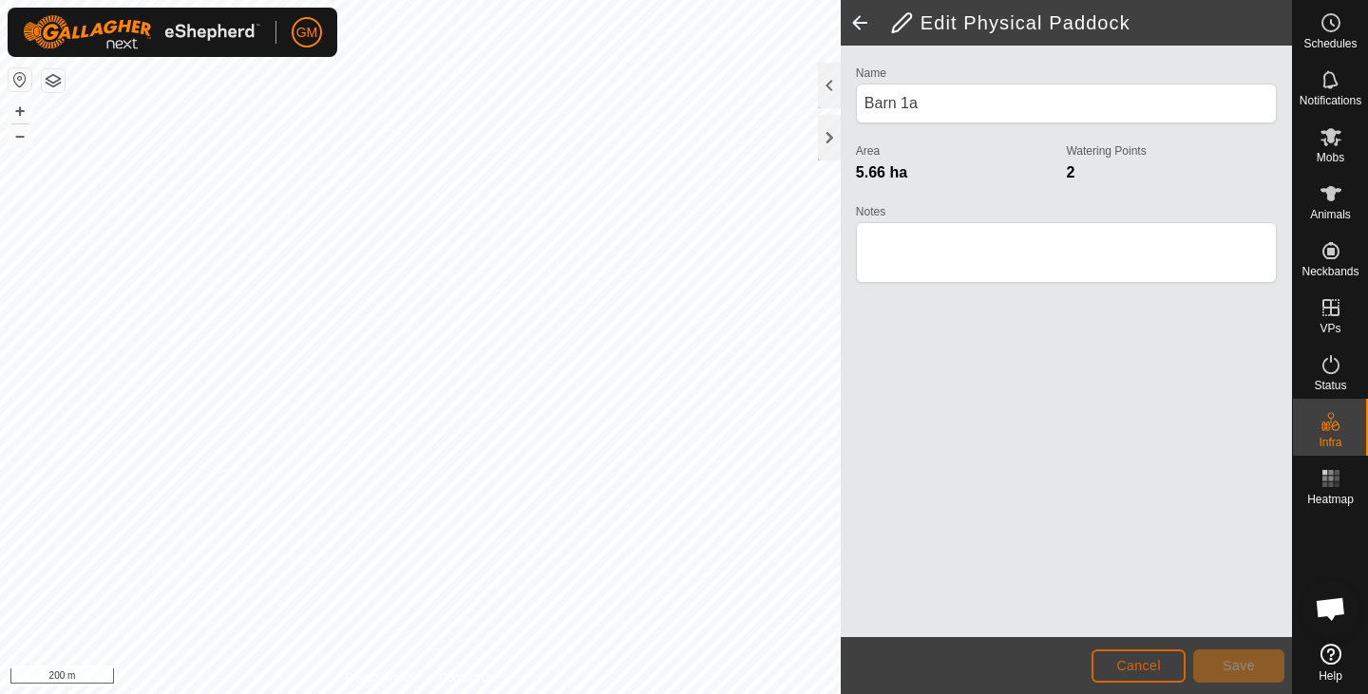
click at [1132, 659] on span "Cancel" at bounding box center [1138, 665] width 45 height 15
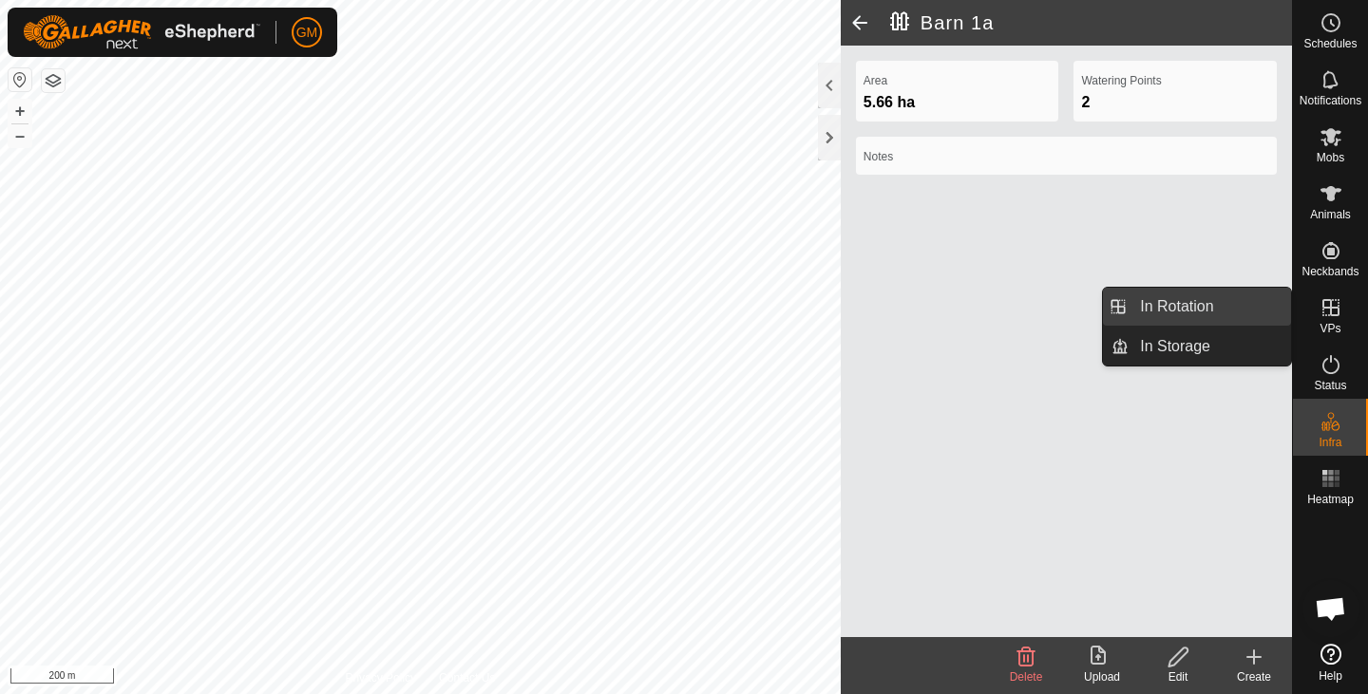
click at [1160, 302] on link "In Rotation" at bounding box center [1209, 307] width 162 height 38
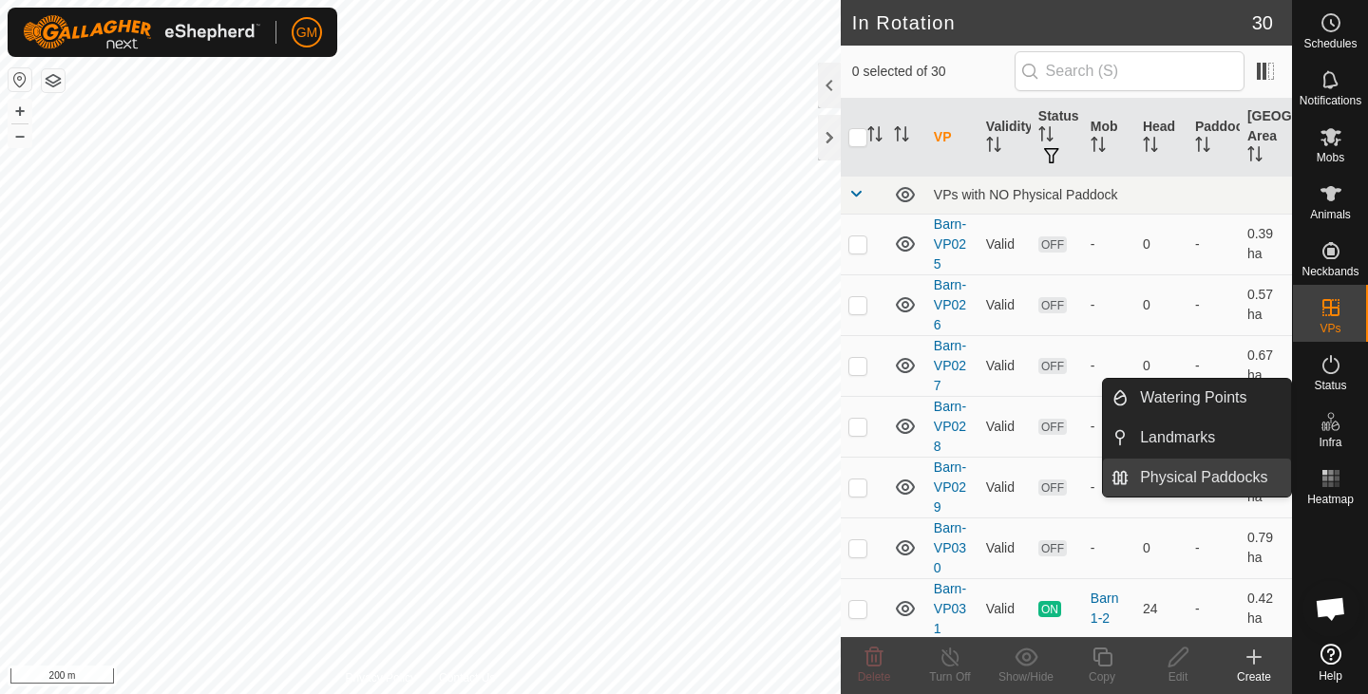
click at [1195, 477] on link "Physical Paddocks" at bounding box center [1209, 478] width 162 height 38
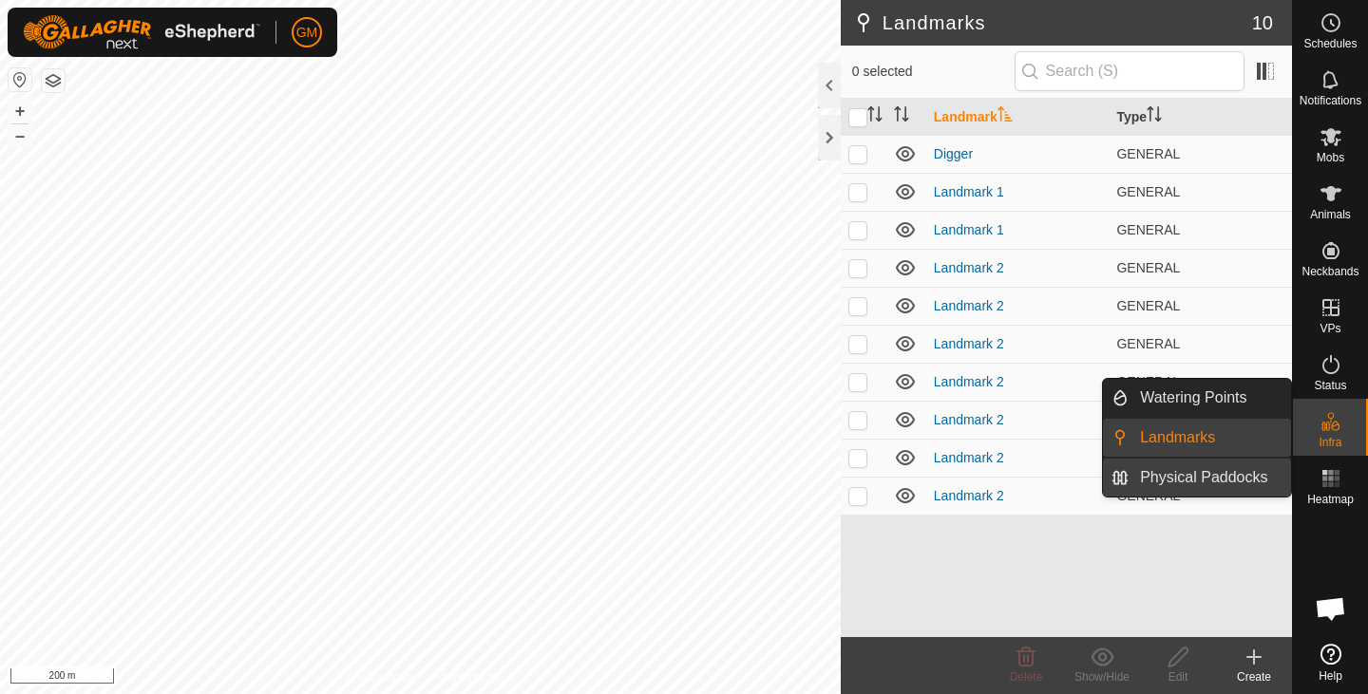
click at [1198, 474] on link "Physical Paddocks" at bounding box center [1209, 478] width 162 height 38
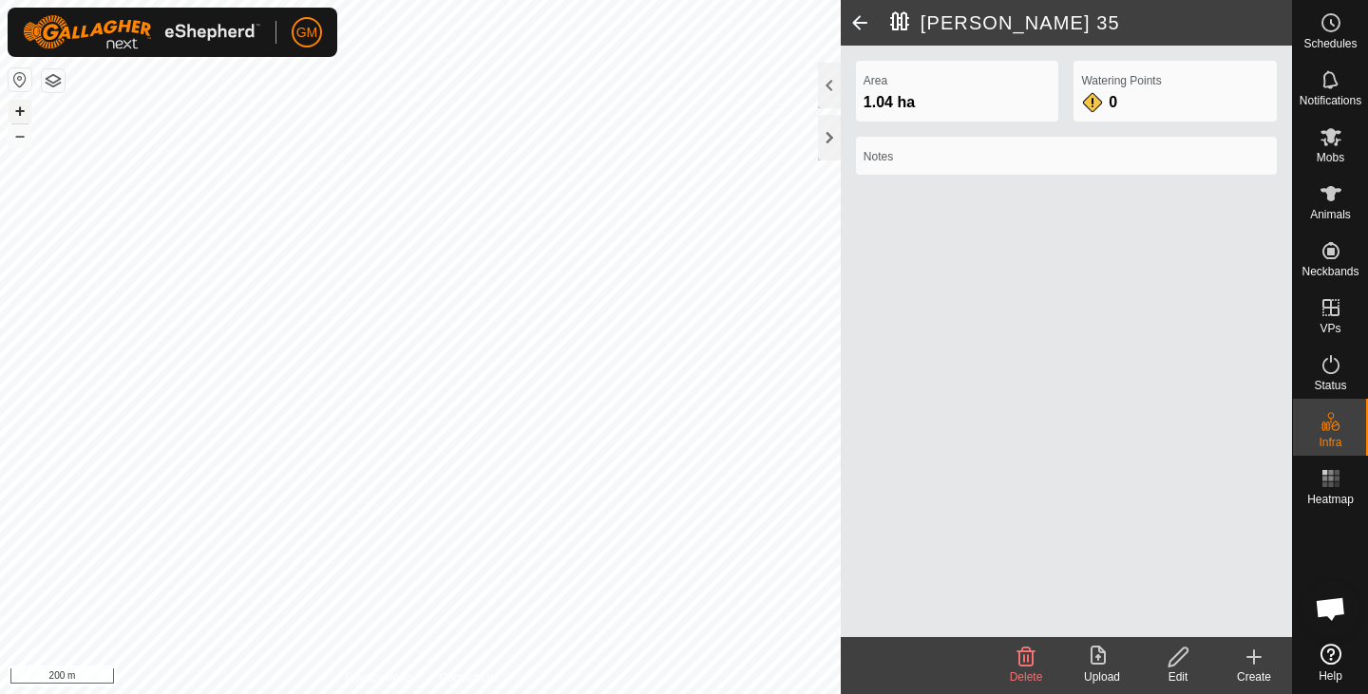
click at [14, 103] on button "+" at bounding box center [20, 111] width 23 height 23
click at [19, 107] on button "+" at bounding box center [20, 111] width 23 height 23
click at [1186, 666] on icon at bounding box center [1178, 657] width 24 height 23
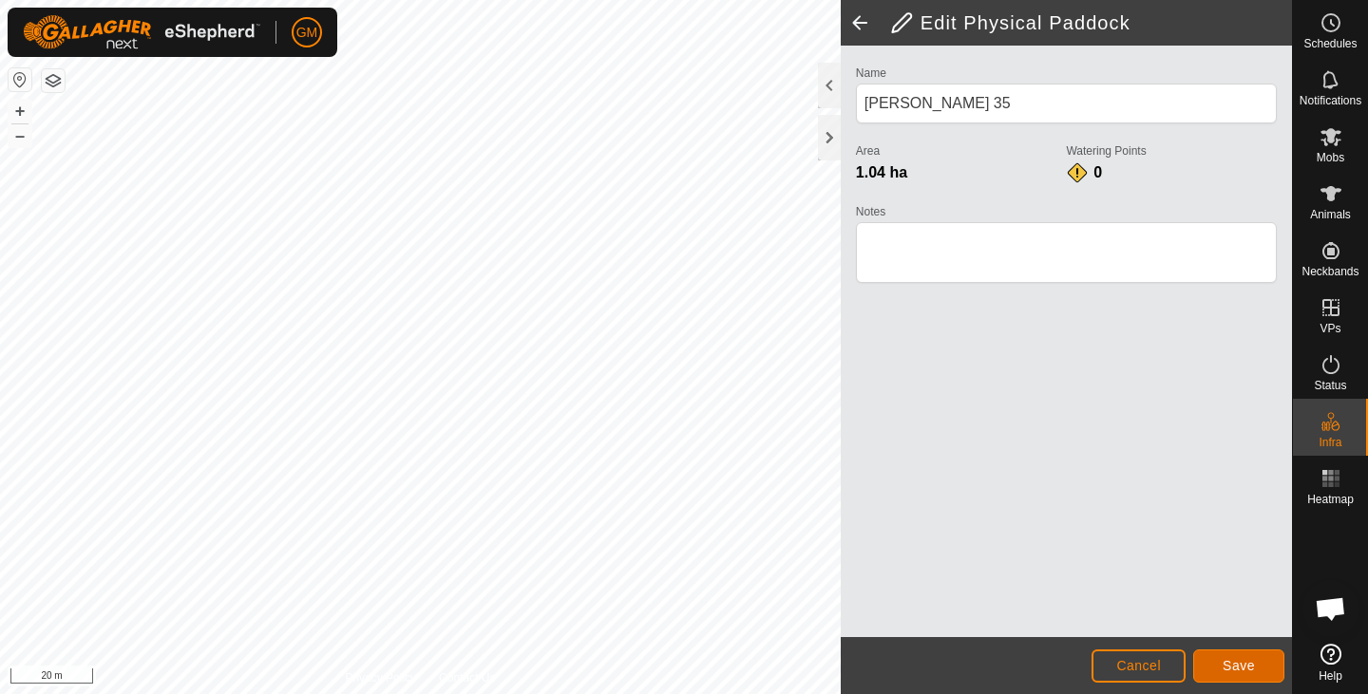
click at [1246, 668] on span "Save" at bounding box center [1238, 665] width 32 height 15
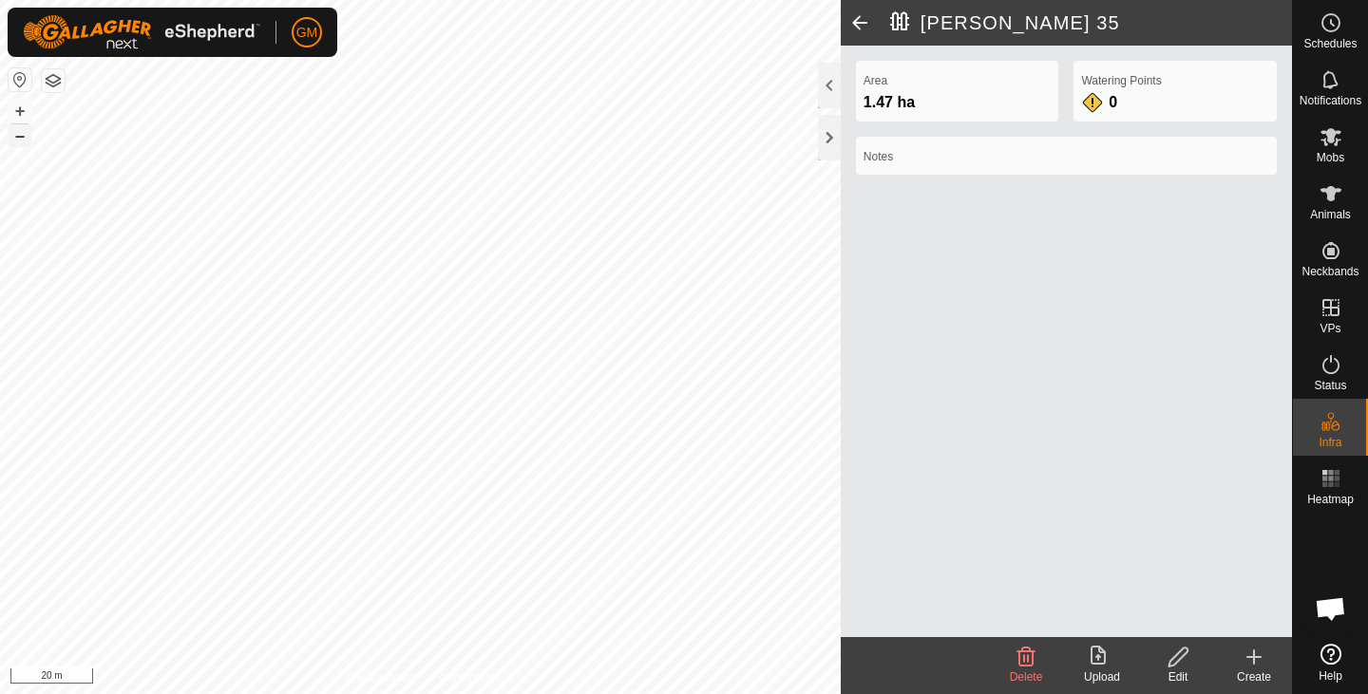
click at [15, 135] on button "–" at bounding box center [20, 135] width 23 height 23
